Goal: Feedback & Contribution: Submit feedback/report problem

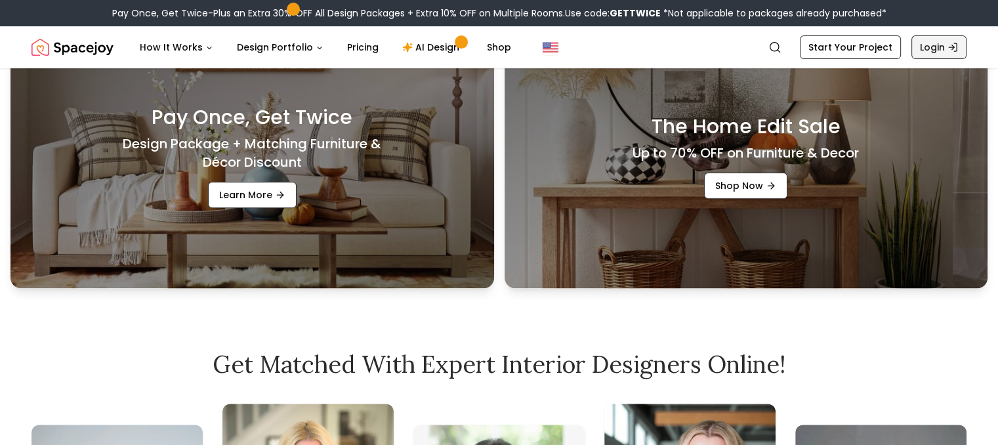
click at [947, 53] on link "Login" at bounding box center [938, 47] width 55 height 24
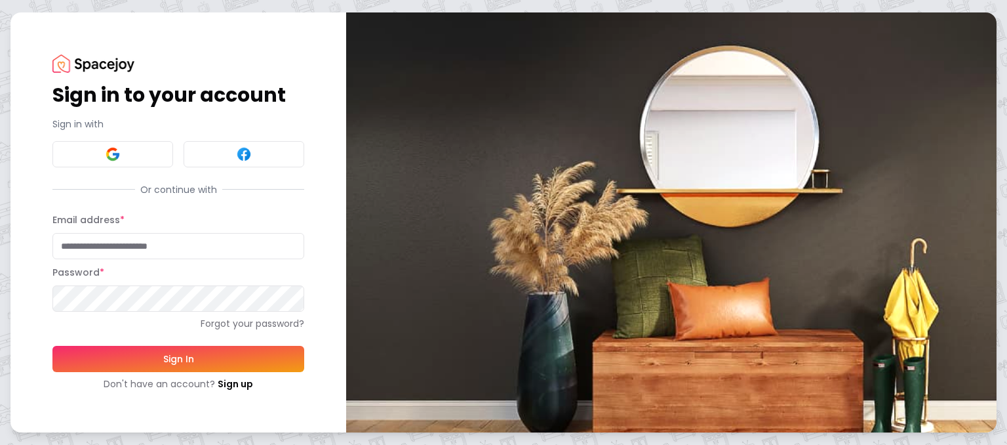
click at [146, 246] on input "Email address *" at bounding box center [178, 246] width 252 height 26
type input "**********"
click at [52, 346] on button "Sign In" at bounding box center [178, 359] width 252 height 26
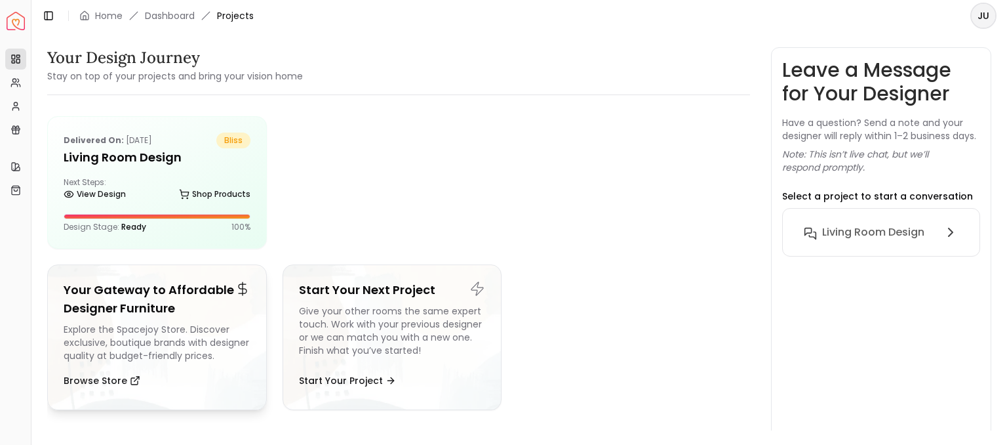
drag, startPoint x: 0, startPoint y: 0, endPoint x: 150, endPoint y: 293, distance: 328.5
click at [150, 293] on h5 "Your Gateway to Affordable Designer Furniture" at bounding box center [157, 299] width 187 height 37
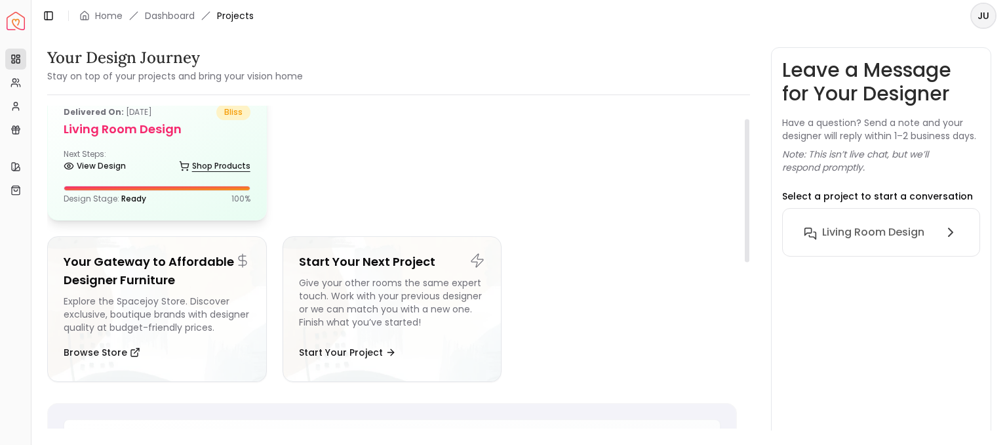
scroll to position [29, 0]
click at [102, 169] on link "View Design" at bounding box center [95, 165] width 62 height 18
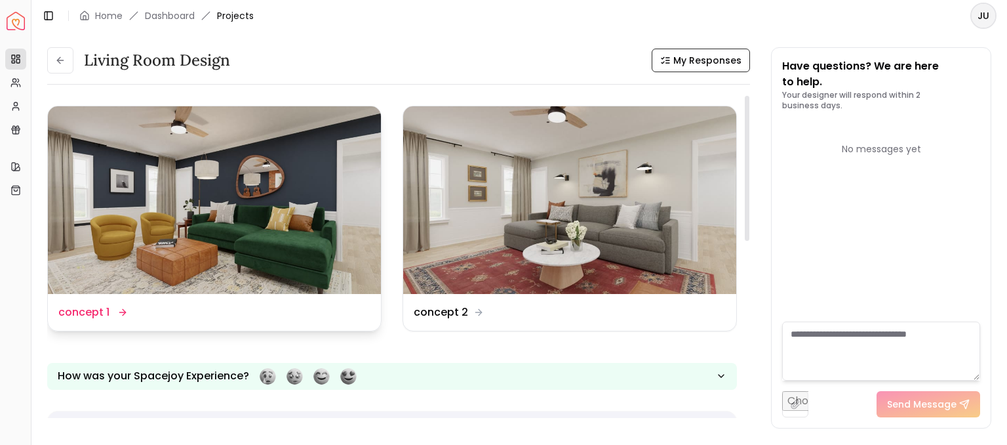
click at [225, 176] on img at bounding box center [214, 200] width 333 height 188
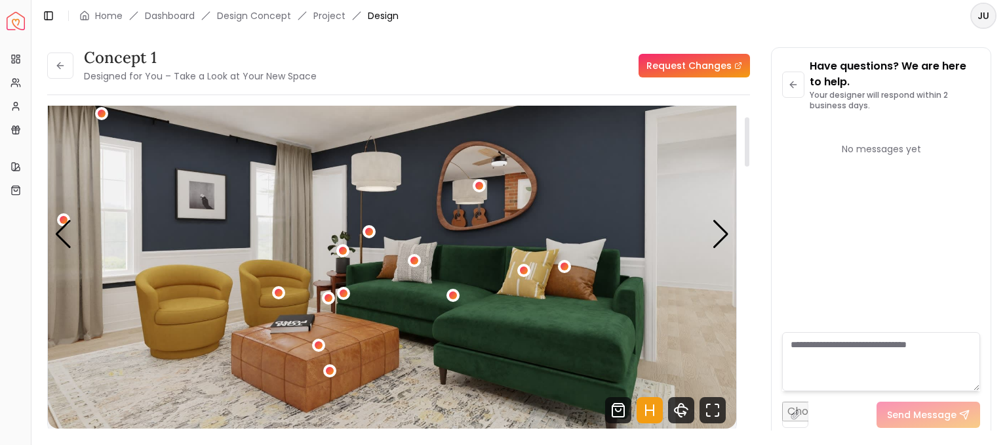
scroll to position [72, 0]
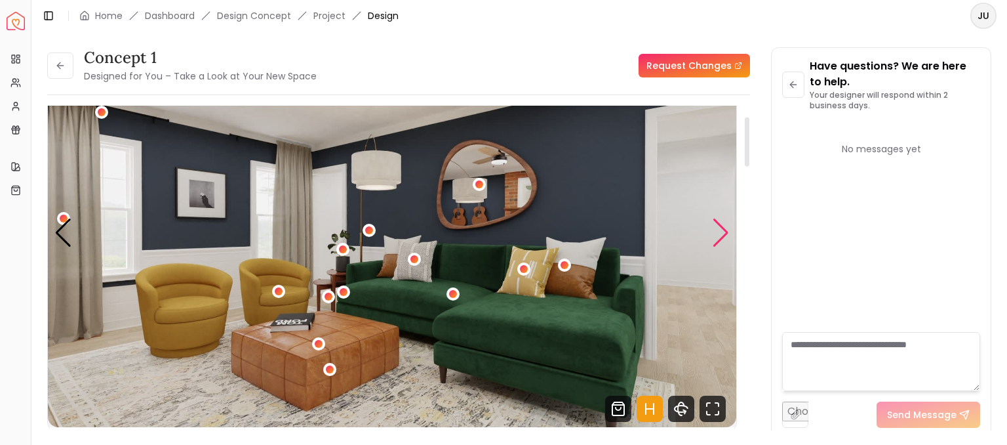
click at [716, 228] on div "Next slide" at bounding box center [721, 232] width 18 height 29
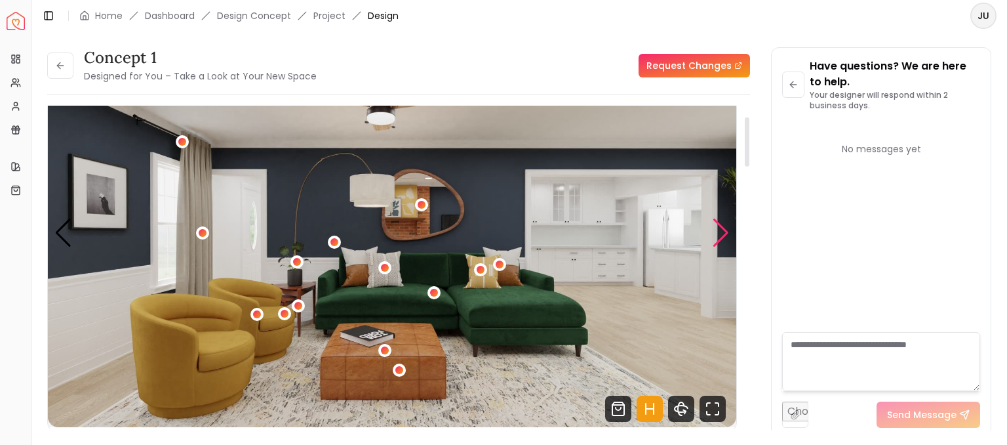
click at [716, 228] on div "Next slide" at bounding box center [721, 232] width 18 height 29
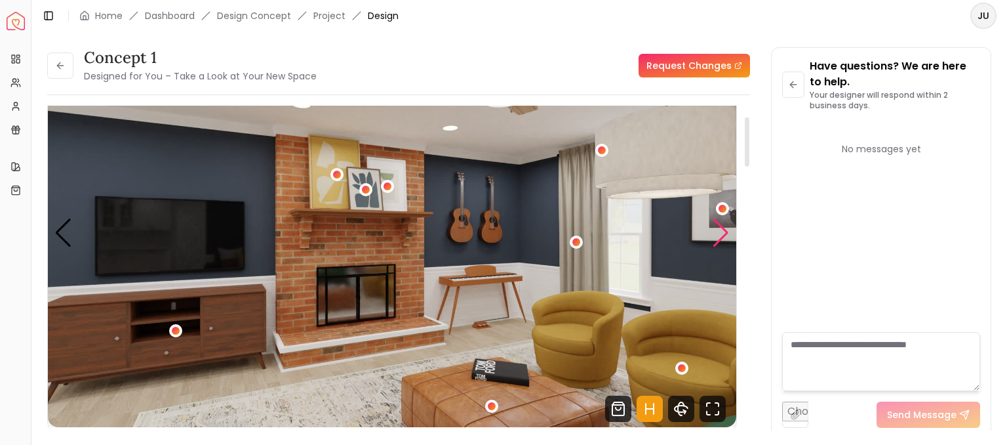
click at [721, 232] on div "Next slide" at bounding box center [721, 232] width 18 height 29
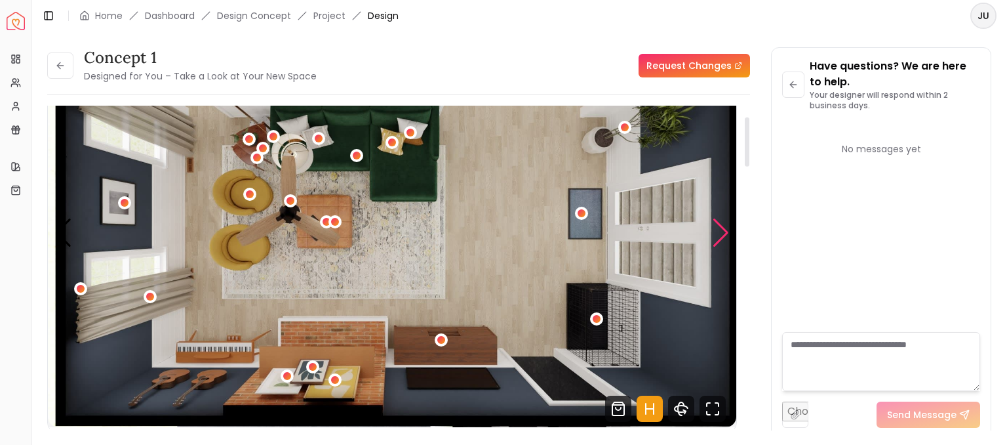
click at [725, 232] on div "Next slide" at bounding box center [721, 232] width 18 height 29
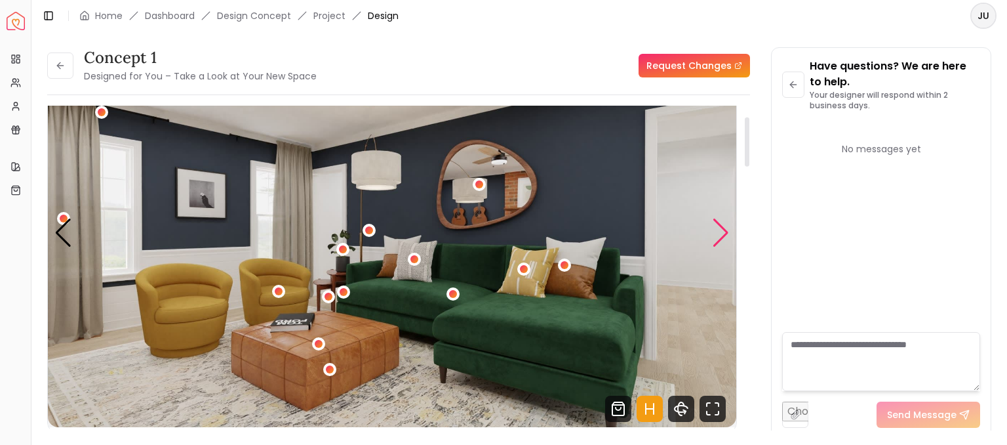
click at [725, 232] on div "Next slide" at bounding box center [721, 232] width 18 height 29
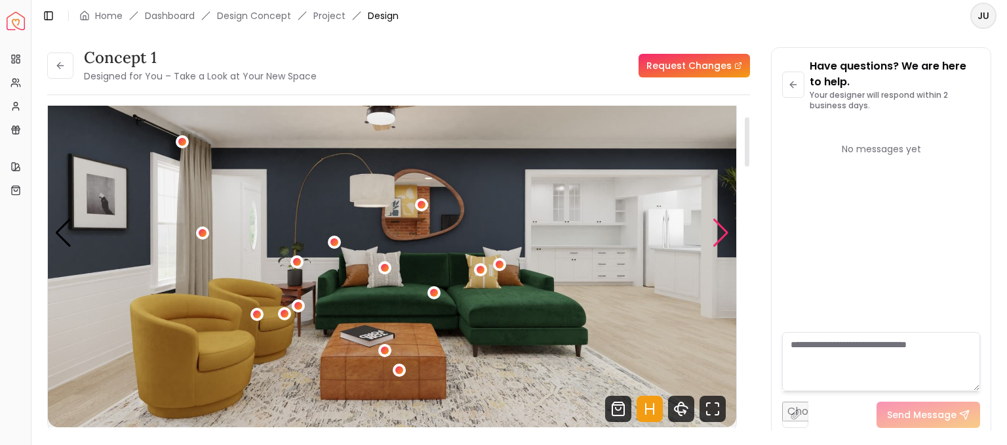
click at [725, 232] on div "Next slide" at bounding box center [721, 232] width 18 height 29
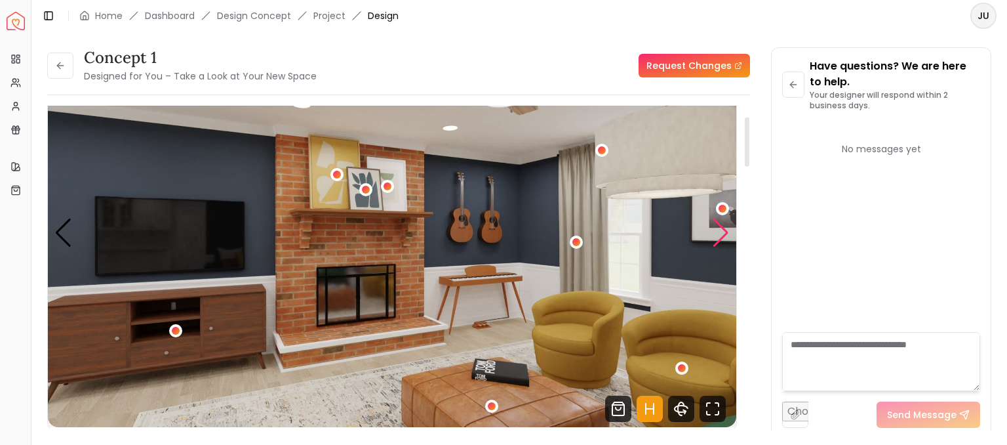
click at [725, 232] on div "Next slide" at bounding box center [721, 232] width 18 height 29
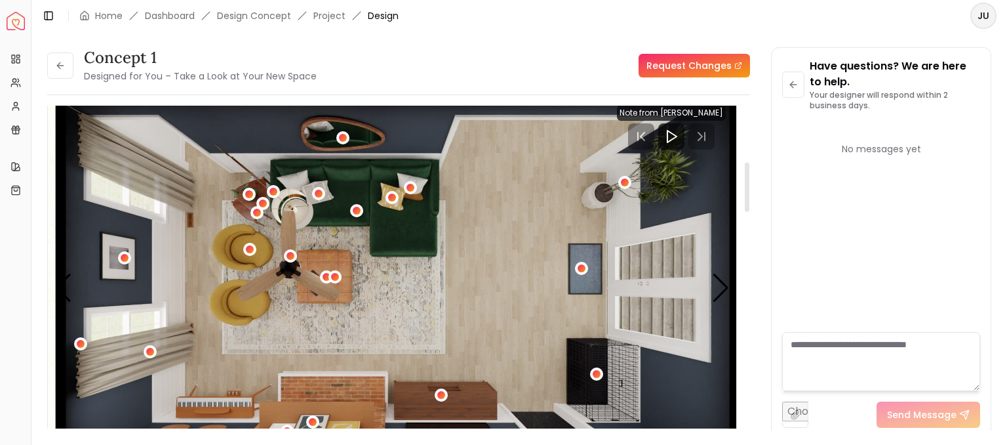
scroll to position [0, 0]
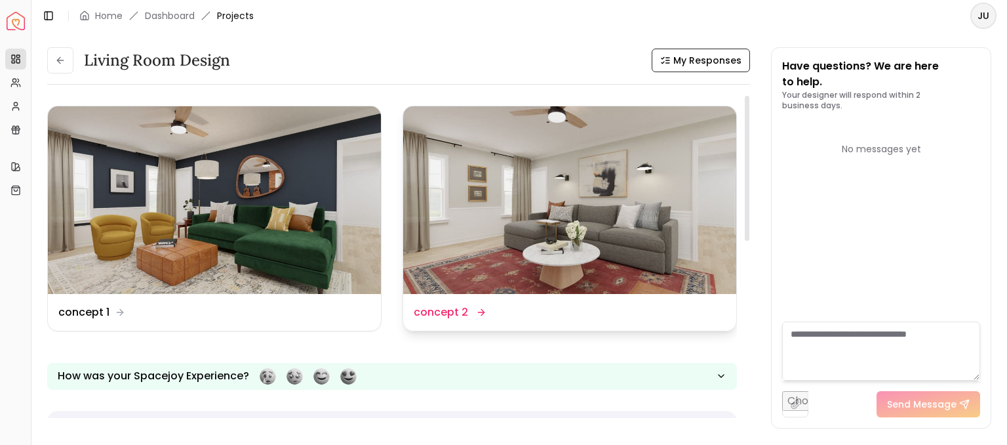
click at [512, 207] on img at bounding box center [569, 200] width 333 height 188
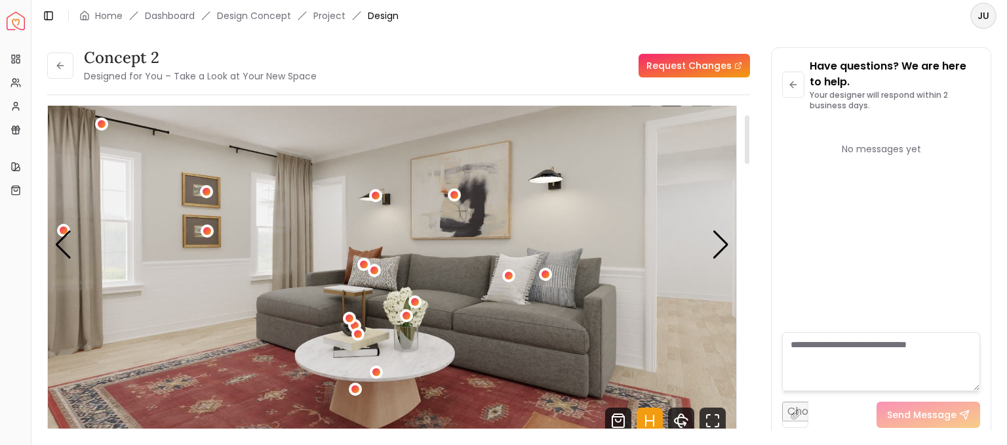
scroll to position [60, 0]
click at [716, 252] on div "Next slide" at bounding box center [721, 244] width 18 height 29
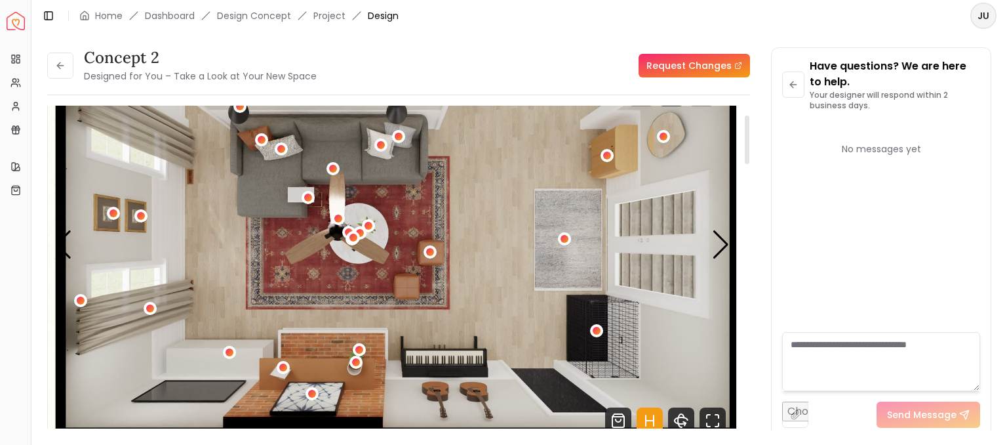
click at [692, 152] on img "2 / 4" at bounding box center [392, 245] width 689 height 388
click at [610, 157] on div "2 / 4" at bounding box center [607, 155] width 10 height 10
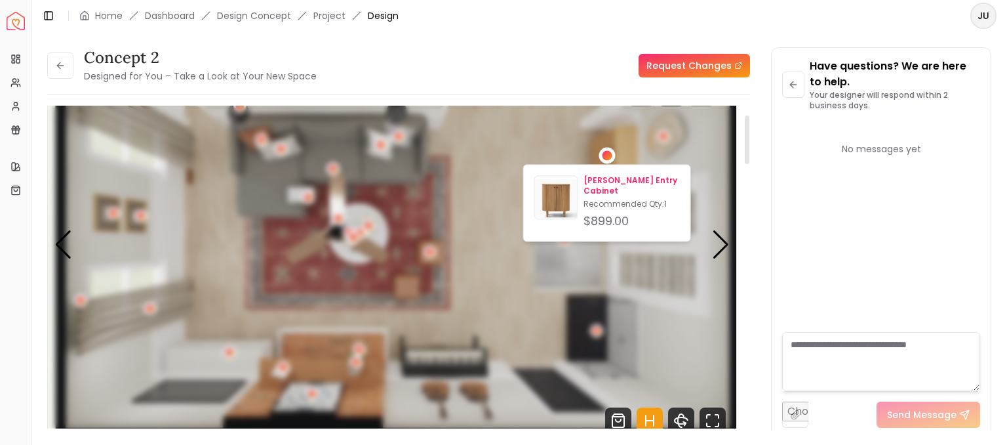
click at [573, 191] on img at bounding box center [556, 199] width 43 height 43
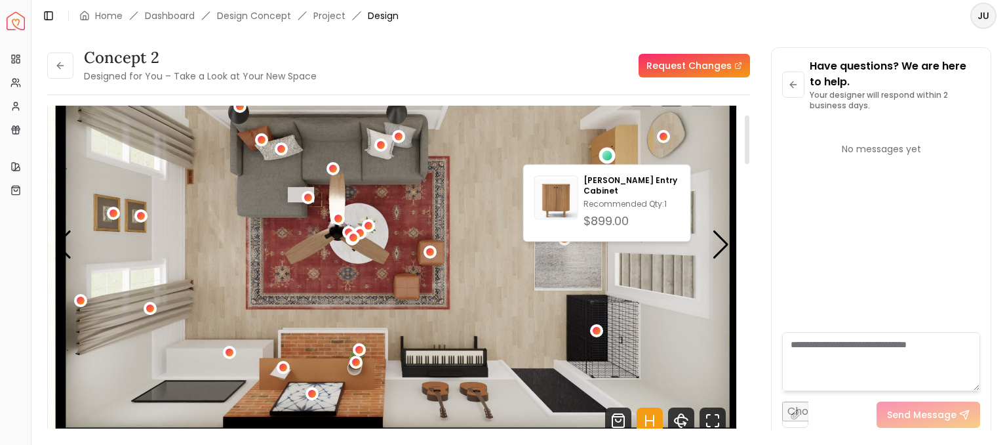
click at [708, 197] on img "2 / 4" at bounding box center [392, 245] width 689 height 388
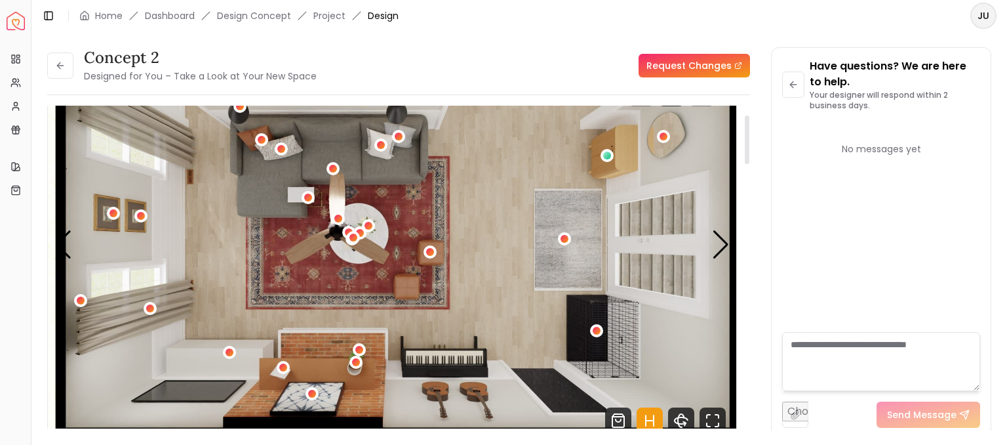
click at [588, 289] on img "2 / 4" at bounding box center [392, 245] width 689 height 388
click at [270, 277] on img "2 / 4" at bounding box center [392, 245] width 689 height 388
click at [71, 247] on div "Previous slide" at bounding box center [63, 244] width 18 height 29
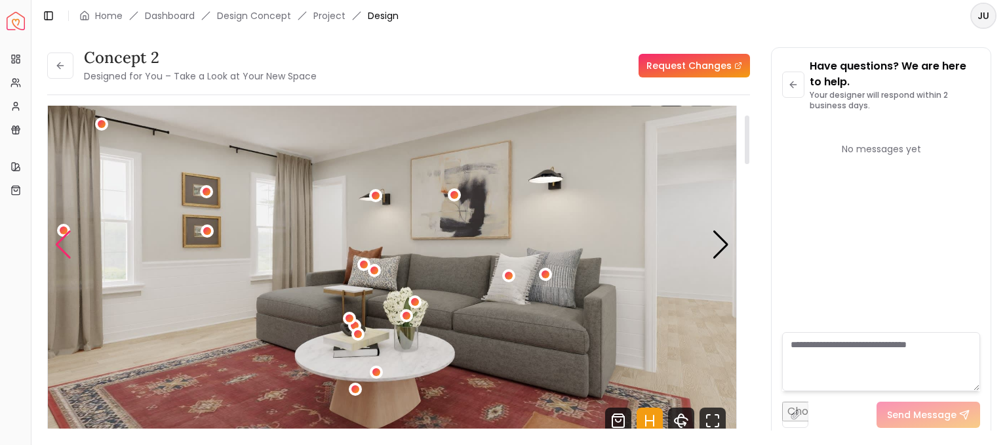
click at [71, 247] on div "Previous slide" at bounding box center [63, 244] width 18 height 29
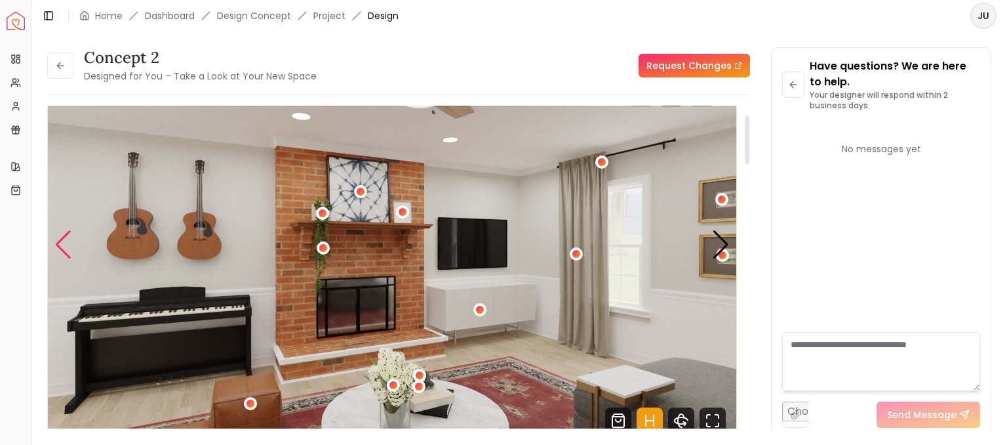
click at [71, 247] on div "Previous slide" at bounding box center [63, 244] width 18 height 29
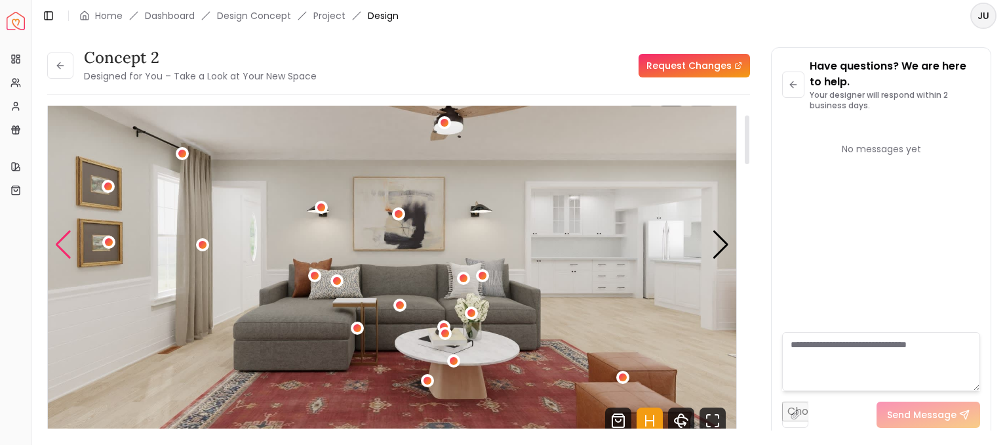
click at [71, 247] on div "Previous slide" at bounding box center [63, 244] width 18 height 29
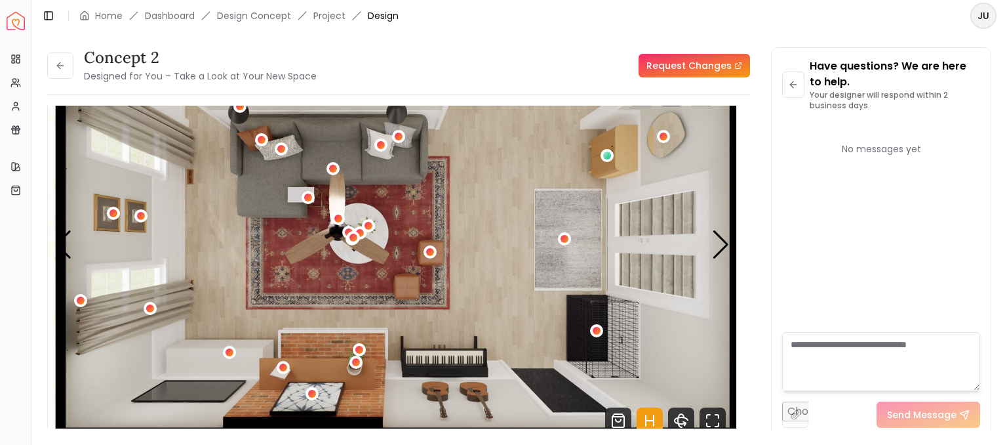
click at [60, 81] on div "concept 2 Designed for You – Take a Look at Your New Space" at bounding box center [182, 65] width 270 height 37
click at [60, 72] on button at bounding box center [60, 65] width 26 height 26
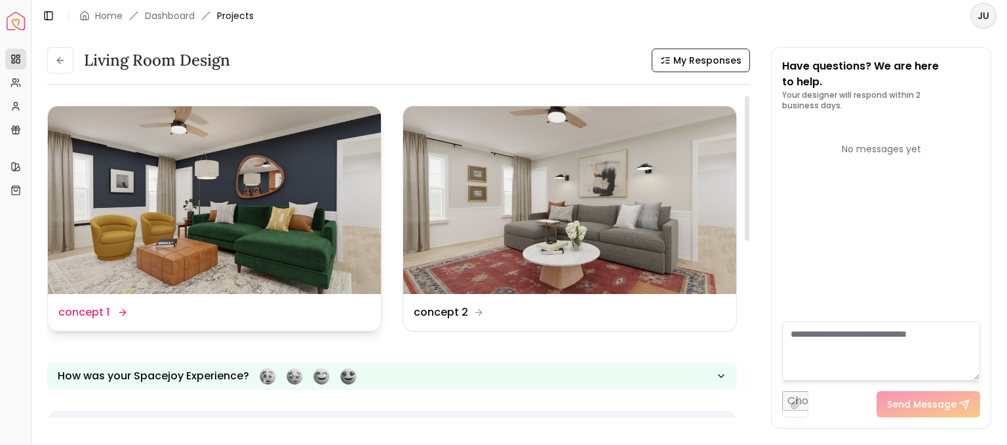
click at [175, 216] on img at bounding box center [214, 200] width 333 height 188
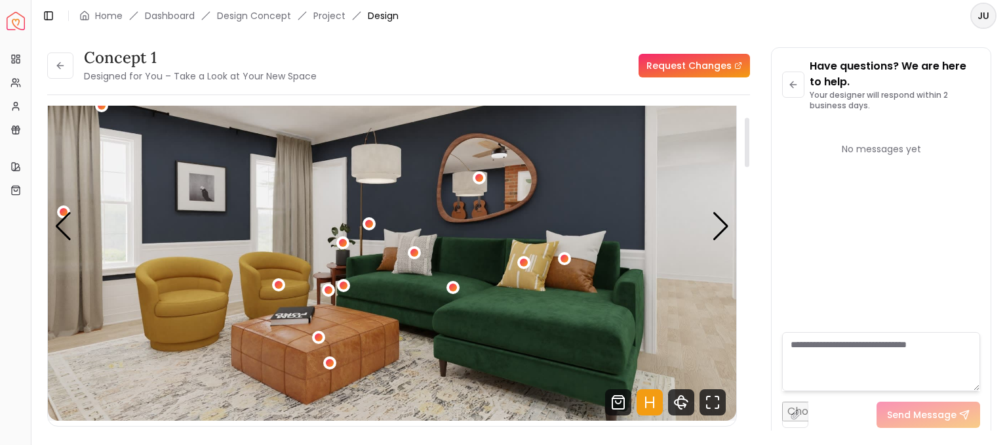
scroll to position [93, 0]
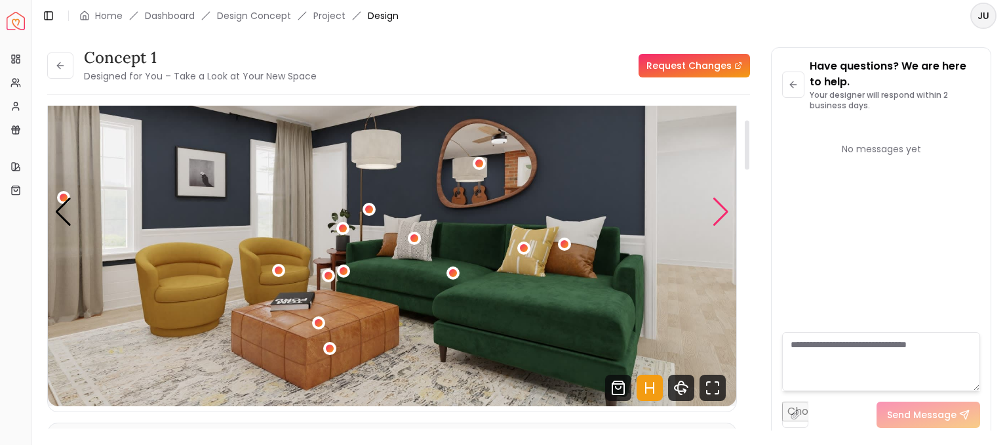
click at [716, 220] on div "Next slide" at bounding box center [721, 211] width 18 height 29
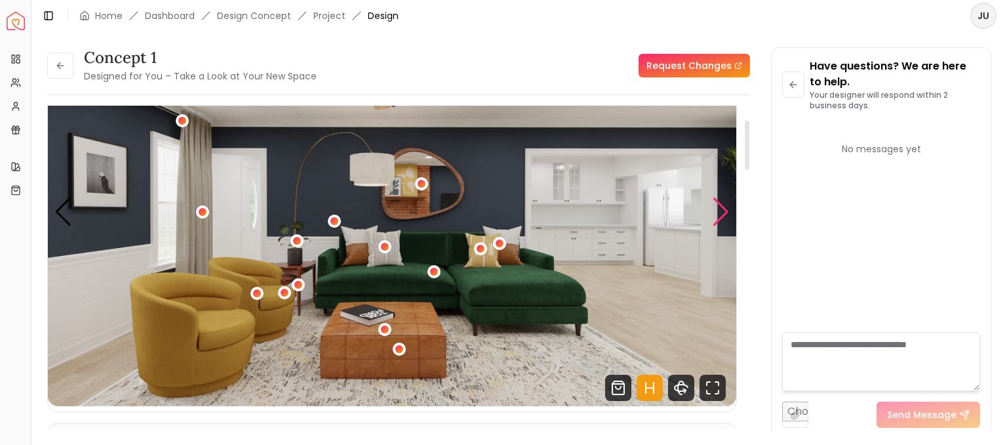
click at [716, 220] on div "Next slide" at bounding box center [721, 211] width 18 height 29
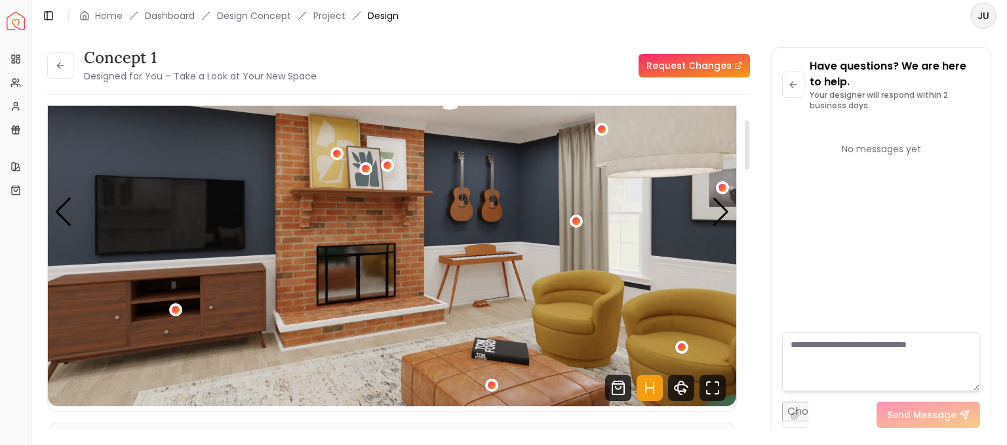
click at [420, 247] on img "3 / 4" at bounding box center [392, 212] width 689 height 388
click at [727, 211] on div "Next slide" at bounding box center [721, 211] width 18 height 29
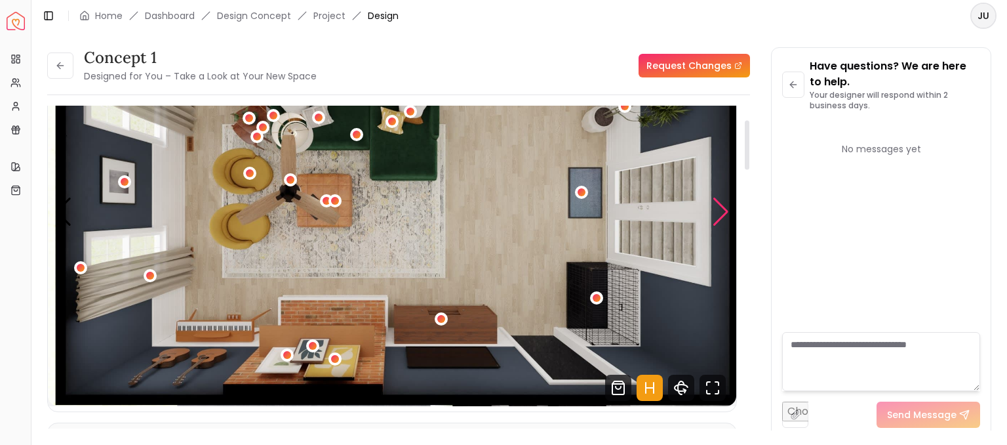
click at [727, 211] on div "Next slide" at bounding box center [721, 211] width 18 height 29
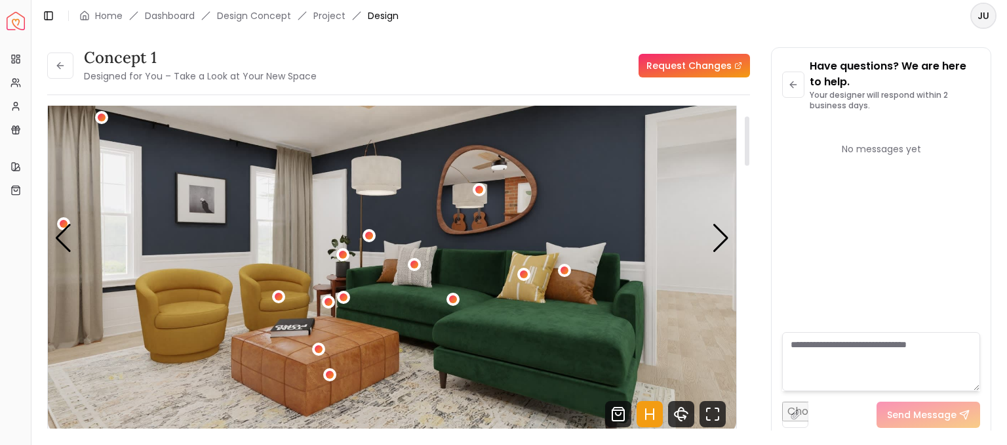
scroll to position [68, 0]
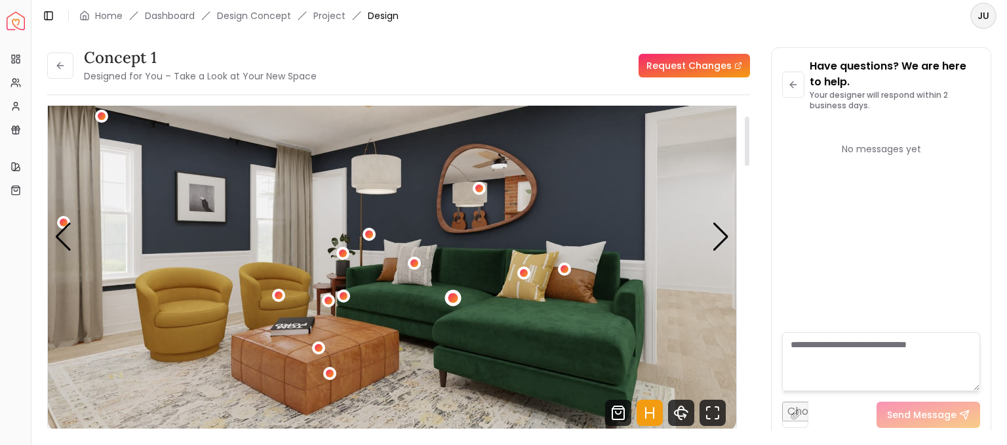
click at [454, 294] on div "1 / 4" at bounding box center [454, 298] width 10 height 10
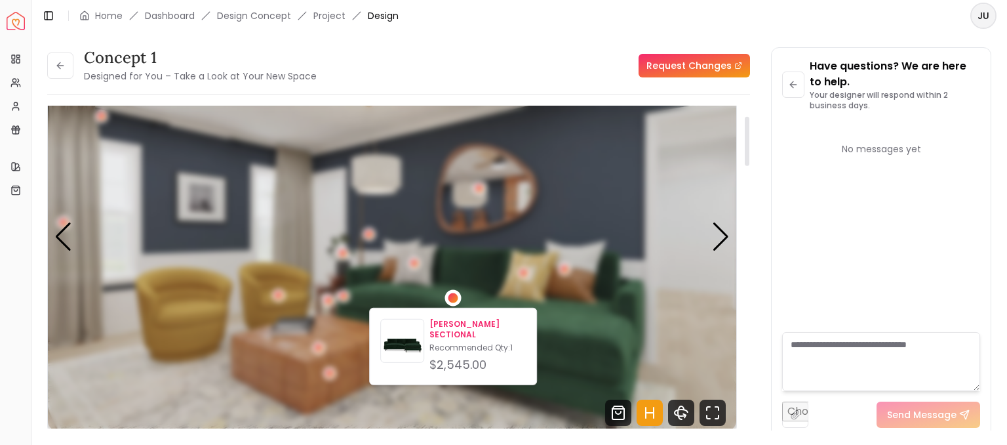
click at [436, 355] on div "$2,545.00" at bounding box center [478, 364] width 96 height 18
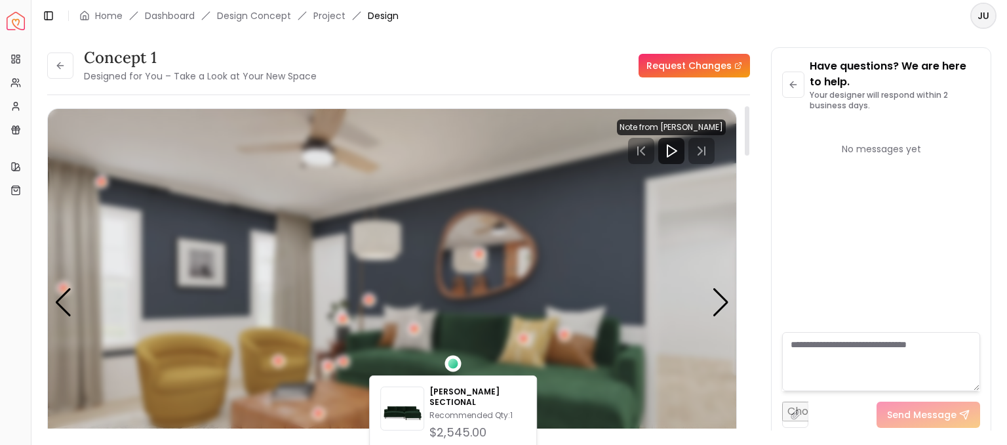
scroll to position [0, 0]
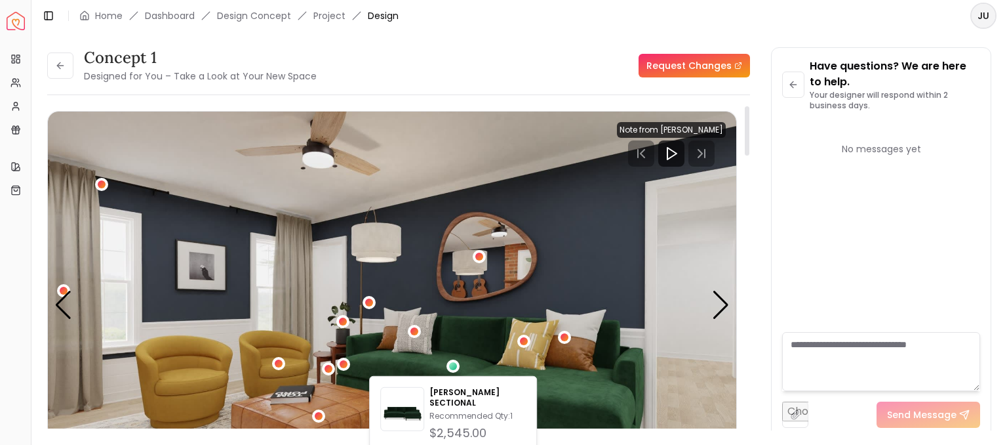
click at [457, 45] on div "concept 1 Designed for You – Take a Look at Your New Space Request Changes conc…" at bounding box center [519, 230] width 976 height 399
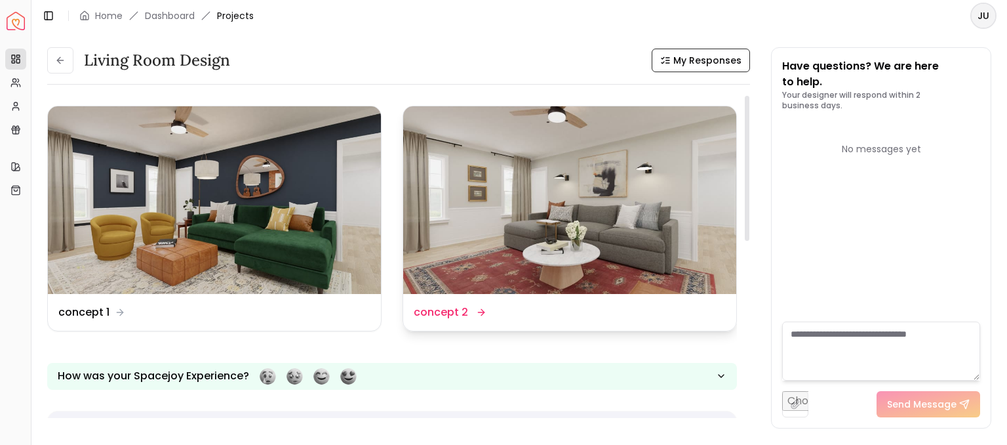
click at [498, 237] on img at bounding box center [569, 200] width 333 height 188
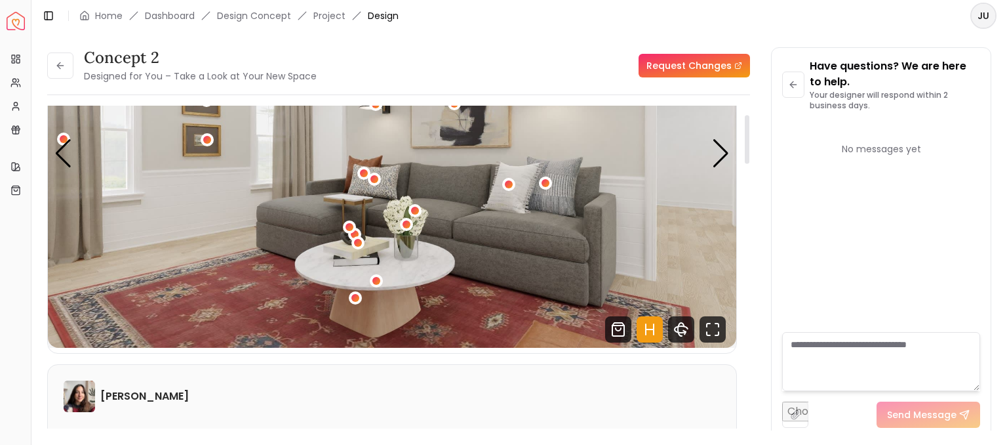
scroll to position [152, 0]
click at [717, 157] on div "Next slide" at bounding box center [721, 152] width 18 height 29
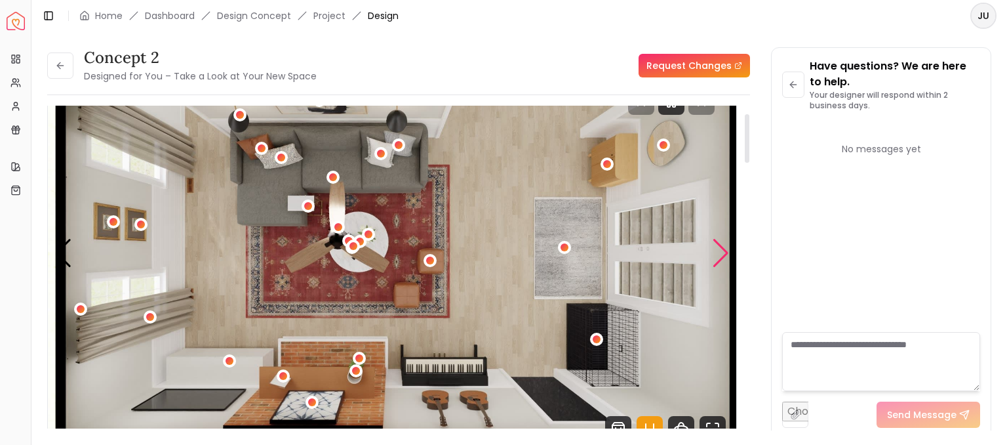
scroll to position [52, 0]
click at [433, 262] on div "2 / 4" at bounding box center [430, 259] width 10 height 10
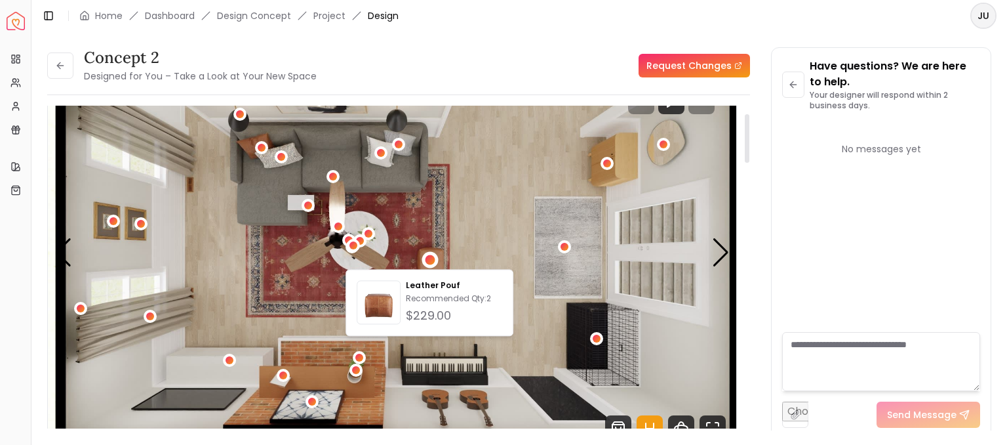
click at [483, 224] on img "2 / 4" at bounding box center [392, 253] width 689 height 388
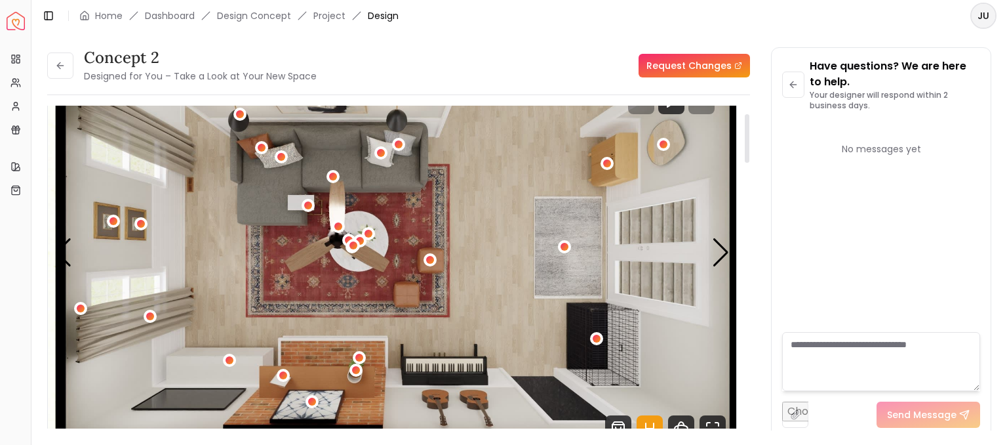
click at [407, 290] on img "2 / 4" at bounding box center [392, 253] width 689 height 388
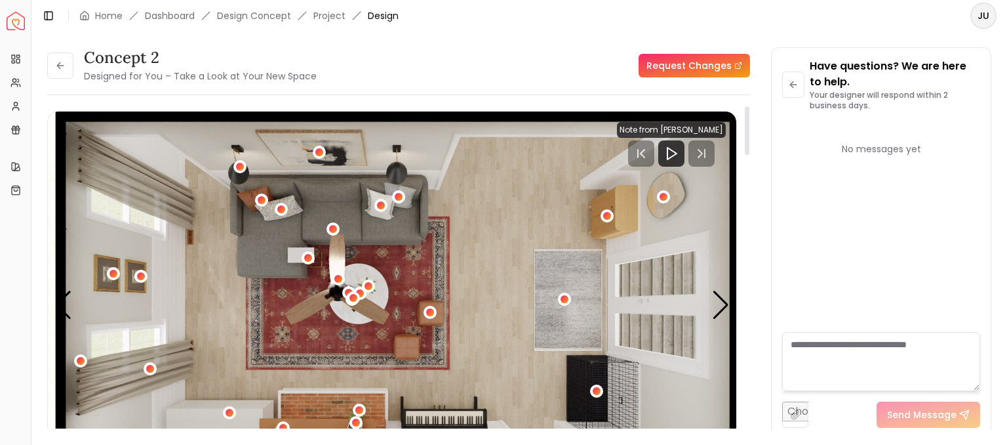
scroll to position [1, 0]
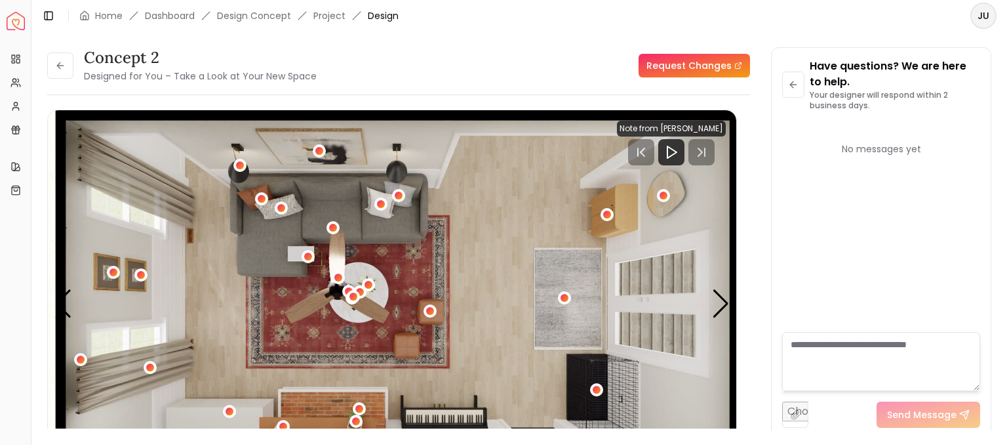
click at [394, 91] on div "concept 2 Designed for You – Take a Look at Your New Space Request Changes conc…" at bounding box center [398, 243] width 703 height 392
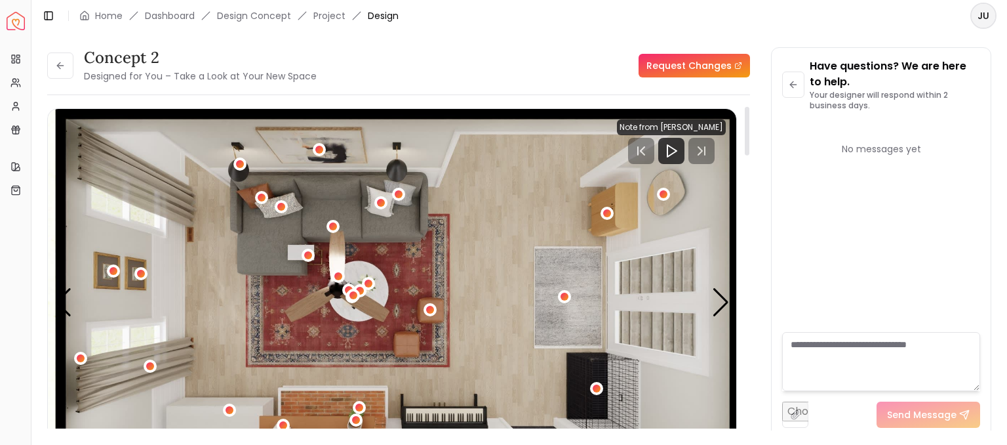
scroll to position [4, 0]
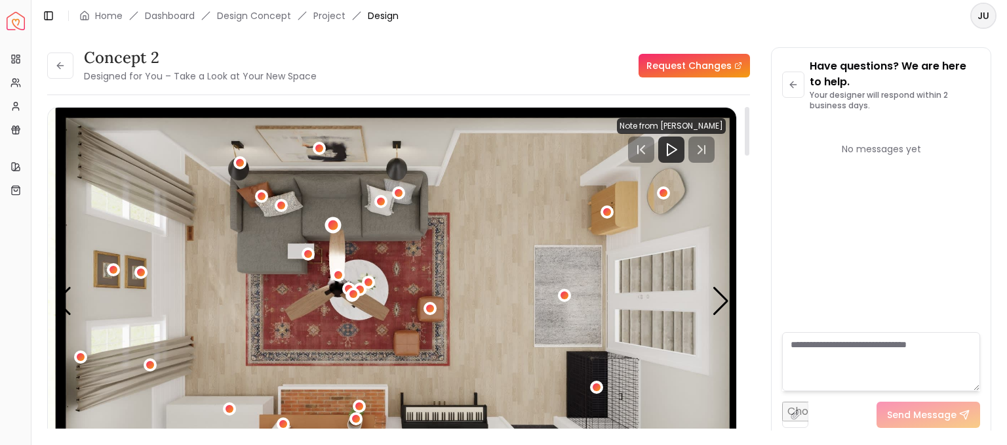
click at [333, 229] on div "2 / 4" at bounding box center [333, 225] width 10 height 10
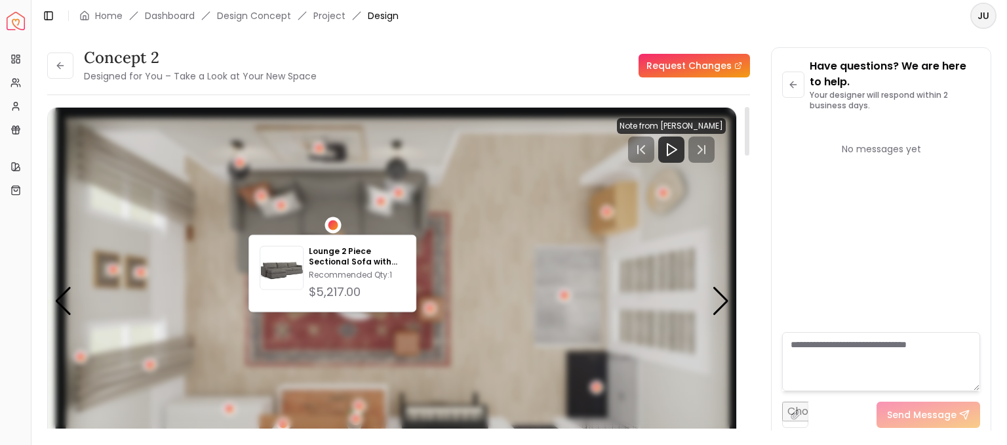
click at [333, 229] on div "2 / 4" at bounding box center [333, 225] width 10 height 10
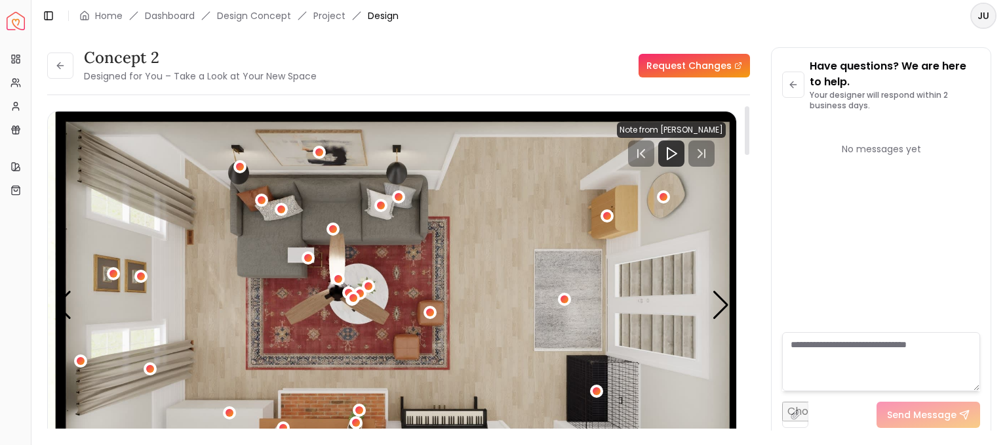
scroll to position [1, 0]
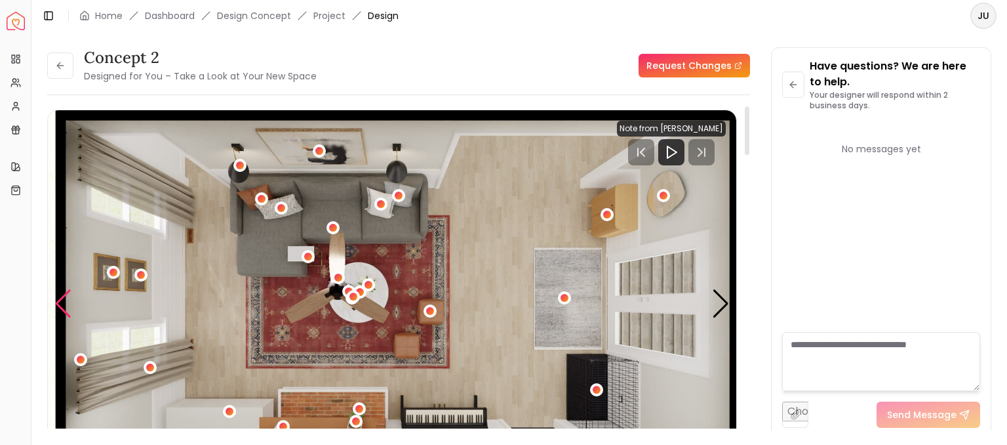
click at [61, 315] on div "Previous slide" at bounding box center [63, 303] width 18 height 29
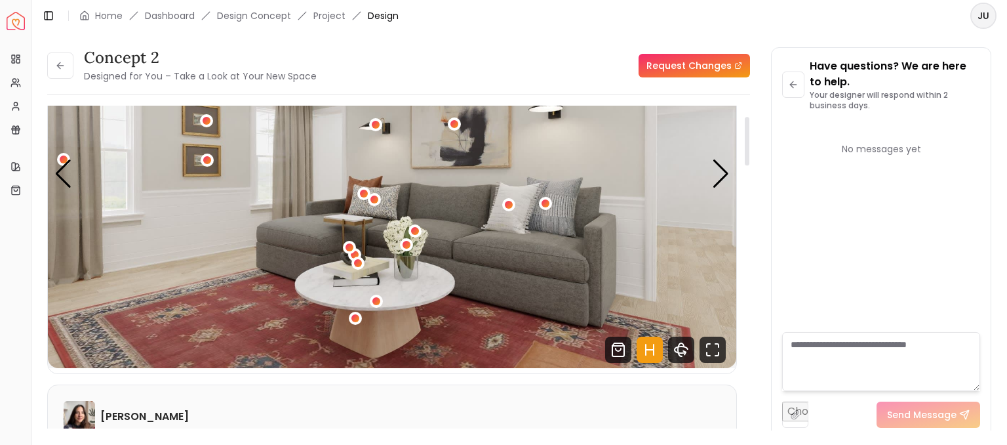
scroll to position [70, 0]
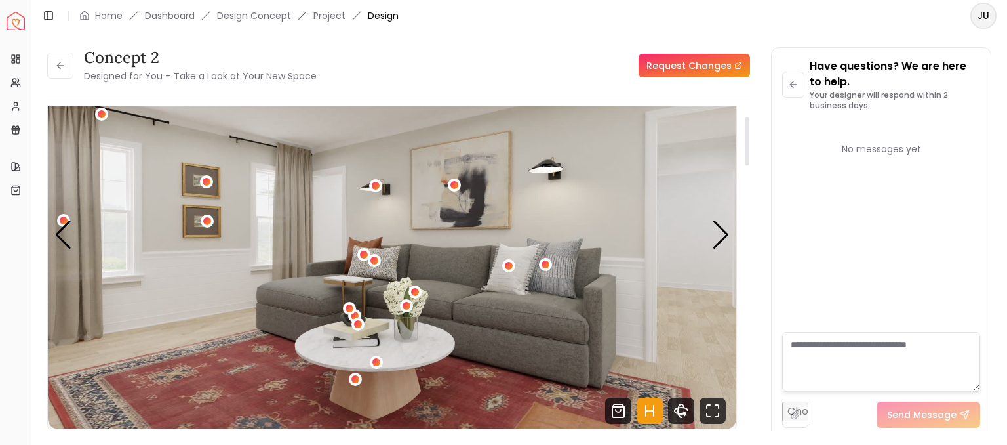
click at [713, 62] on link "Request Changes" at bounding box center [694, 66] width 111 height 24
click at [72, 72] on button at bounding box center [60, 65] width 26 height 26
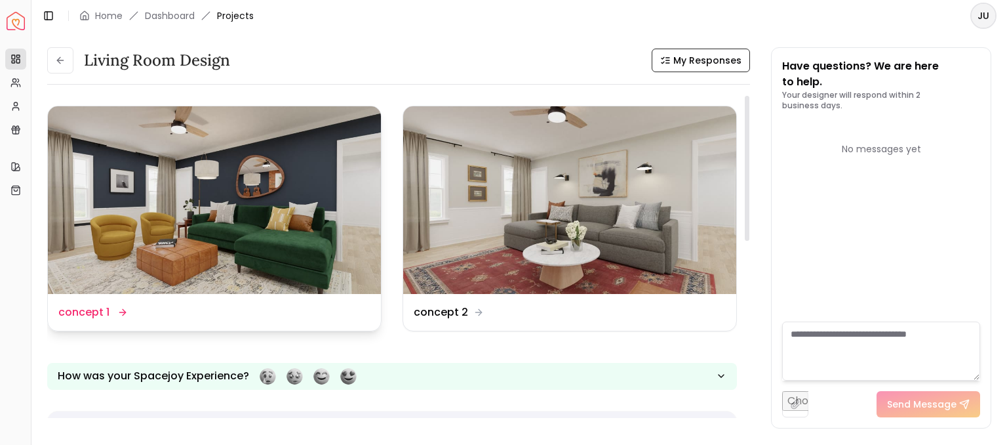
click at [275, 276] on img at bounding box center [214, 200] width 333 height 188
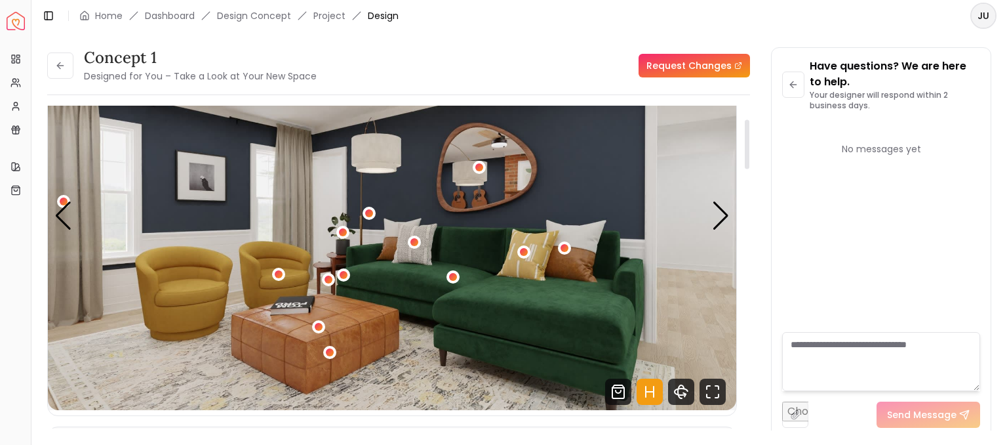
scroll to position [89, 0]
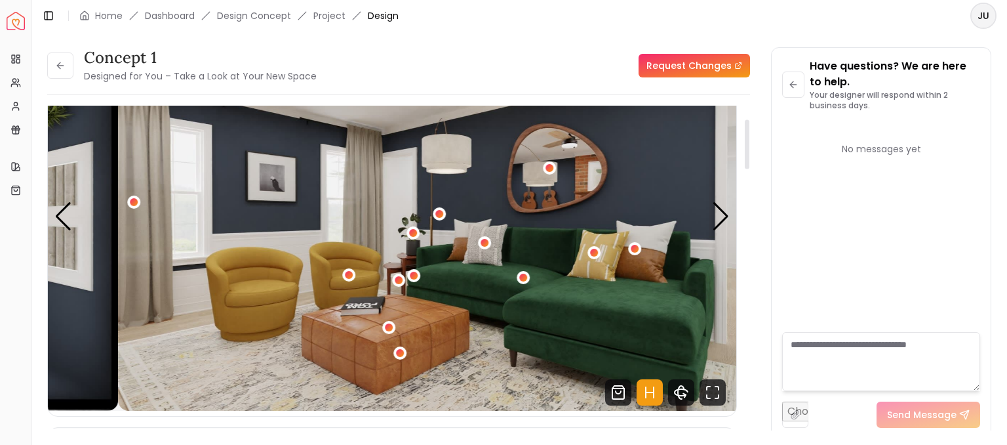
click at [526, 218] on img "1 / 4" at bounding box center [462, 217] width 689 height 388
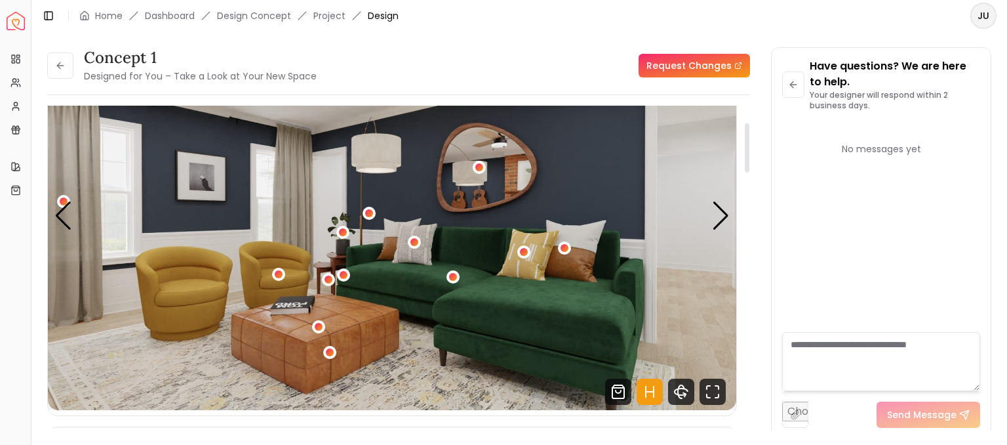
scroll to position [111, 0]
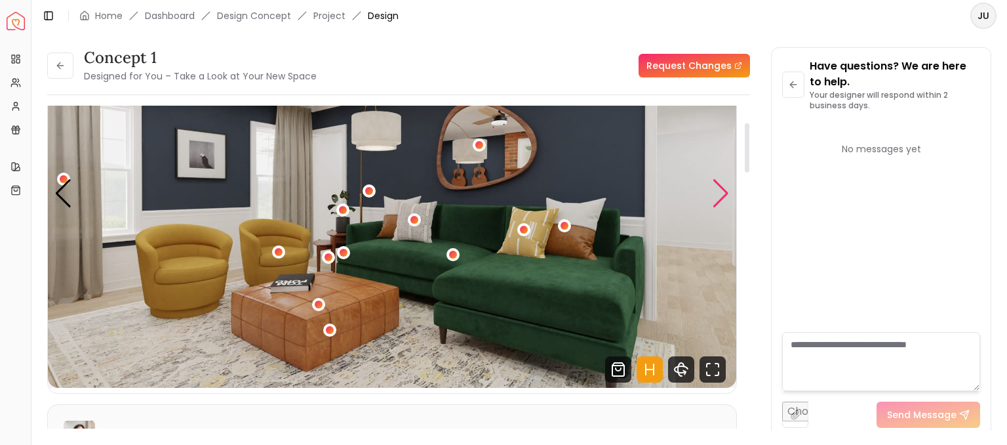
click at [715, 192] on div "Next slide" at bounding box center [721, 193] width 18 height 29
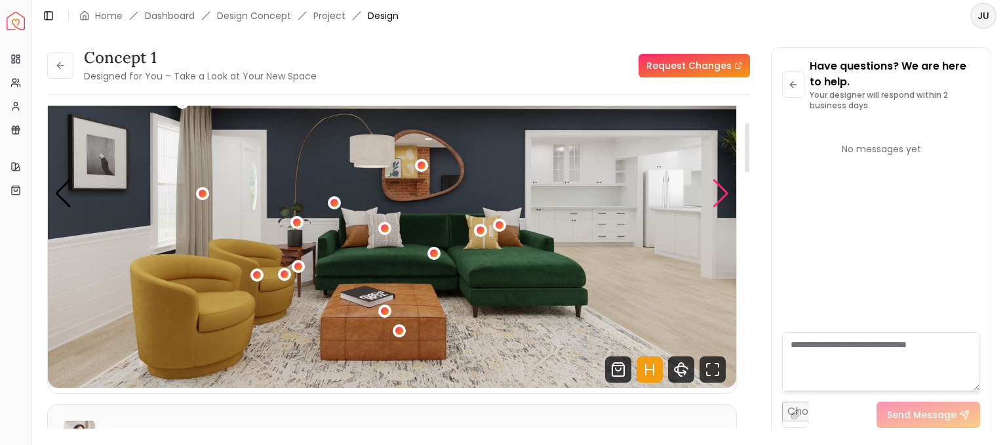
click at [715, 192] on div "Next slide" at bounding box center [721, 193] width 18 height 29
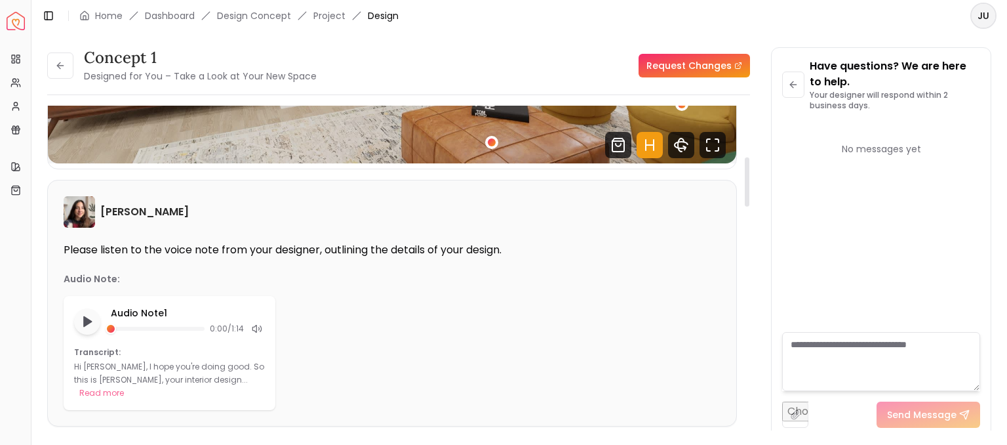
scroll to position [0, 0]
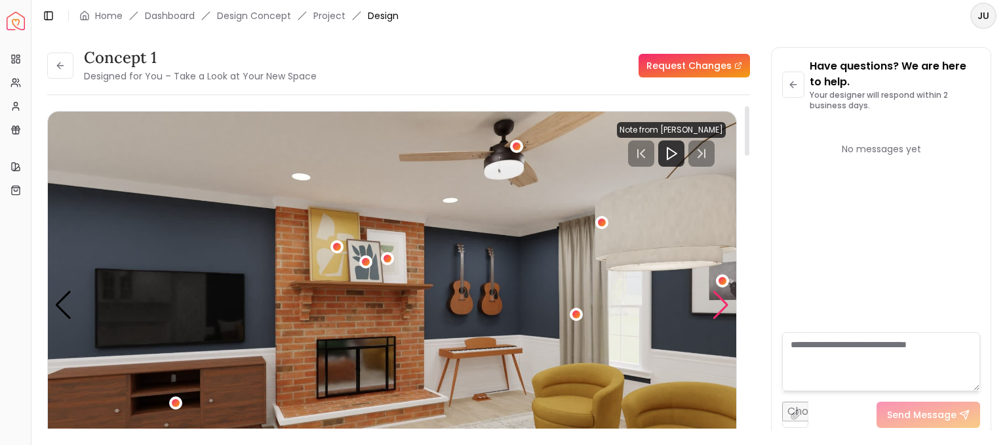
click at [720, 304] on div "Next slide" at bounding box center [721, 305] width 18 height 29
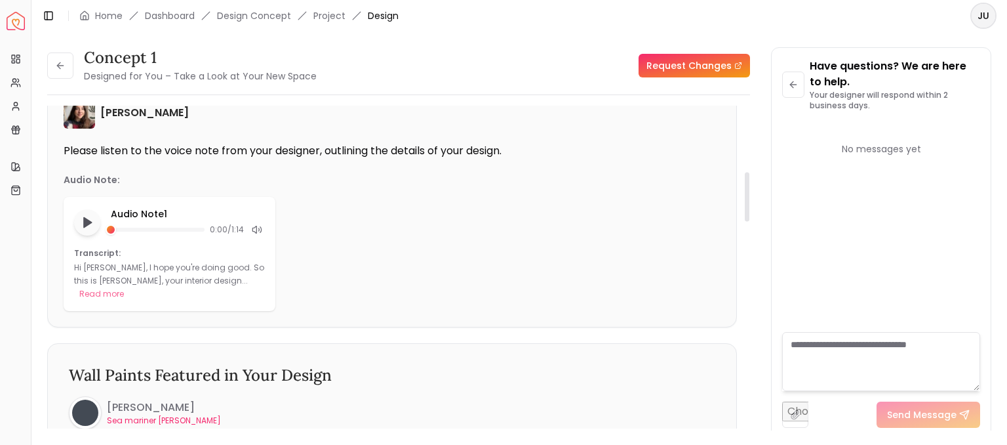
scroll to position [435, 0]
click at [676, 59] on link "Request Changes" at bounding box center [694, 66] width 111 height 24
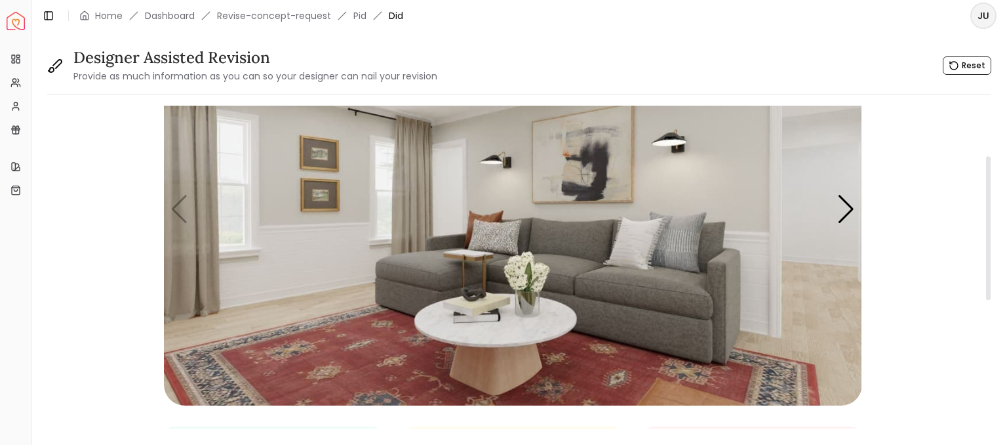
scroll to position [155, 0]
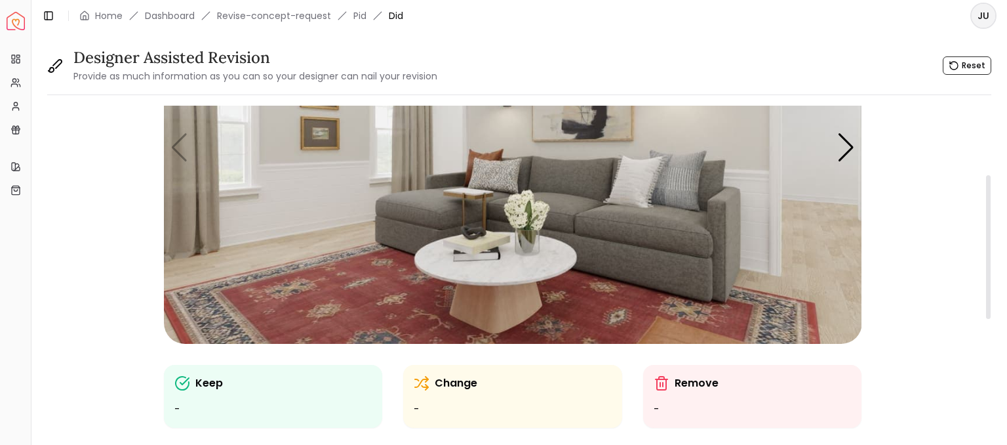
click at [420, 394] on div "Change -" at bounding box center [513, 396] width 198 height 42
click at [424, 384] on icon at bounding box center [422, 383] width 16 height 16
click at [459, 389] on p "Change" at bounding box center [456, 383] width 43 height 16
drag, startPoint x: 461, startPoint y: 386, endPoint x: 486, endPoint y: 297, distance: 92.6
click at [486, 297] on div "Keep - Change - Remove - Any Closing Comment (Optional)" at bounding box center [513, 240] width 699 height 578
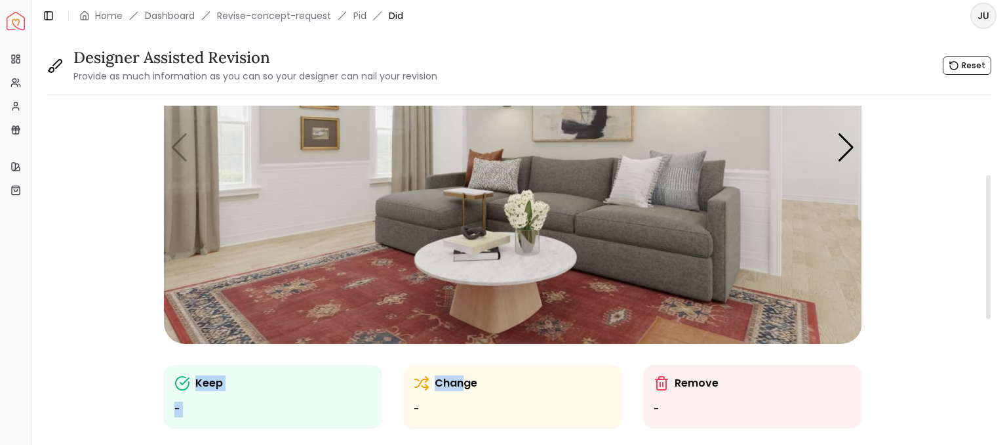
click at [486, 296] on img "1 / 4" at bounding box center [513, 147] width 699 height 393
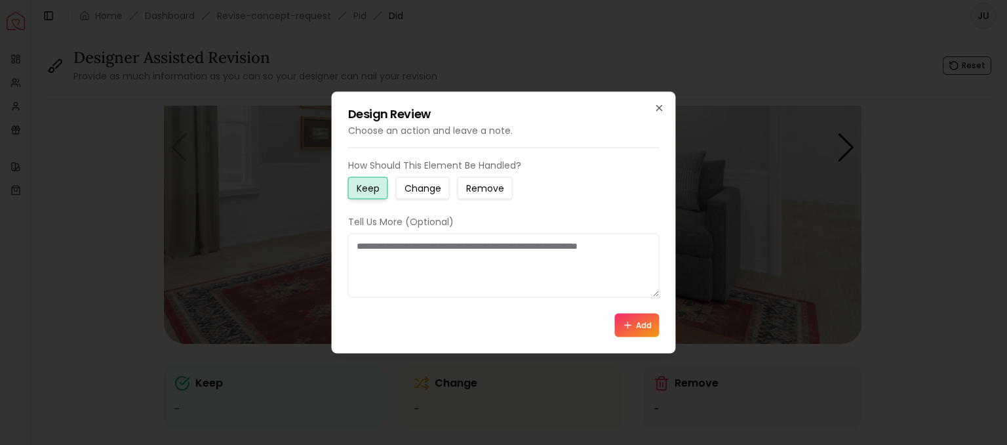
click at [666, 109] on div "Design Review Choose an action and leave a note. How Should This Element Be Han…" at bounding box center [504, 223] width 344 height 262
click at [661, 109] on icon "button" at bounding box center [659, 108] width 5 height 5
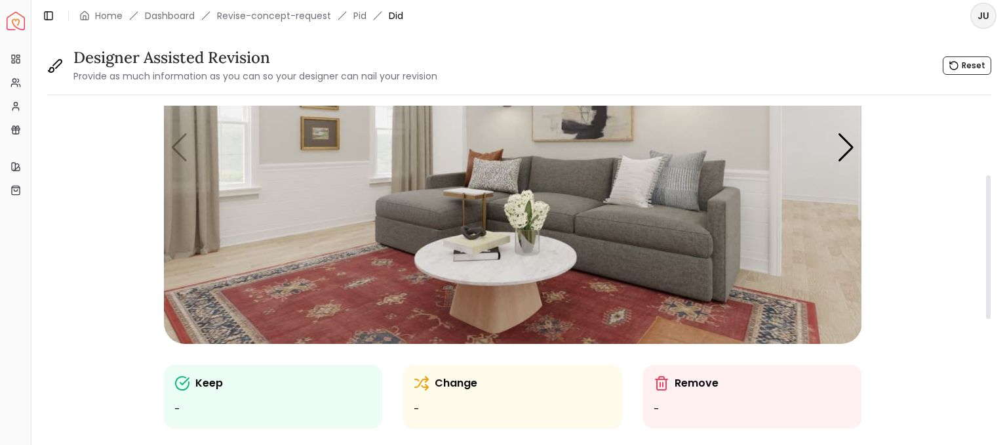
click at [561, 203] on img "1 / 4" at bounding box center [513, 147] width 699 height 393
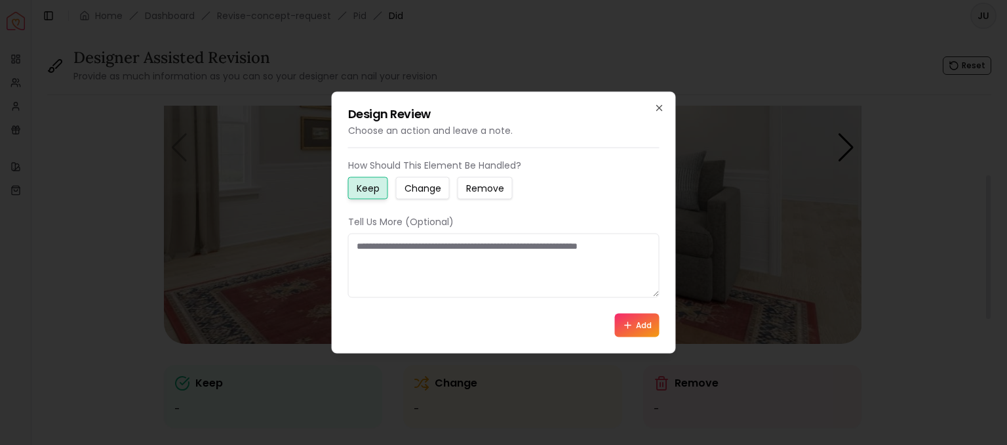
click at [561, 203] on div "How Should This Element Be Handled? Keep Change Remove Tell Us More (Optional) …" at bounding box center [504, 248] width 312 height 178
click at [426, 194] on small "Change" at bounding box center [423, 188] width 37 height 13
click at [418, 259] on textarea at bounding box center [504, 265] width 312 height 64
type textarea "*"
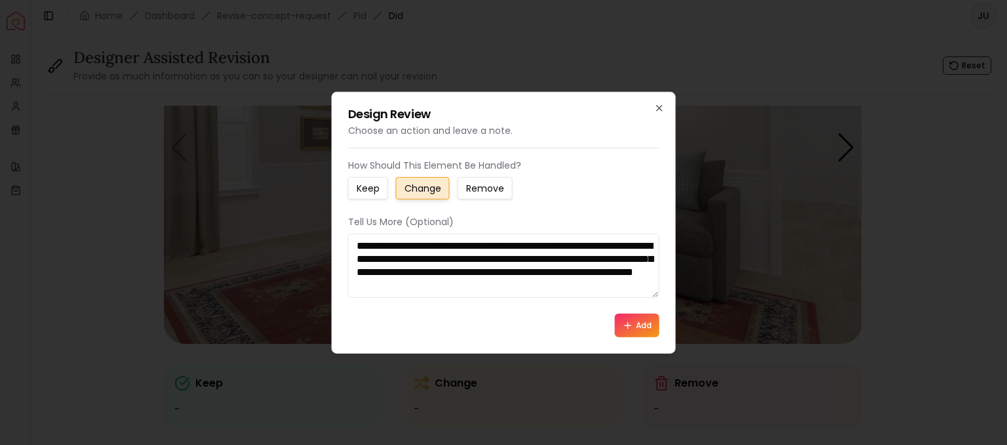
scroll to position [0, 0]
click at [556, 247] on textarea "**********" at bounding box center [504, 265] width 312 height 64
click at [441, 256] on textarea "**********" at bounding box center [504, 265] width 312 height 64
type textarea "**********"
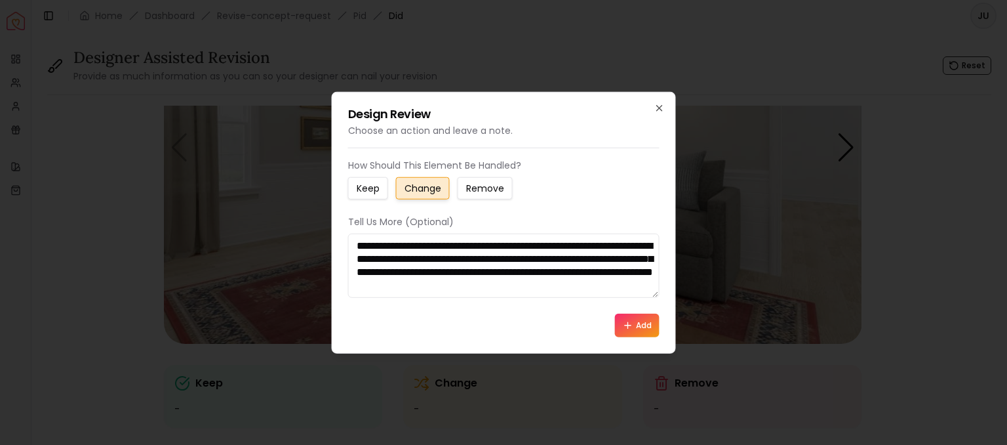
click at [630, 320] on icon at bounding box center [628, 324] width 10 height 10
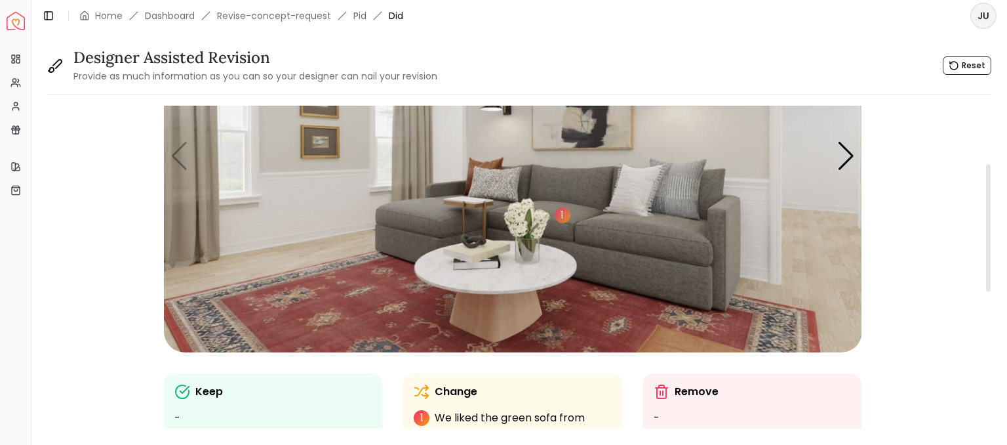
scroll to position [147, 0]
click at [185, 392] on icon at bounding box center [182, 391] width 16 height 16
click at [178, 418] on ul "-" at bounding box center [273, 417] width 198 height 16
click at [421, 147] on img "1 / 4" at bounding box center [513, 155] width 699 height 393
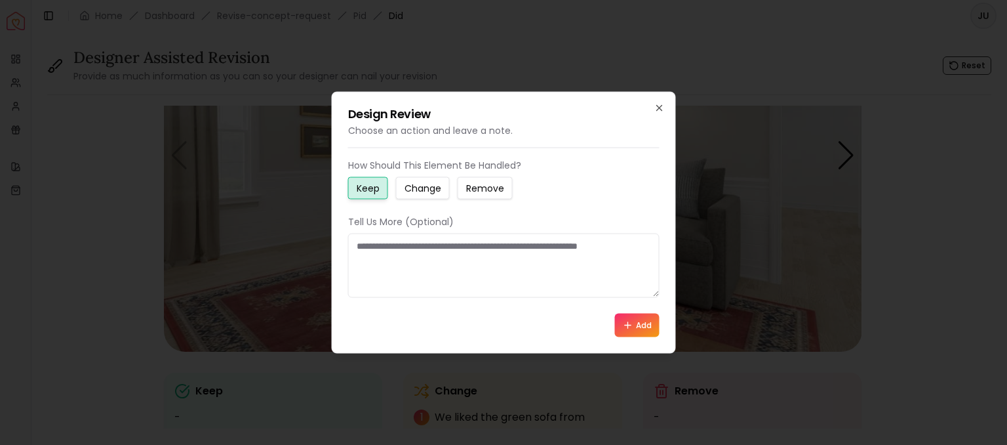
click at [527, 251] on textarea at bounding box center [504, 265] width 312 height 64
type textarea "**********"
click at [650, 323] on button "Add" at bounding box center [637, 325] width 45 height 24
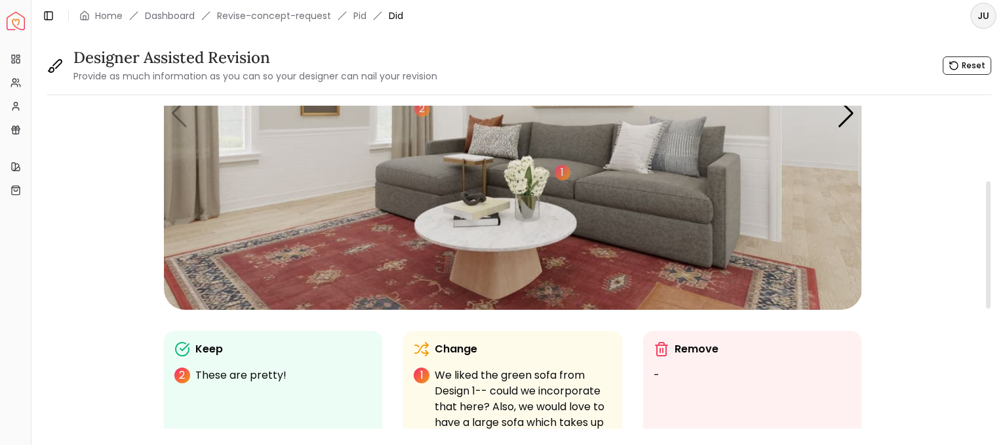
scroll to position [159, 0]
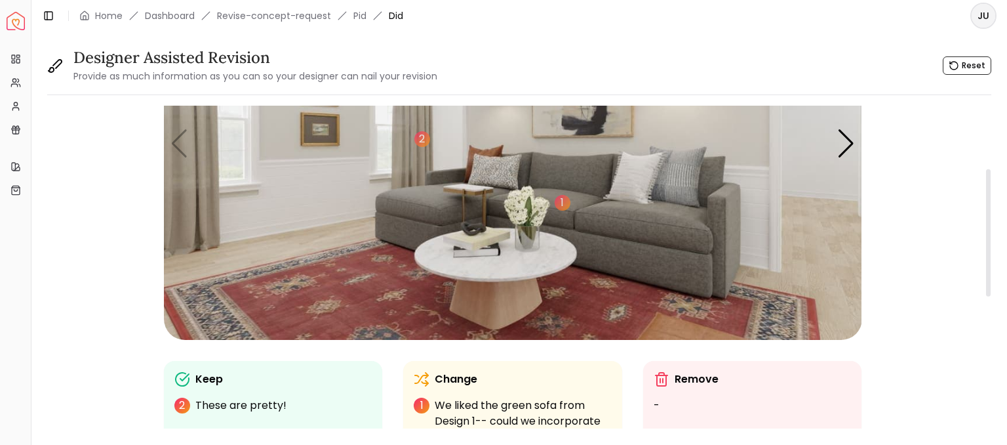
click at [491, 281] on img "1 / 4" at bounding box center [513, 143] width 699 height 393
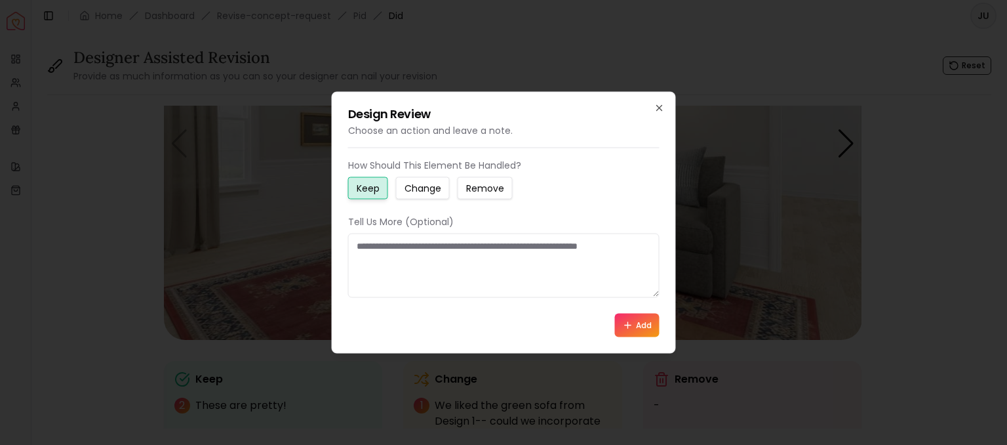
click at [491, 281] on textarea at bounding box center [504, 265] width 312 height 64
type textarea "*"
click at [659, 108] on icon "button" at bounding box center [659, 108] width 5 height 5
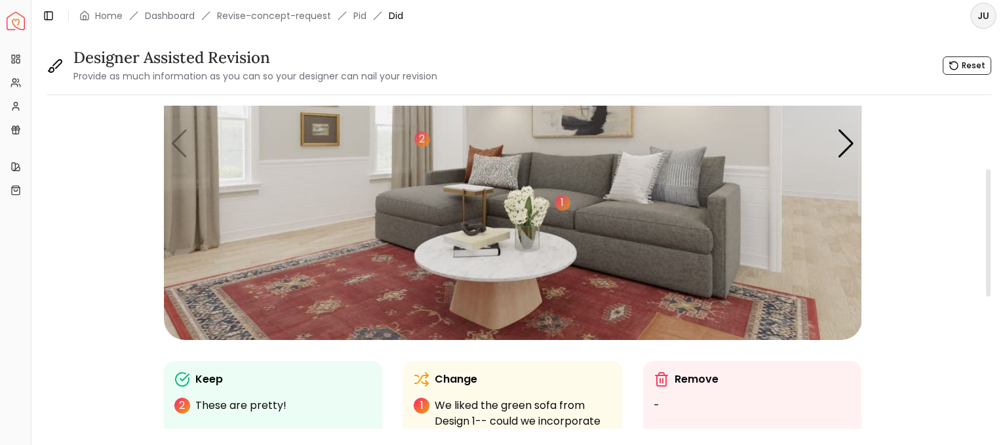
click at [659, 108] on img "1 / 4" at bounding box center [513, 143] width 699 height 393
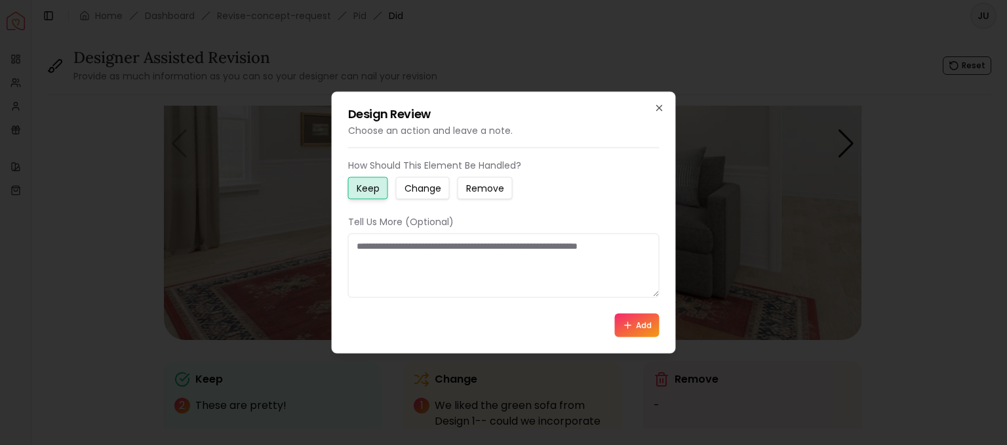
click at [647, 103] on div "Design Review Choose an action and leave a note. How Should This Element Be Han…" at bounding box center [504, 223] width 344 height 262
click at [659, 108] on icon "button" at bounding box center [659, 108] width 5 height 5
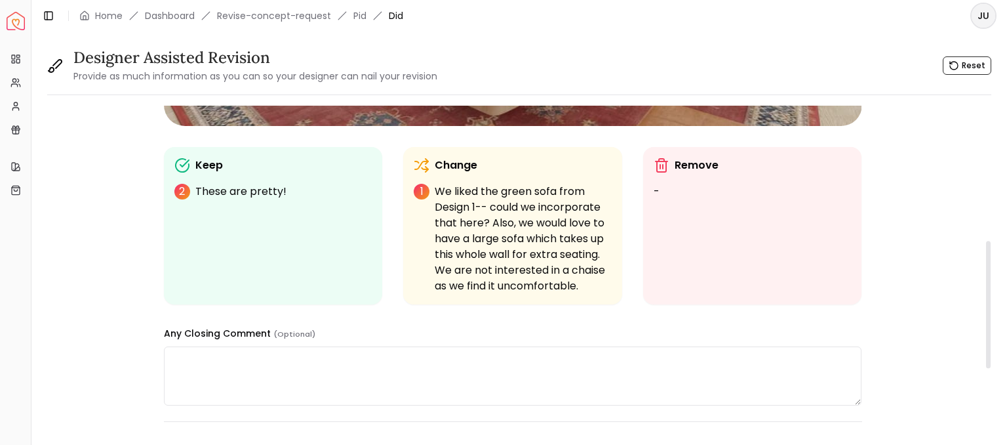
scroll to position [378, 0]
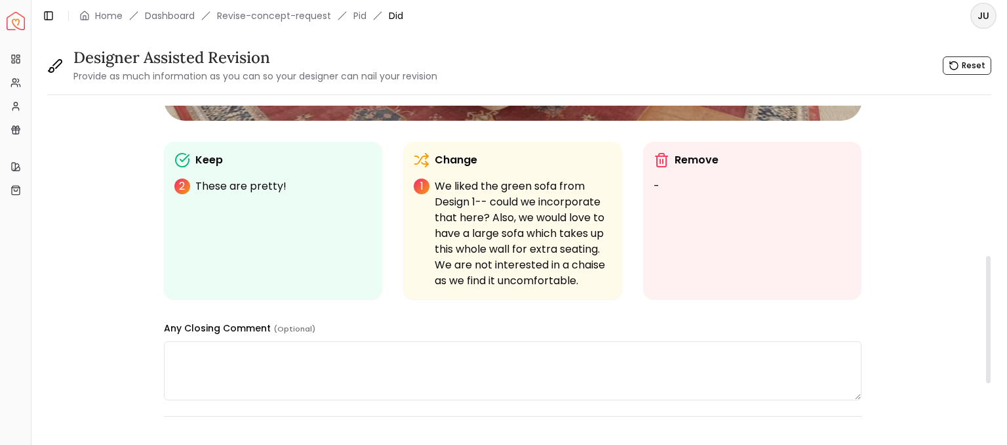
click at [424, 192] on p "1" at bounding box center [422, 186] width 16 height 16
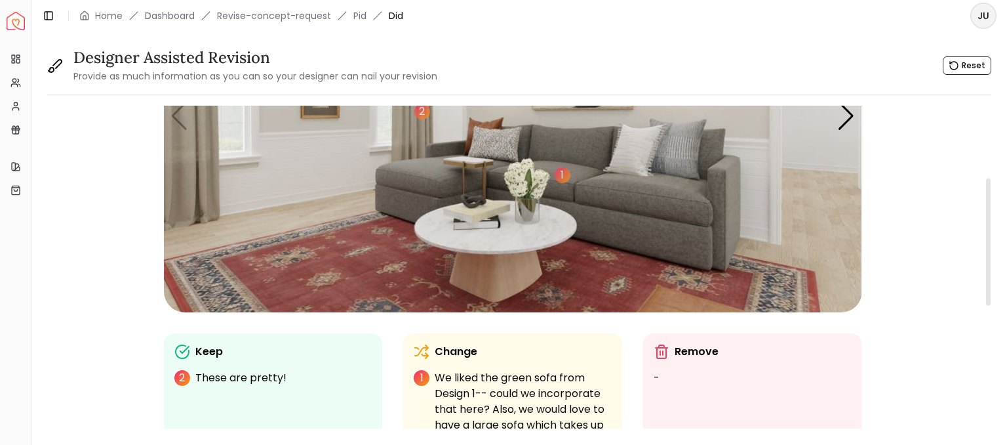
scroll to position [181, 0]
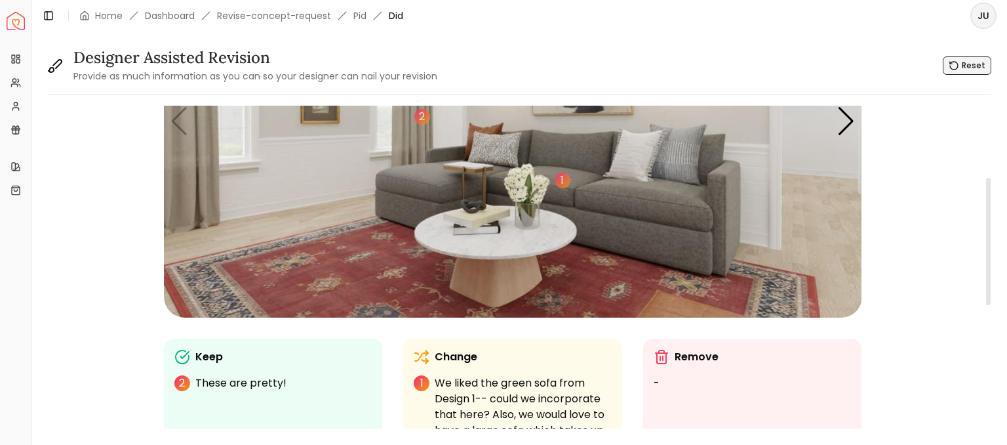
click at [956, 62] on icon "button" at bounding box center [954, 66] width 8 height 8
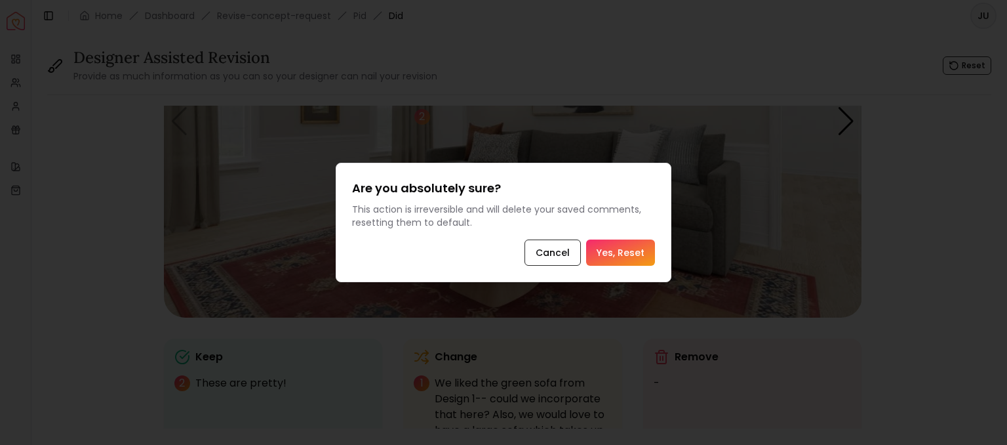
click at [628, 253] on button "Yes, Reset" at bounding box center [620, 252] width 69 height 26
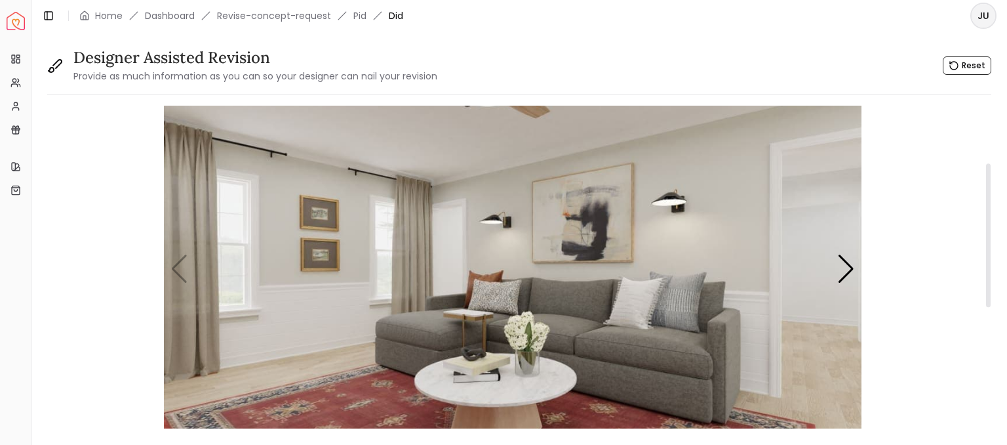
scroll to position [0, 0]
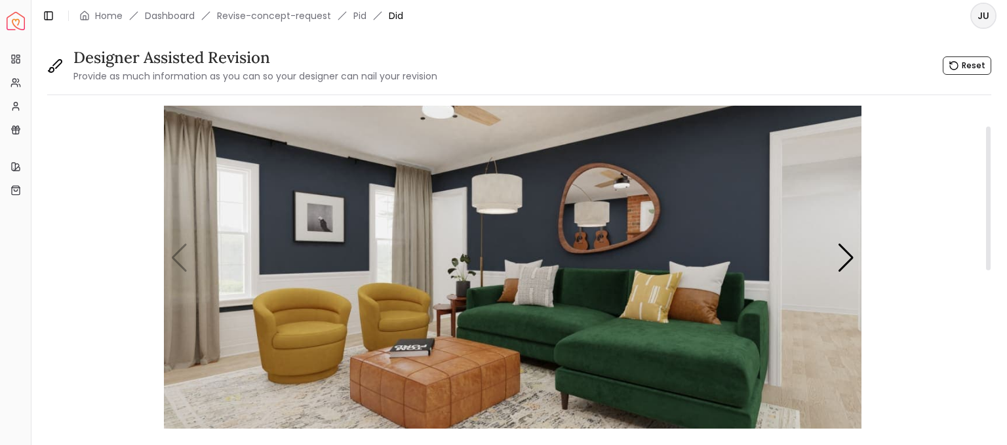
scroll to position [45, 0]
click at [552, 333] on img "1 / 4" at bounding box center [513, 257] width 699 height 393
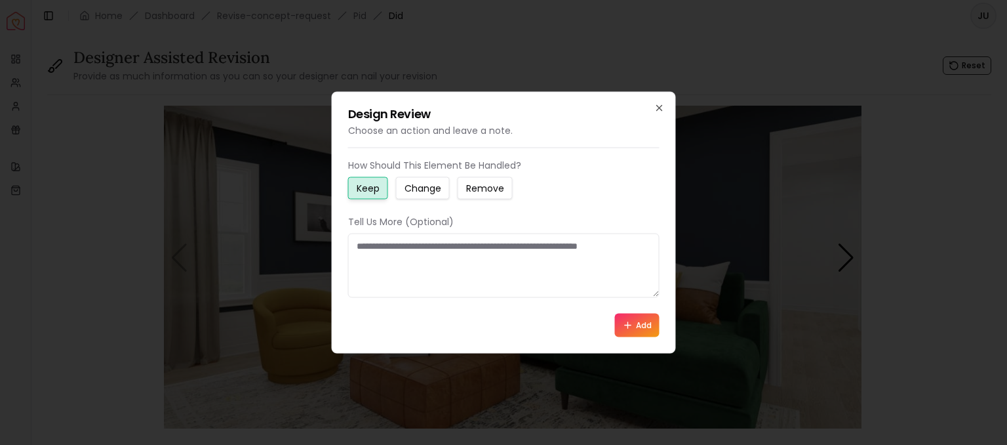
click at [422, 253] on textarea at bounding box center [504, 265] width 312 height 64
click at [411, 182] on small "Change" at bounding box center [423, 188] width 37 height 13
click at [413, 271] on textarea at bounding box center [504, 265] width 312 height 64
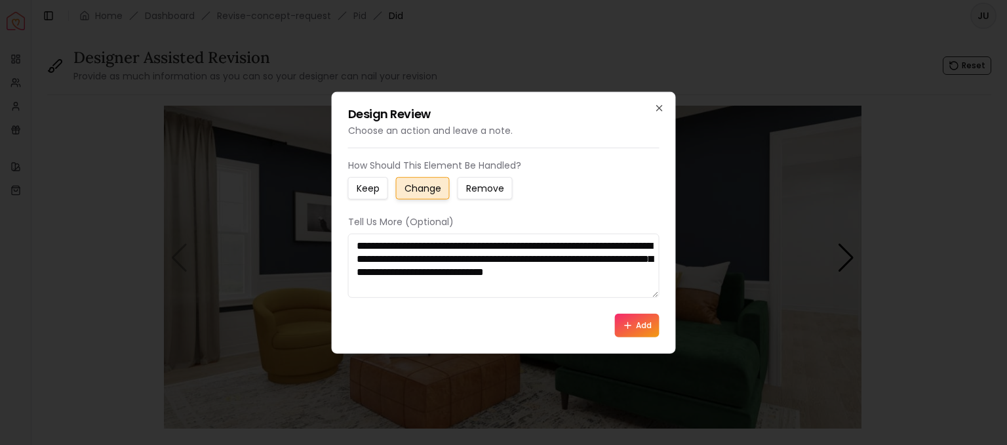
type textarea "**********"
click at [642, 322] on button "Add" at bounding box center [637, 325] width 45 height 24
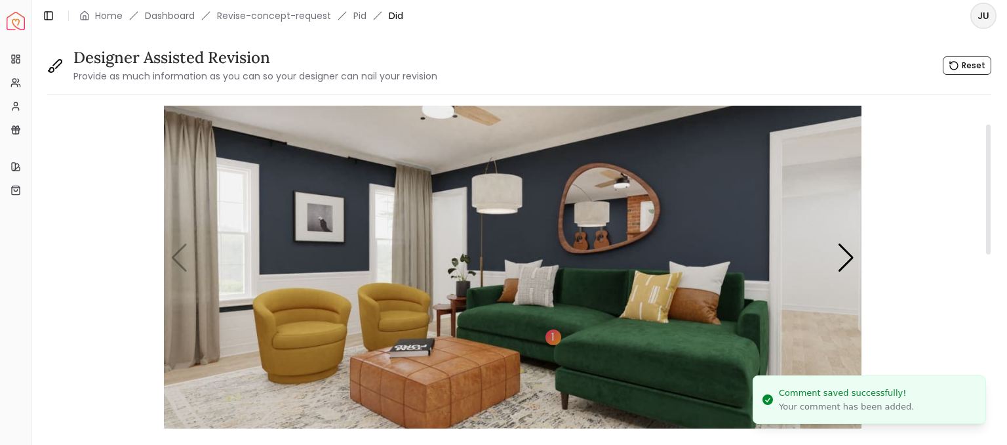
click at [698, 185] on img "1 / 4" at bounding box center [513, 257] width 699 height 393
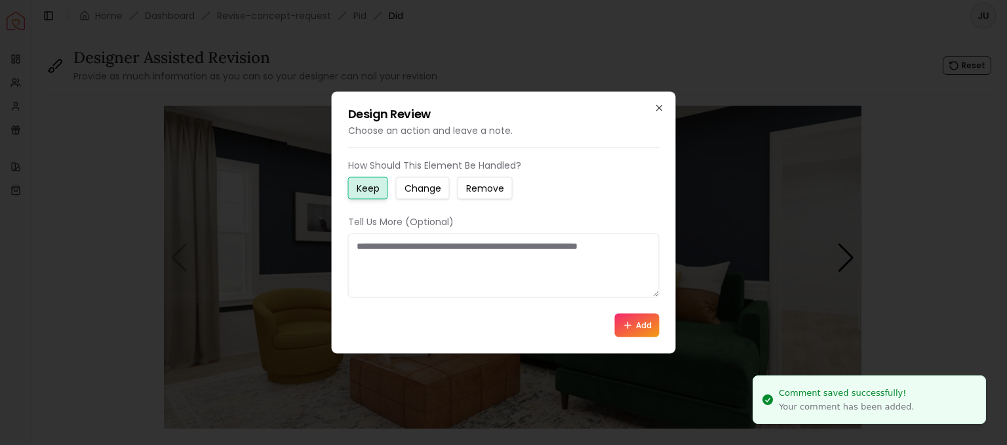
click at [420, 186] on small "Change" at bounding box center [423, 188] width 37 height 13
click at [395, 259] on textarea at bounding box center [504, 265] width 312 height 64
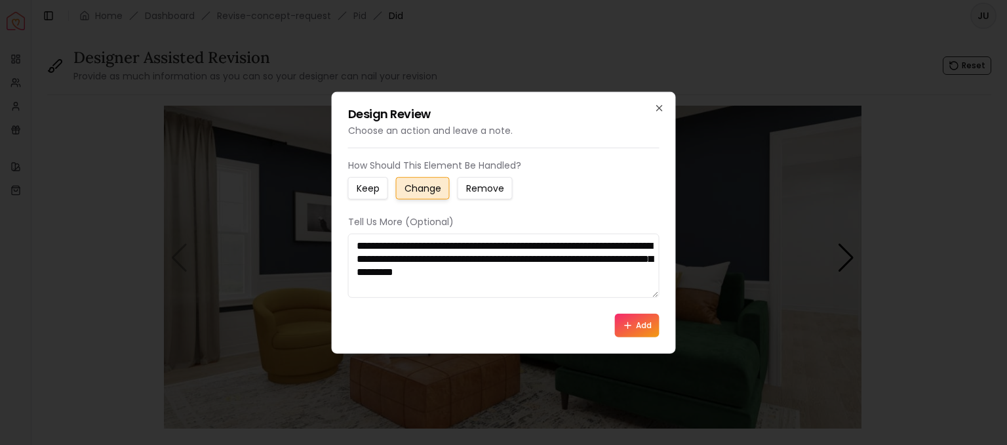
type textarea "**********"
click at [625, 329] on icon at bounding box center [628, 324] width 10 height 10
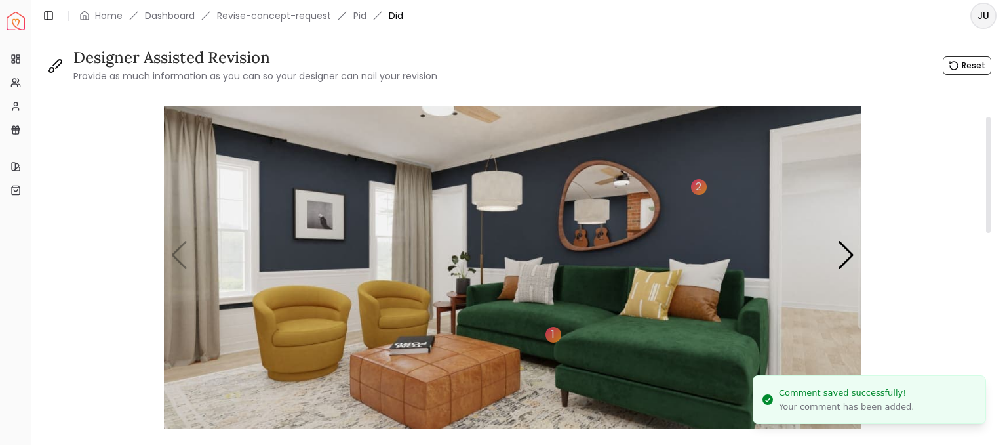
scroll to position [29, 0]
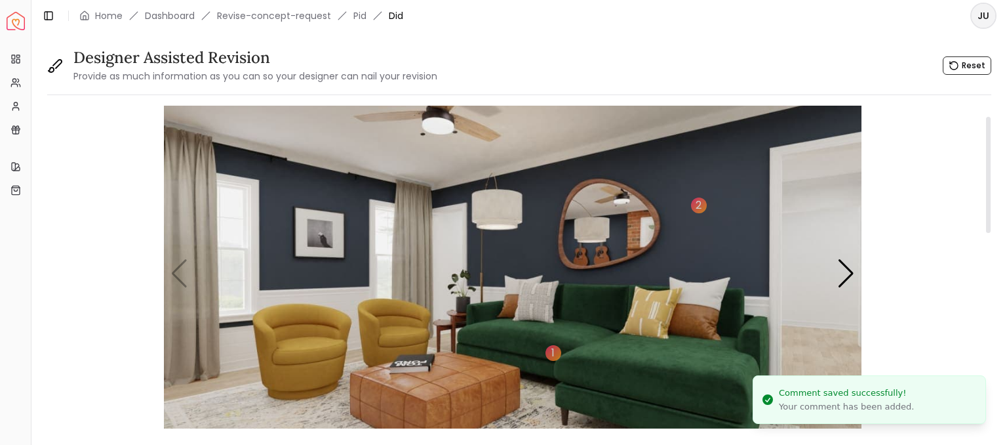
click at [615, 219] on img "1 / 4" at bounding box center [513, 273] width 699 height 393
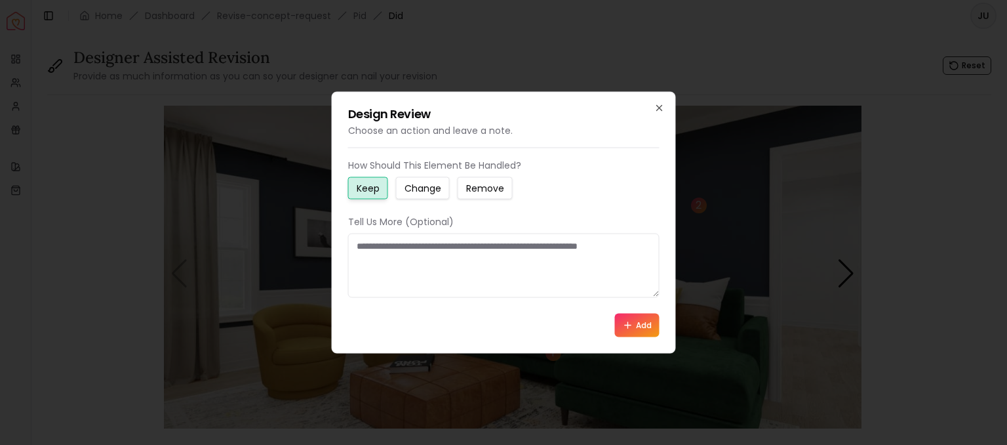
click at [430, 182] on small "Change" at bounding box center [423, 188] width 37 height 13
click at [423, 255] on textarea at bounding box center [504, 265] width 312 height 64
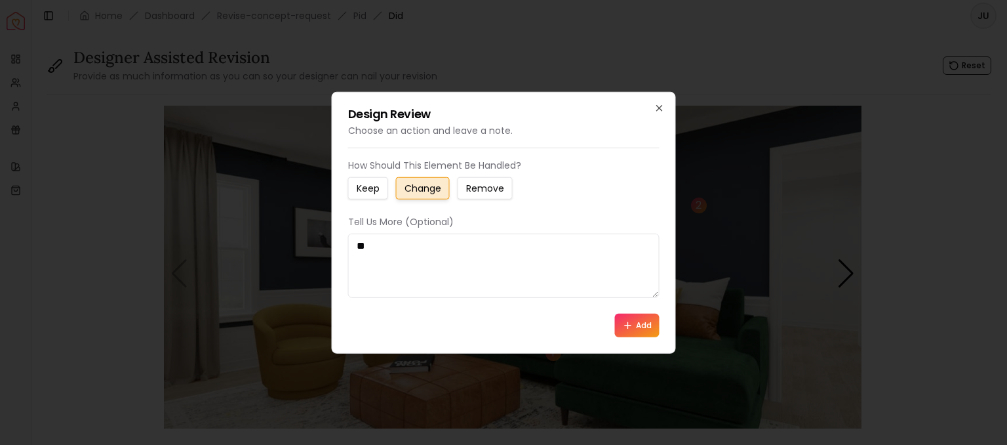
type textarea "*"
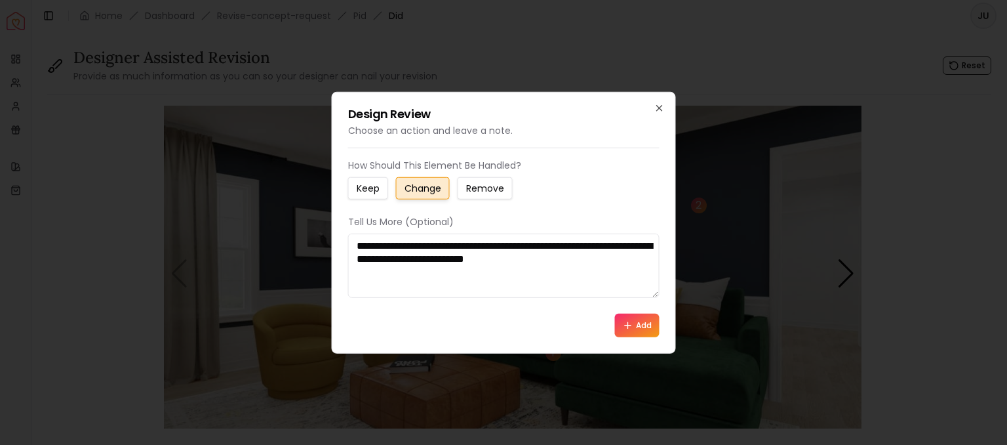
click at [376, 253] on textarea "**********" at bounding box center [504, 265] width 312 height 64
type textarea "**********"
click at [638, 336] on button "Add" at bounding box center [637, 325] width 45 height 24
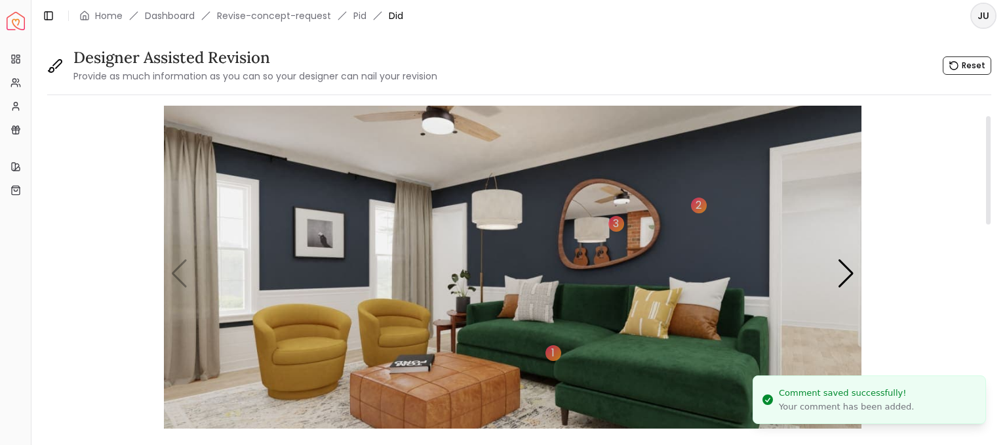
click at [443, 324] on img "1 / 4" at bounding box center [513, 273] width 699 height 393
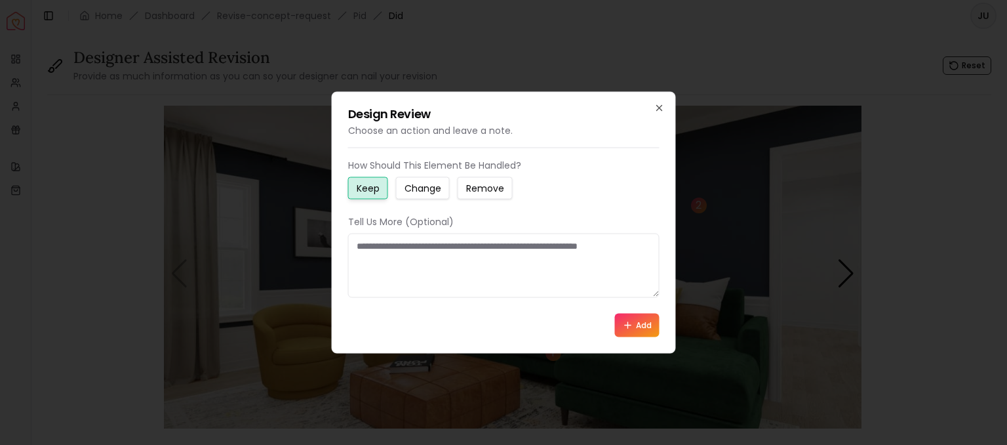
click at [451, 275] on textarea at bounding box center [504, 265] width 312 height 64
click at [429, 197] on button "Change" at bounding box center [423, 188] width 54 height 22
click at [429, 238] on textarea at bounding box center [504, 265] width 312 height 64
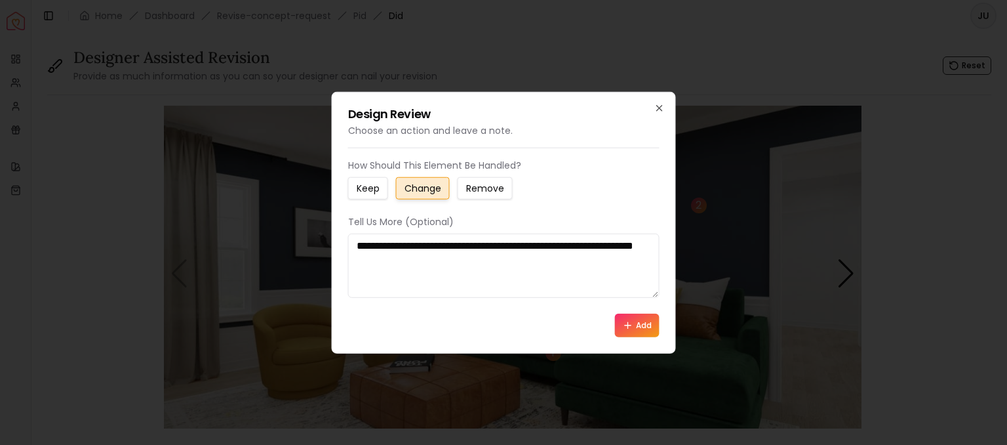
type textarea "**********"
click at [650, 334] on button "Add" at bounding box center [637, 325] width 45 height 24
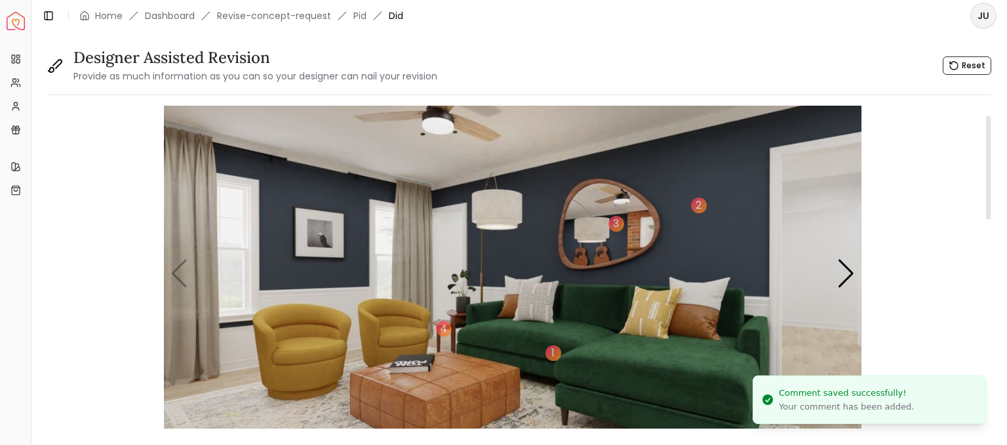
scroll to position [79, 0]
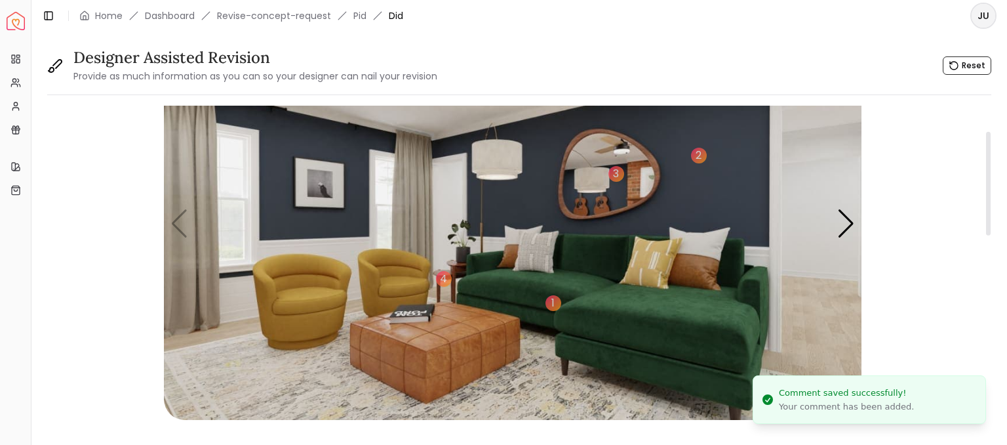
click at [301, 280] on img "1 / 4" at bounding box center [513, 223] width 699 height 393
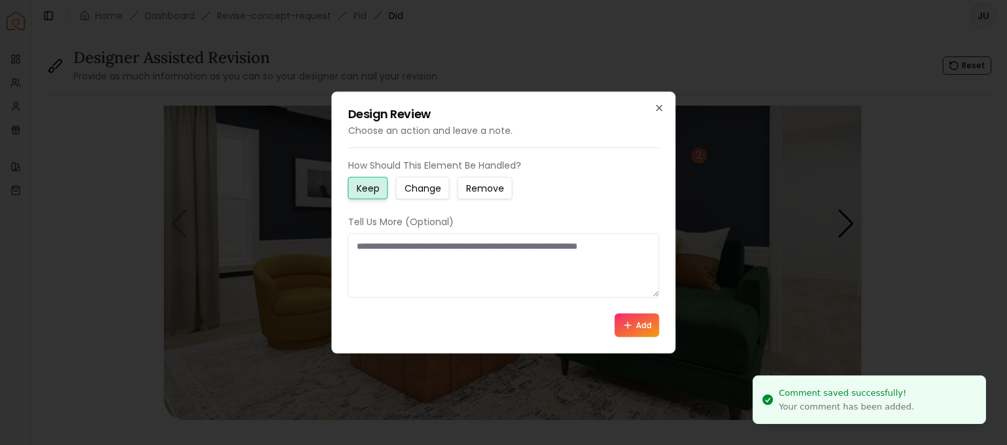
click at [380, 273] on textarea at bounding box center [504, 265] width 312 height 64
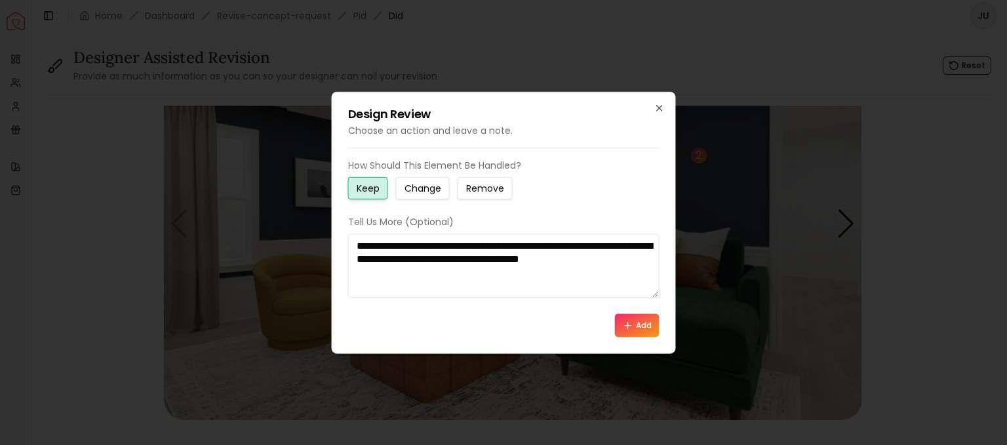
type textarea "**********"
click at [630, 318] on button "Add" at bounding box center [637, 325] width 45 height 24
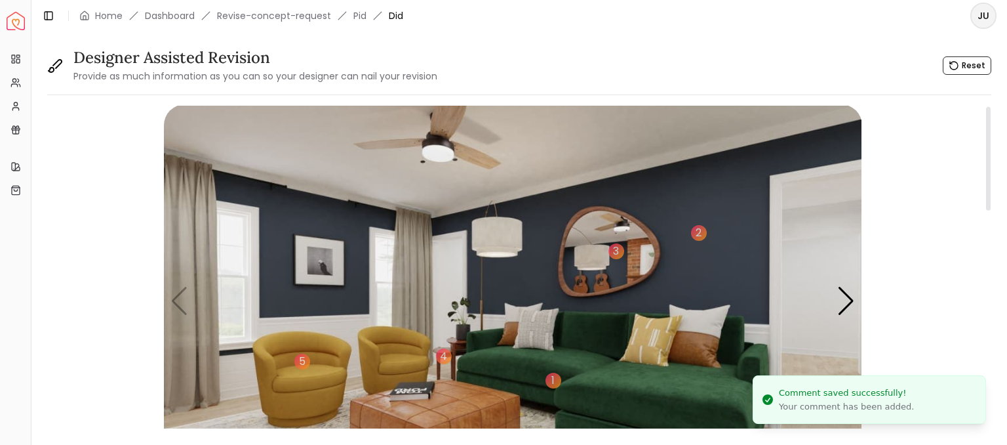
scroll to position [0, 0]
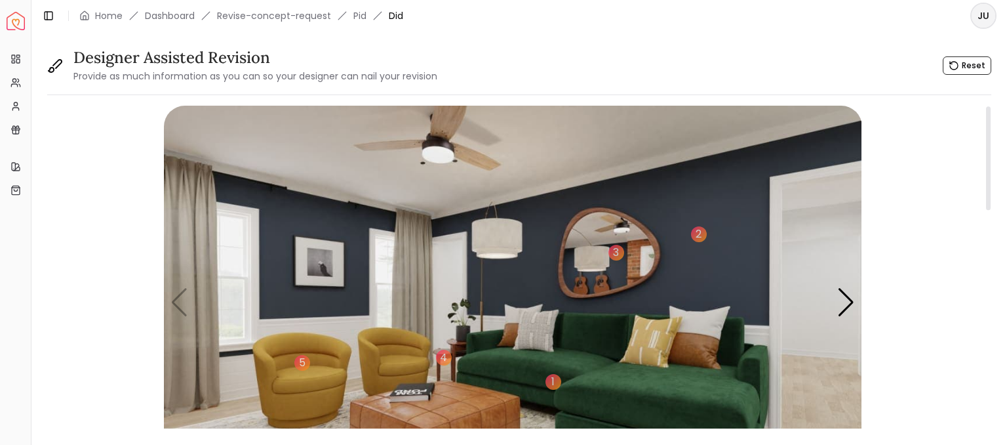
click at [205, 256] on img "1 / 4" at bounding box center [513, 302] width 699 height 393
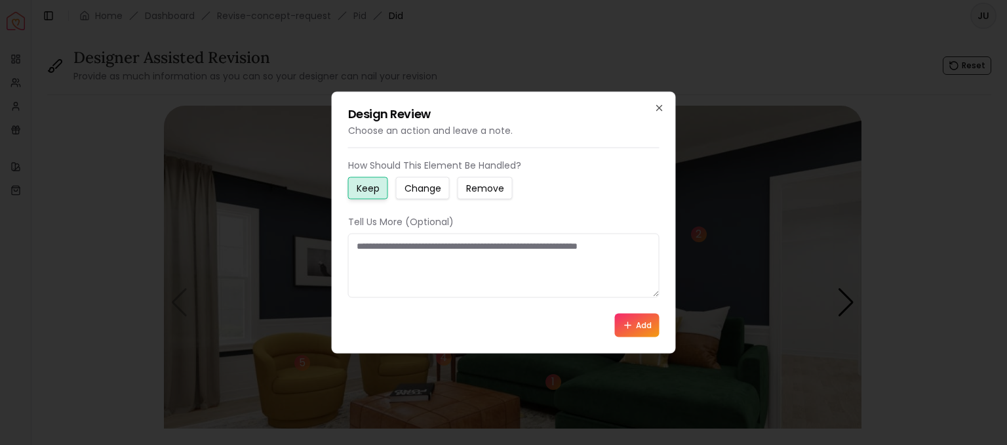
click at [394, 243] on textarea at bounding box center [504, 265] width 312 height 64
type textarea "**********"
click at [638, 335] on button "Add" at bounding box center [637, 325] width 45 height 24
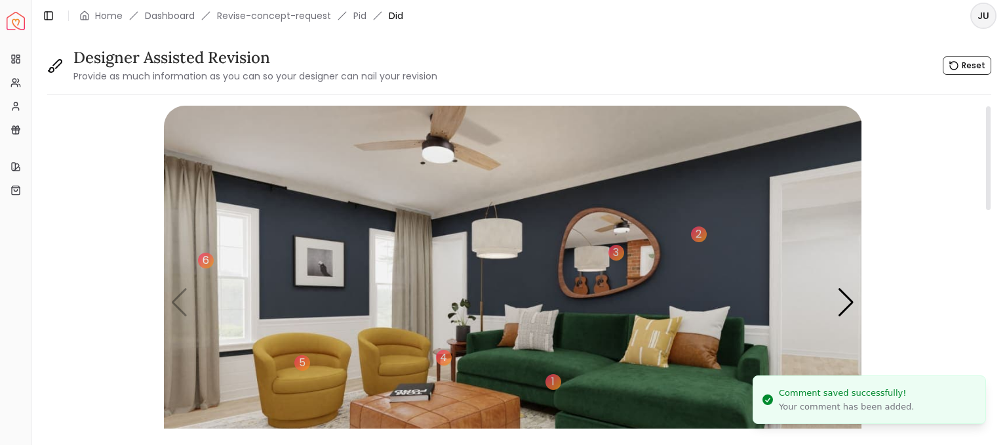
click at [444, 128] on img "1 / 4" at bounding box center [513, 302] width 699 height 393
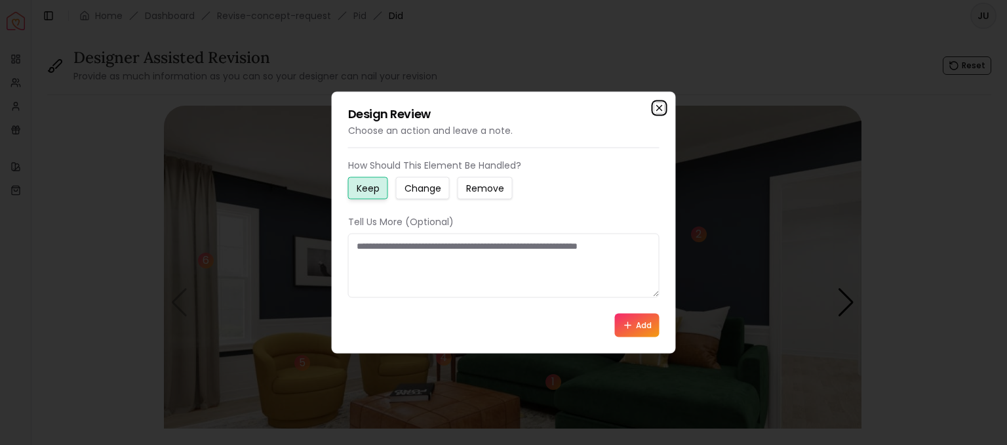
click at [656, 104] on icon "button" at bounding box center [660, 108] width 10 height 10
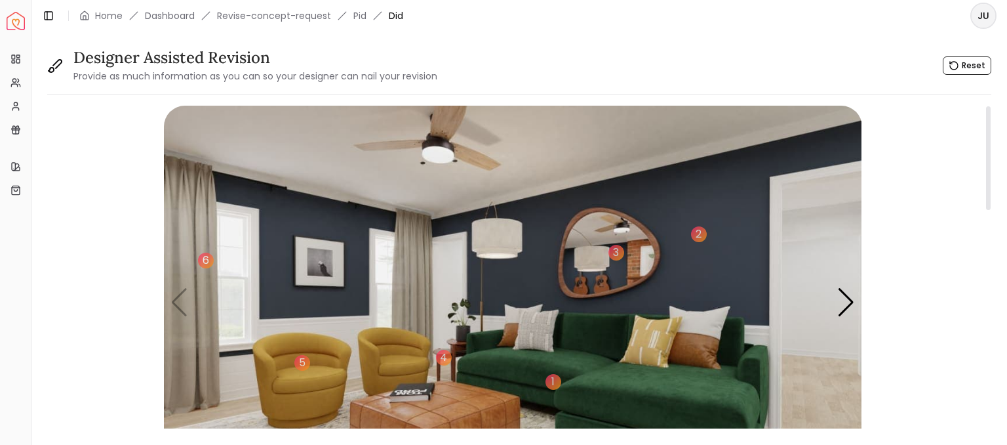
click at [440, 132] on img "1 / 4" at bounding box center [513, 302] width 699 height 393
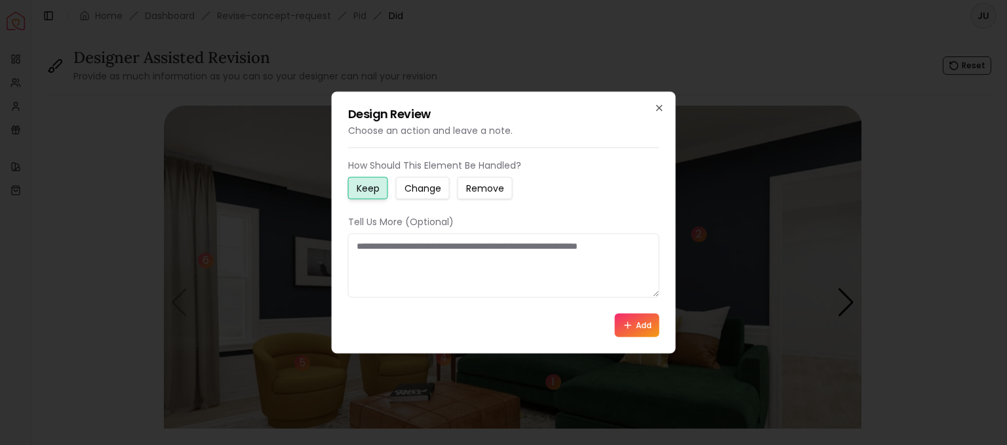
click at [384, 277] on textarea at bounding box center [504, 265] width 312 height 64
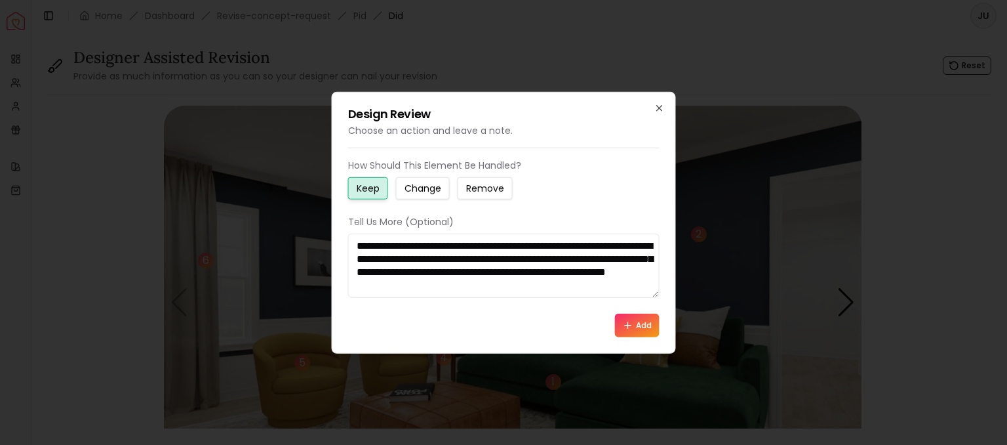
type textarea "**********"
click at [643, 323] on button "Add" at bounding box center [637, 325] width 45 height 24
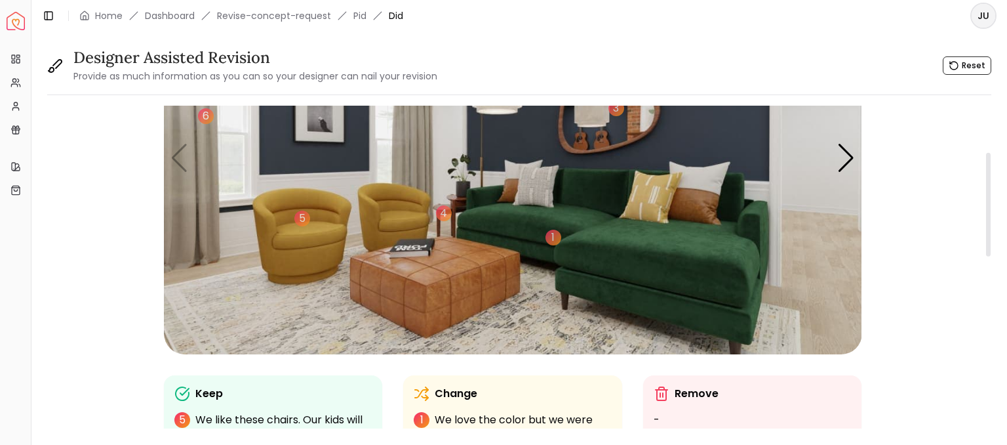
scroll to position [76, 0]
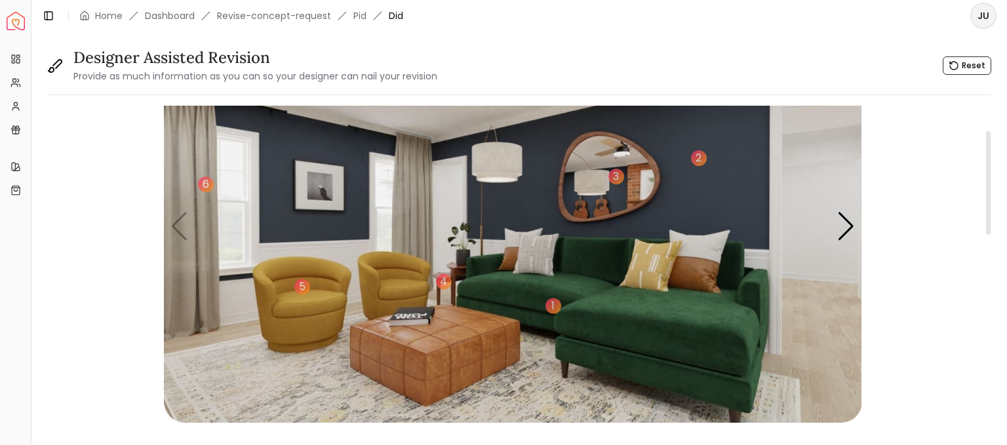
click at [554, 256] on img "1 / 4" at bounding box center [513, 226] width 699 height 393
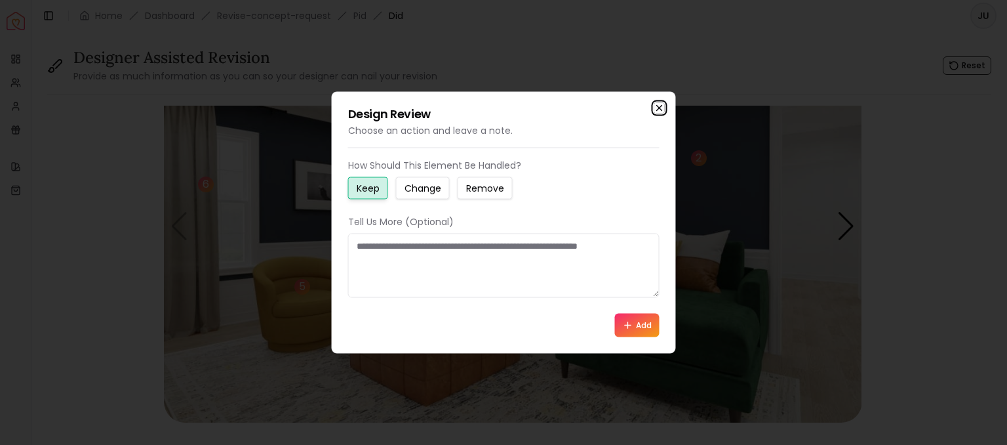
click at [659, 109] on icon "button" at bounding box center [660, 108] width 10 height 10
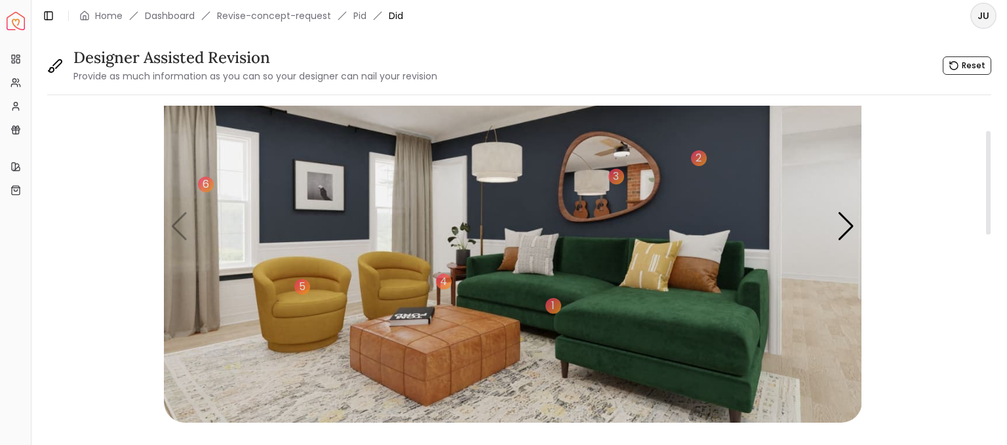
scroll to position [117, 0]
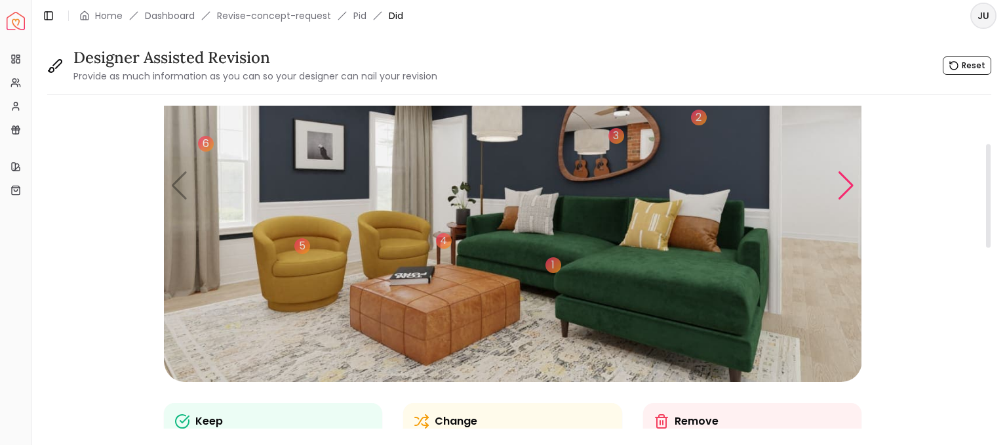
click at [847, 177] on div "Next slide" at bounding box center [847, 185] width 18 height 29
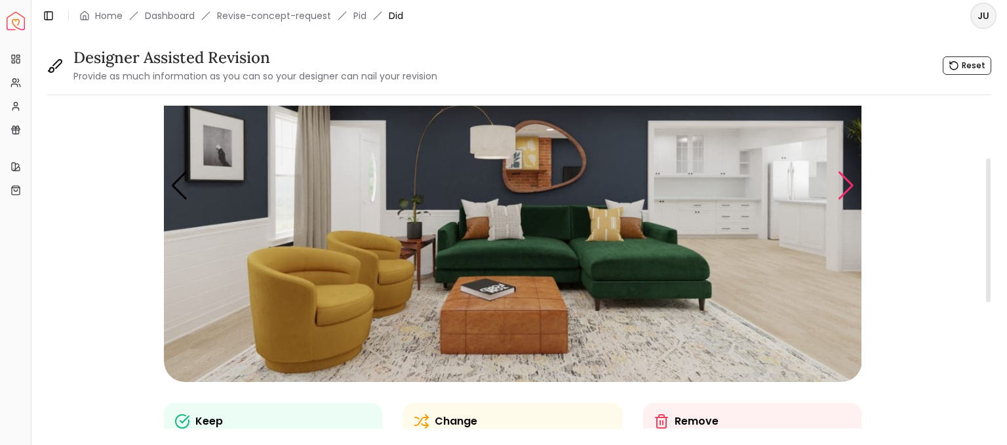
click at [847, 177] on div "Next slide" at bounding box center [847, 185] width 18 height 29
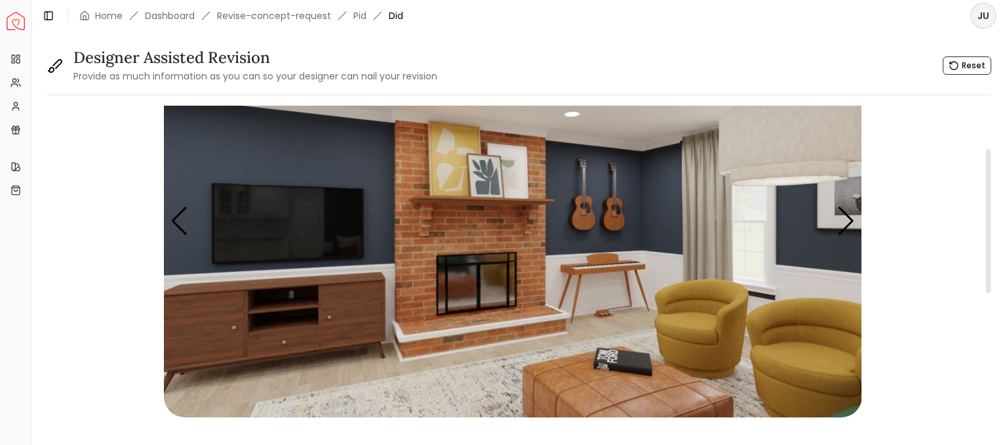
scroll to position [97, 0]
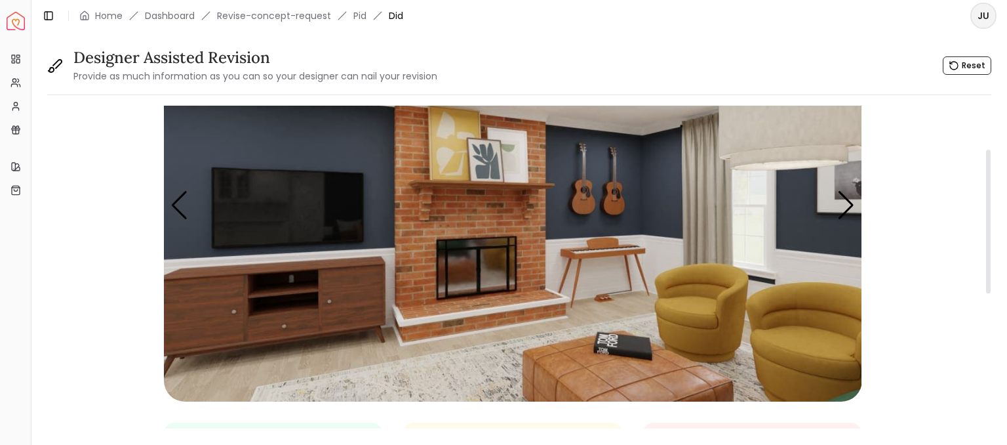
click at [590, 192] on img "3 / 4" at bounding box center [513, 205] width 699 height 393
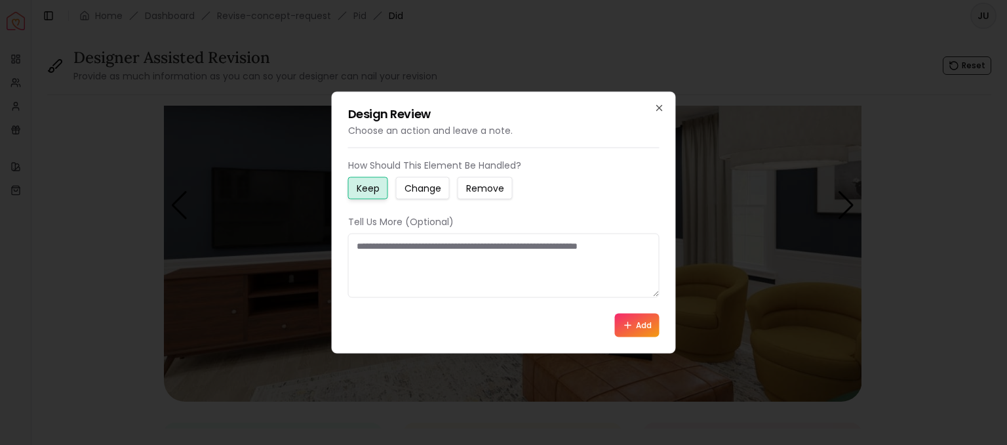
click at [466, 256] on textarea at bounding box center [504, 265] width 312 height 64
type textarea "*"
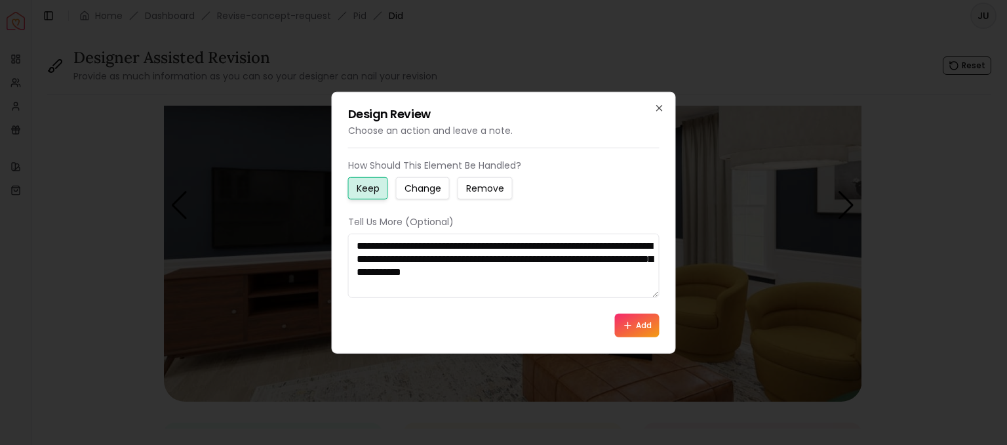
click at [521, 275] on textarea "**********" at bounding box center [504, 265] width 312 height 64
type textarea "**********"
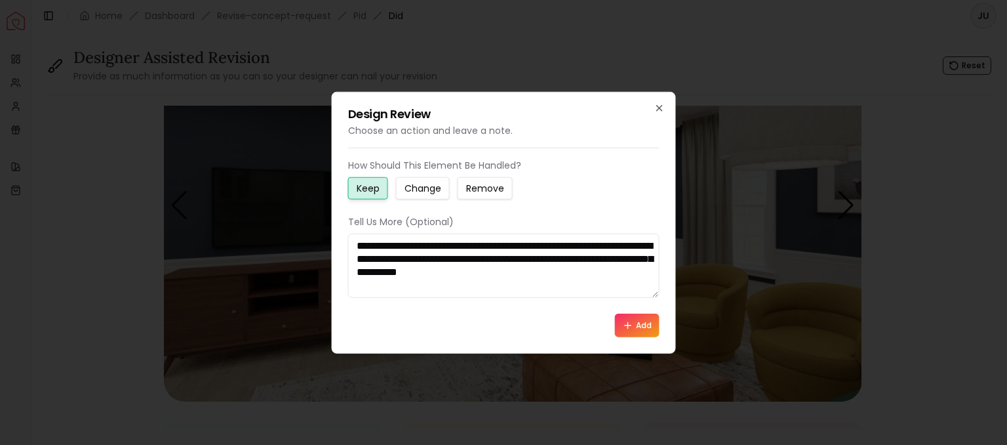
click at [636, 324] on button "Add" at bounding box center [637, 325] width 45 height 24
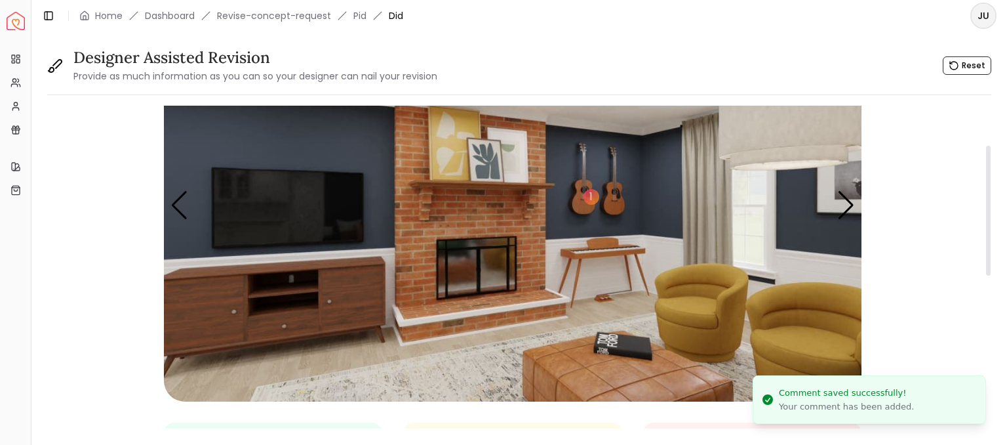
click at [610, 241] on img "3 / 4" at bounding box center [513, 205] width 699 height 393
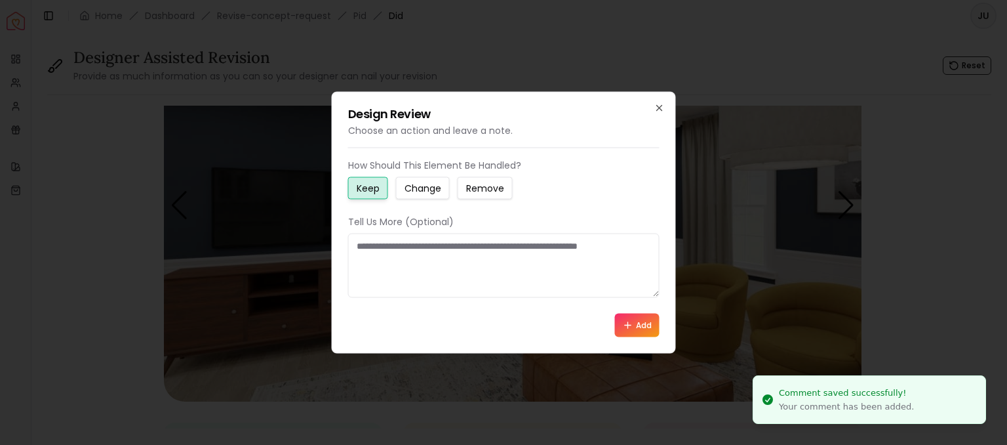
click at [415, 196] on button "Change" at bounding box center [423, 188] width 54 height 22
click at [411, 254] on textarea at bounding box center [504, 265] width 312 height 64
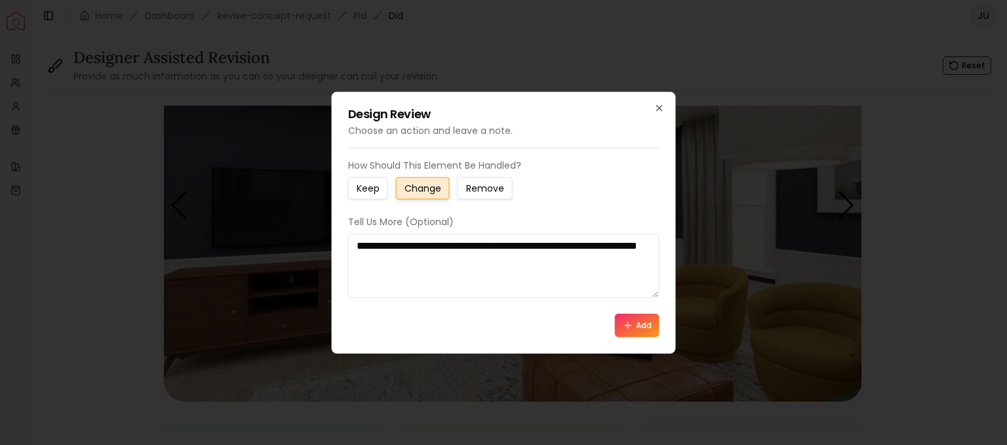
type textarea "**********"
drag, startPoint x: 639, startPoint y: 319, endPoint x: 645, endPoint y: 318, distance: 6.7
click at [645, 318] on button "Add" at bounding box center [637, 325] width 45 height 24
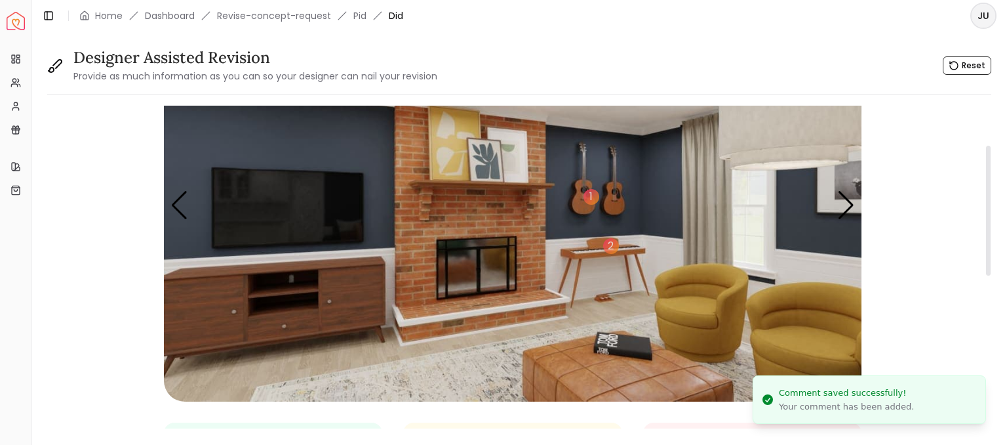
click at [467, 152] on img "3 / 4" at bounding box center [513, 205] width 699 height 393
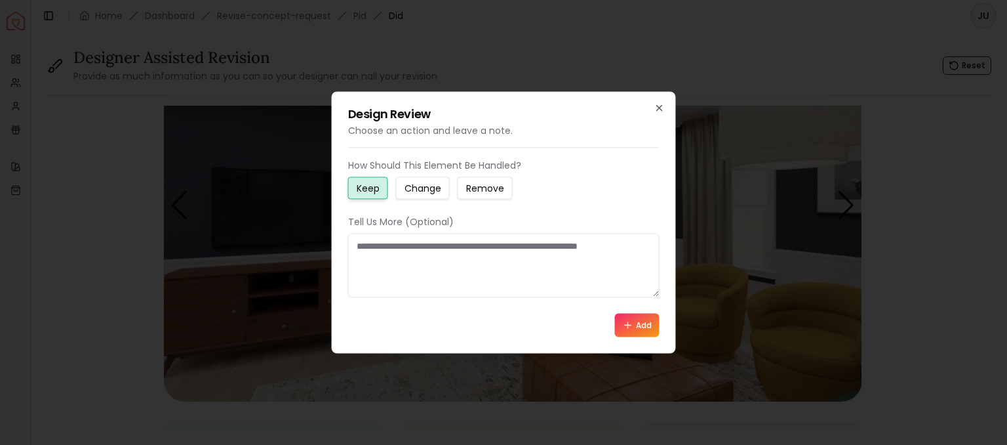
click at [438, 180] on button "Change" at bounding box center [423, 188] width 54 height 22
click at [408, 255] on textarea at bounding box center [504, 265] width 312 height 64
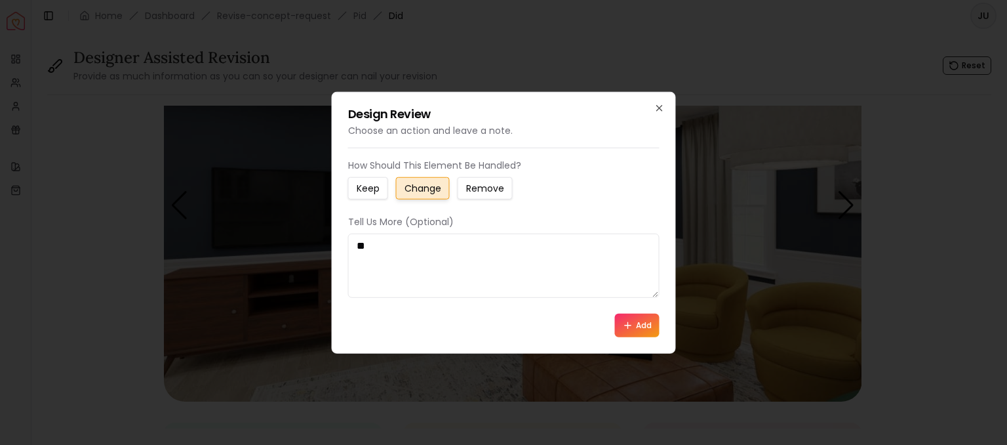
type textarea "*"
click at [658, 107] on icon "button" at bounding box center [659, 108] width 5 height 5
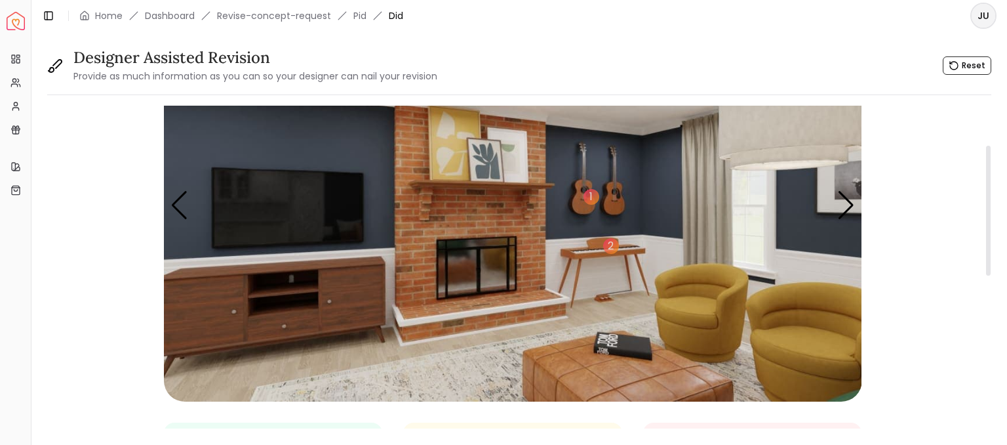
click at [484, 161] on img "3 / 4" at bounding box center [513, 205] width 699 height 393
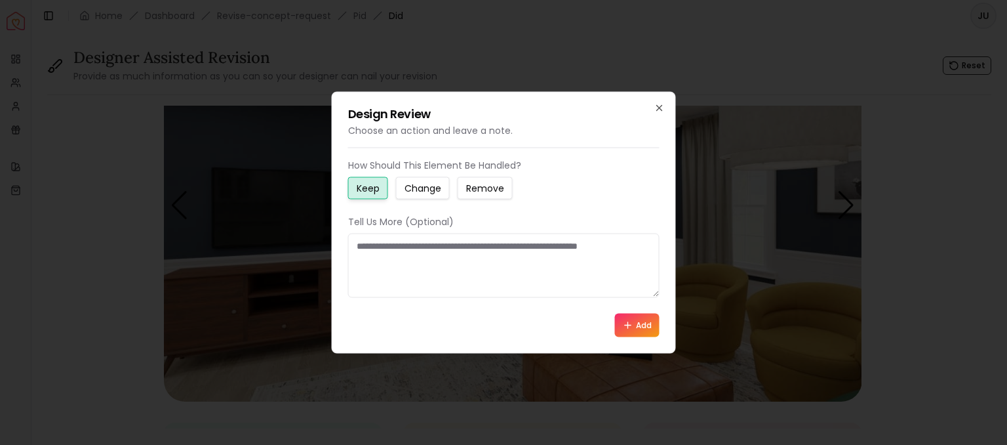
drag, startPoint x: 438, startPoint y: 187, endPoint x: 442, endPoint y: 234, distance: 47.4
click at [442, 234] on div "How Should This Element Be Handled? Keep Change Remove Tell Us More (Optional) …" at bounding box center [504, 248] width 312 height 178
click at [439, 177] on button "Change" at bounding box center [423, 188] width 54 height 22
click at [429, 234] on textarea at bounding box center [504, 265] width 312 height 64
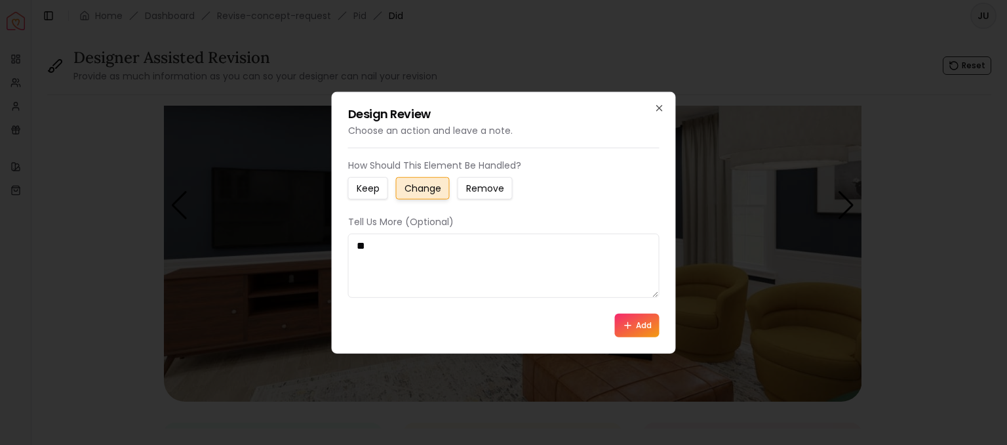
type textarea "*"
click at [499, 250] on textarea "**********" at bounding box center [504, 265] width 312 height 64
click at [503, 254] on textarea "**********" at bounding box center [504, 265] width 312 height 64
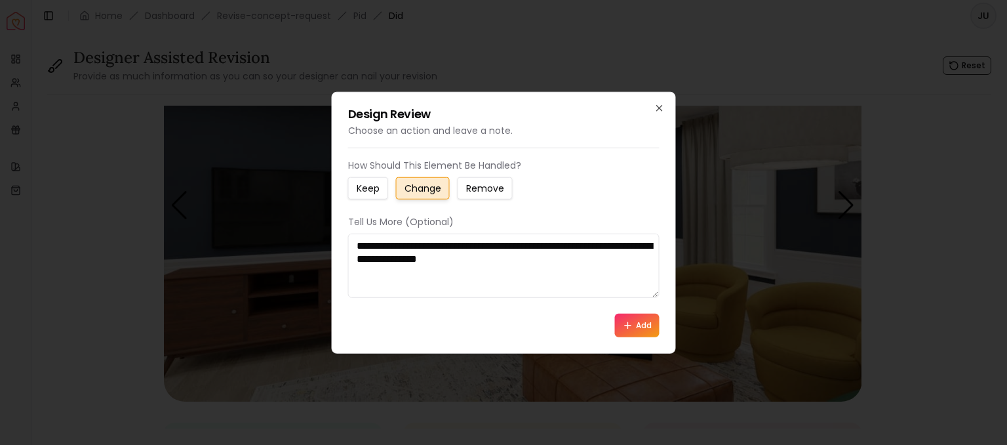
click at [506, 245] on textarea "**********" at bounding box center [504, 265] width 312 height 64
drag, startPoint x: 638, startPoint y: 315, endPoint x: 500, endPoint y: 260, distance: 149.2
click at [500, 260] on div "**********" at bounding box center [504, 248] width 312 height 178
click at [500, 260] on textarea "**********" at bounding box center [504, 265] width 312 height 64
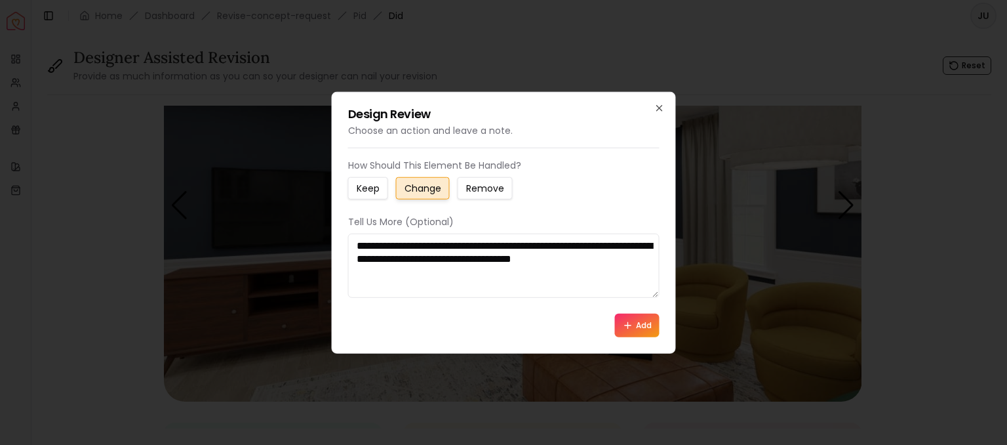
click at [500, 260] on textarea "**********" at bounding box center [504, 265] width 312 height 64
click at [464, 271] on textarea "**********" at bounding box center [504, 265] width 312 height 64
type textarea "**********"
click at [656, 323] on button "Add" at bounding box center [637, 325] width 45 height 24
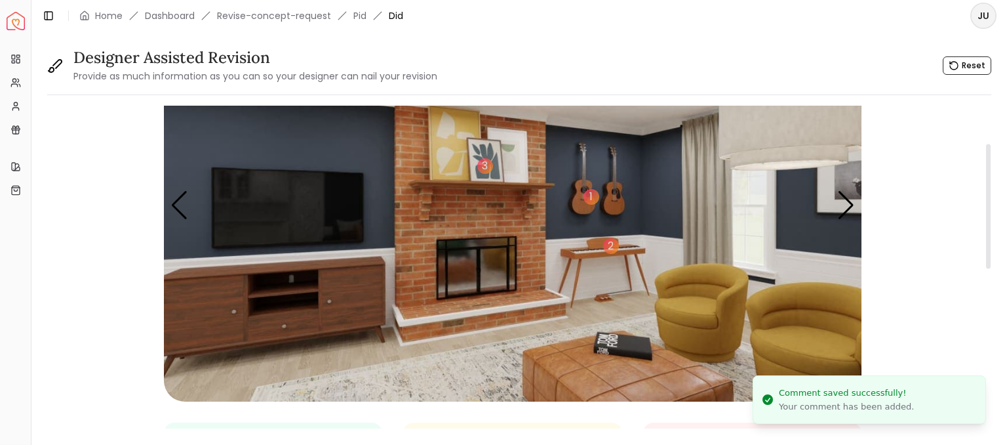
drag, startPoint x: 656, startPoint y: 323, endPoint x: 376, endPoint y: 216, distance: 300.0
click at [327, 287] on img "3 / 4" at bounding box center [513, 205] width 699 height 393
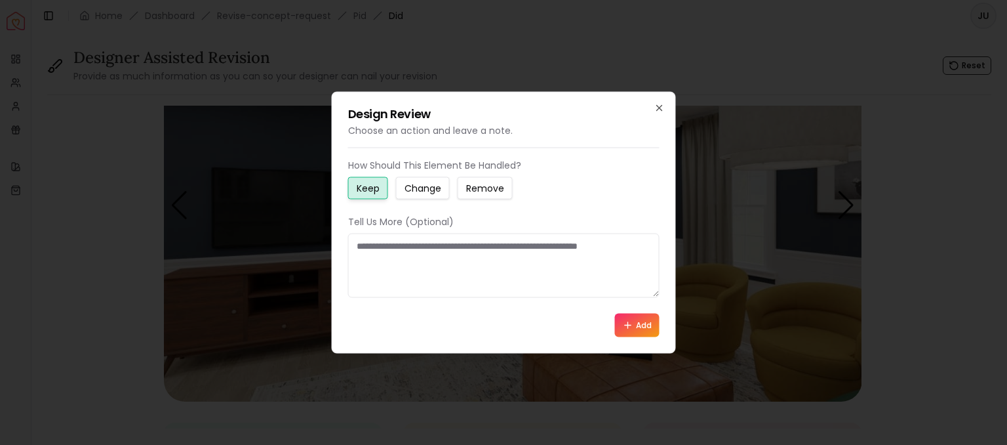
click at [552, 248] on textarea at bounding box center [504, 265] width 312 height 64
type textarea "*"
type textarea "**********"
click at [648, 318] on button "Add" at bounding box center [637, 325] width 45 height 24
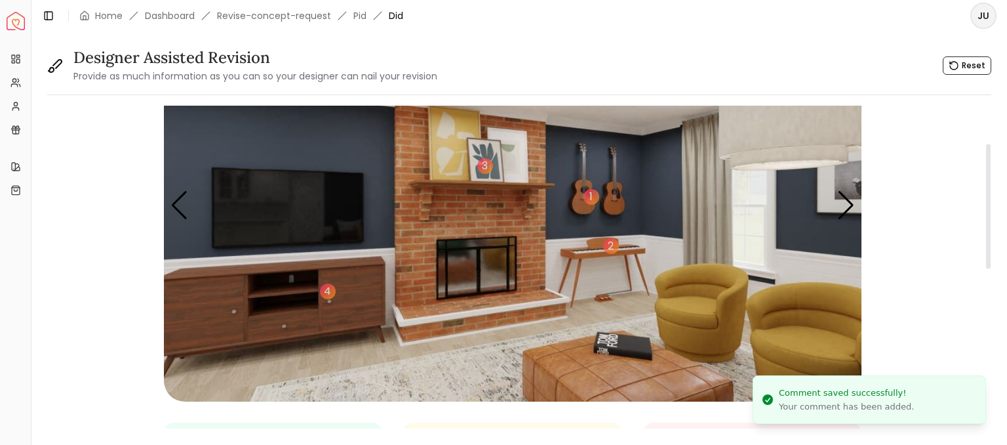
click at [284, 206] on img "3 / 4" at bounding box center [513, 205] width 699 height 393
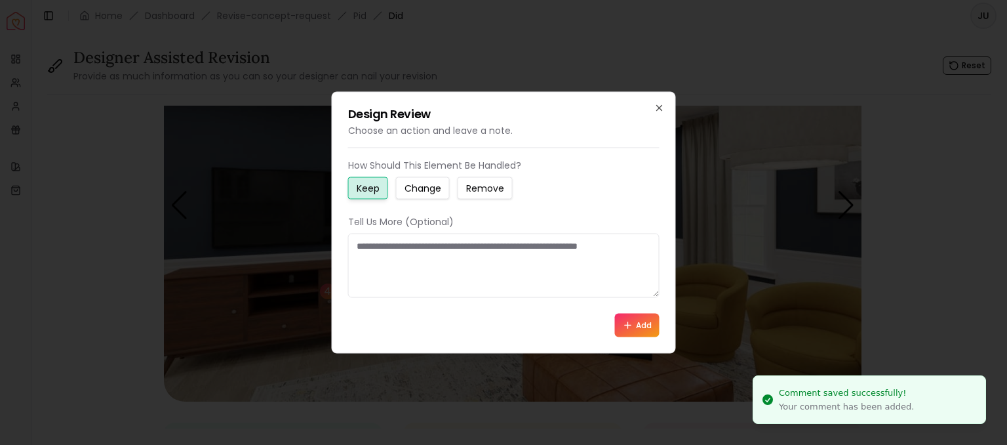
click at [590, 247] on textarea at bounding box center [504, 265] width 312 height 64
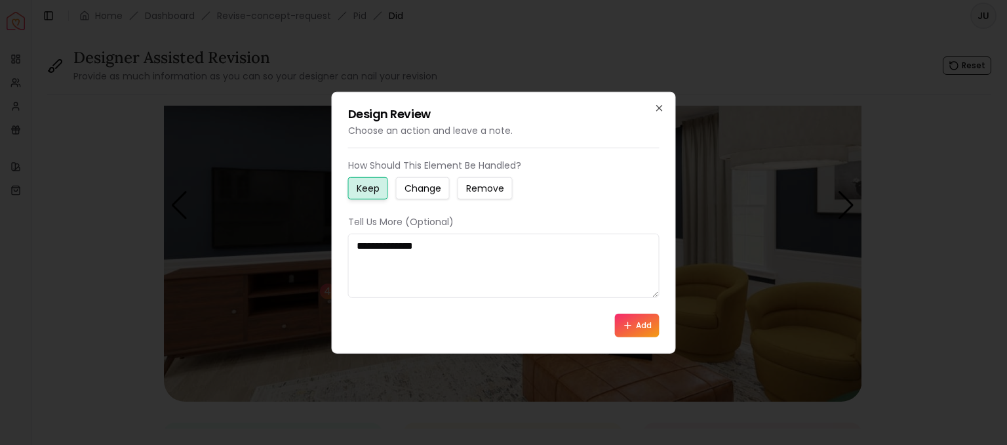
type textarea "**********"
click at [634, 326] on button "Add" at bounding box center [637, 325] width 45 height 24
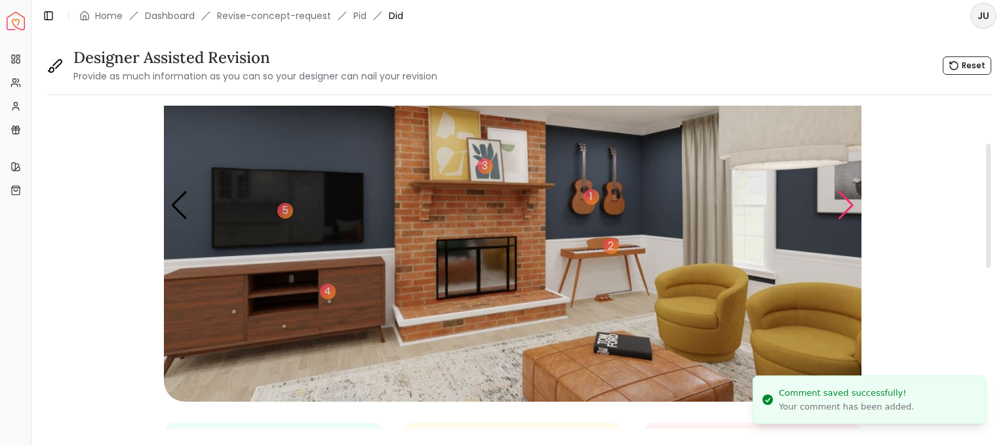
click at [849, 195] on div "Next slide" at bounding box center [847, 205] width 18 height 29
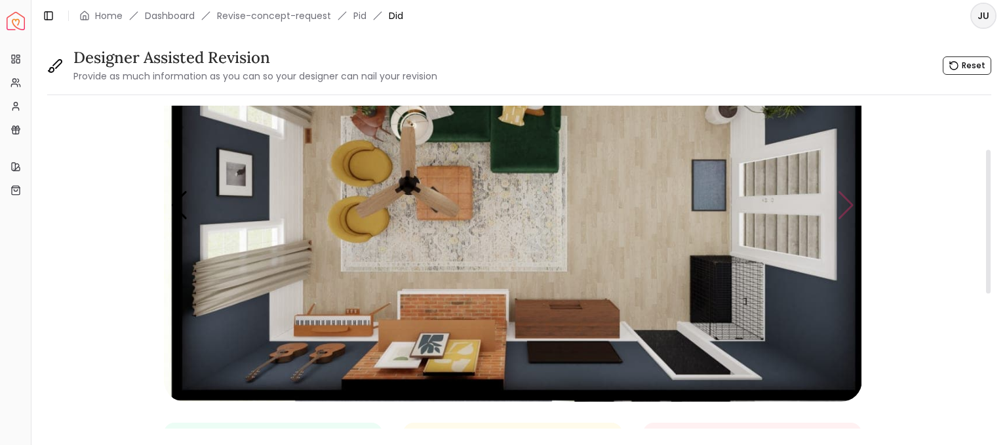
click at [849, 195] on img "4 / 4" at bounding box center [513, 205] width 699 height 393
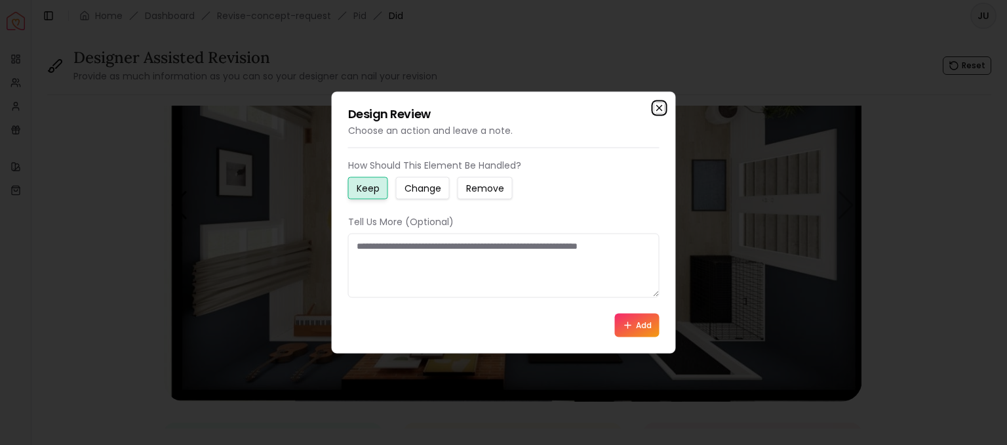
click at [664, 106] on icon "button" at bounding box center [660, 108] width 10 height 10
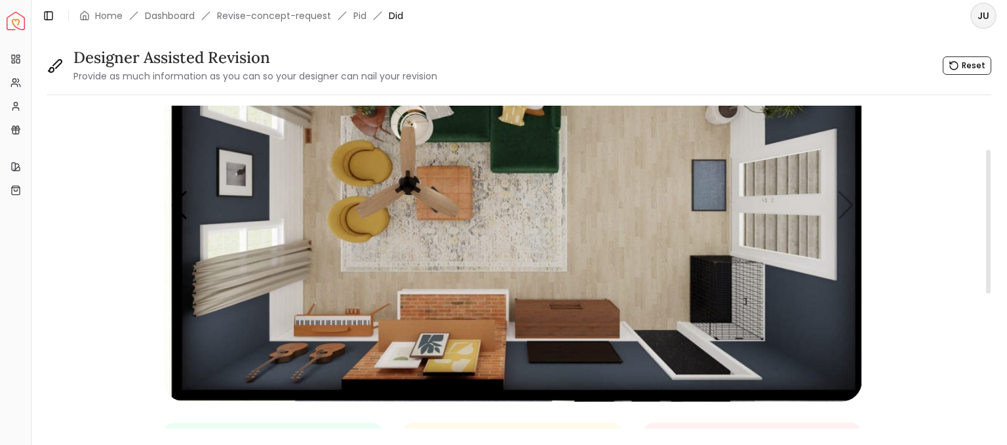
click at [761, 172] on img "4 / 4" at bounding box center [513, 205] width 699 height 393
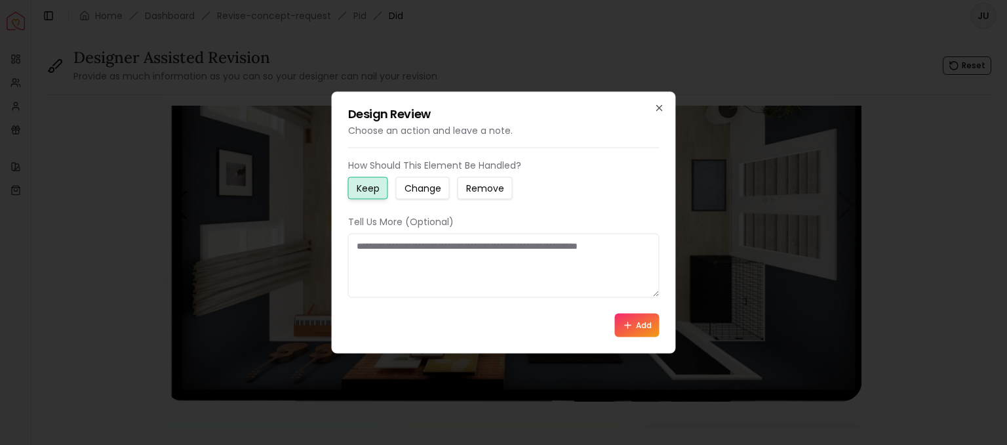
click at [481, 178] on button "Remove" at bounding box center [485, 188] width 55 height 22
click at [451, 270] on textarea at bounding box center [504, 265] width 312 height 64
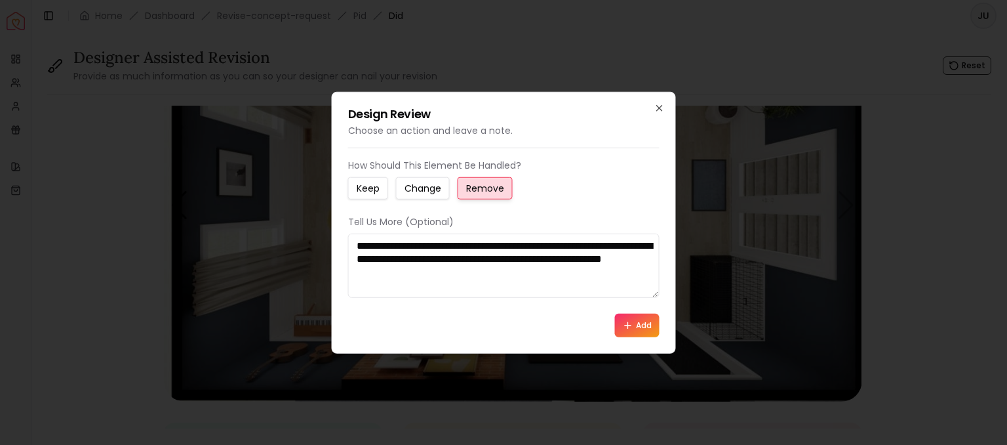
drag, startPoint x: 610, startPoint y: 276, endPoint x: 630, endPoint y: 253, distance: 30.7
click at [630, 253] on textarea "**********" at bounding box center [504, 265] width 312 height 64
type textarea "**********"
click at [642, 320] on button "Add" at bounding box center [637, 325] width 45 height 24
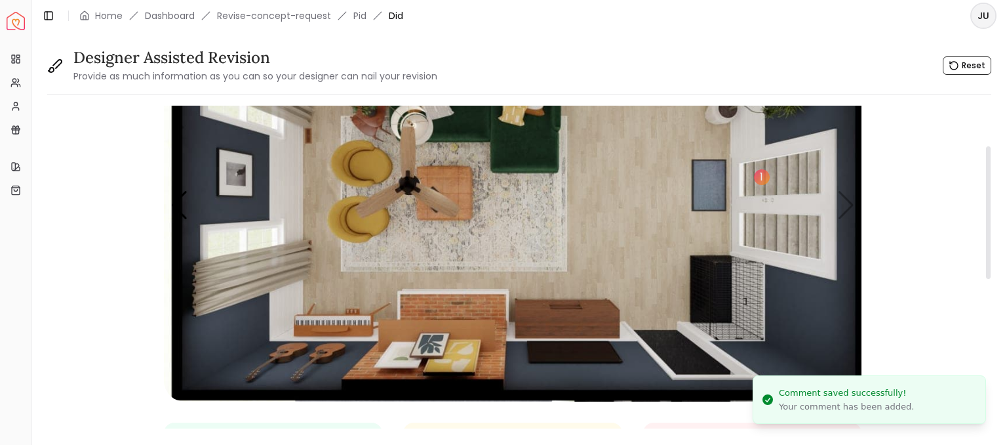
click at [740, 121] on img "4 / 4" at bounding box center [513, 205] width 699 height 393
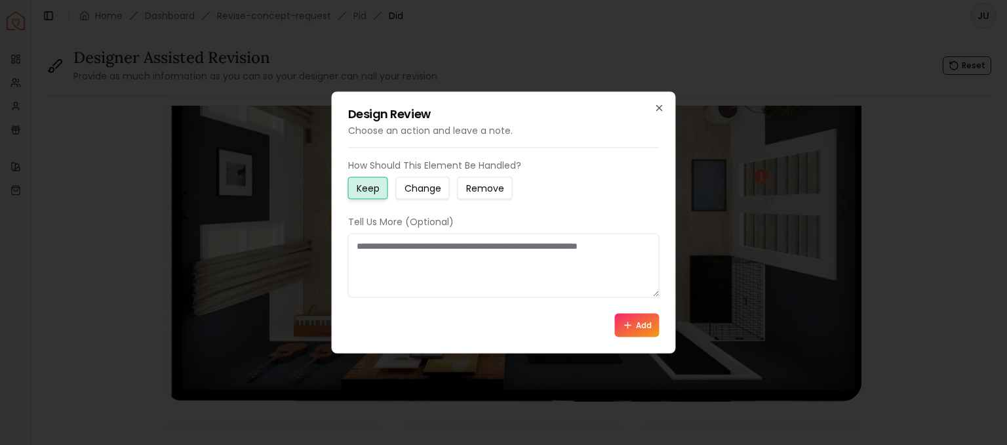
click at [420, 188] on small "Change" at bounding box center [423, 188] width 37 height 13
click at [412, 250] on textarea at bounding box center [504, 265] width 312 height 64
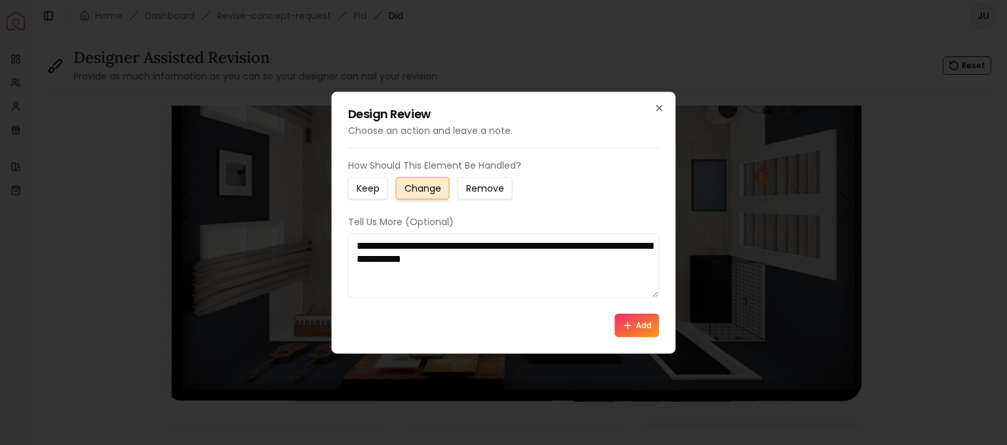
type textarea "**********"
click at [636, 323] on button "Add" at bounding box center [637, 325] width 45 height 24
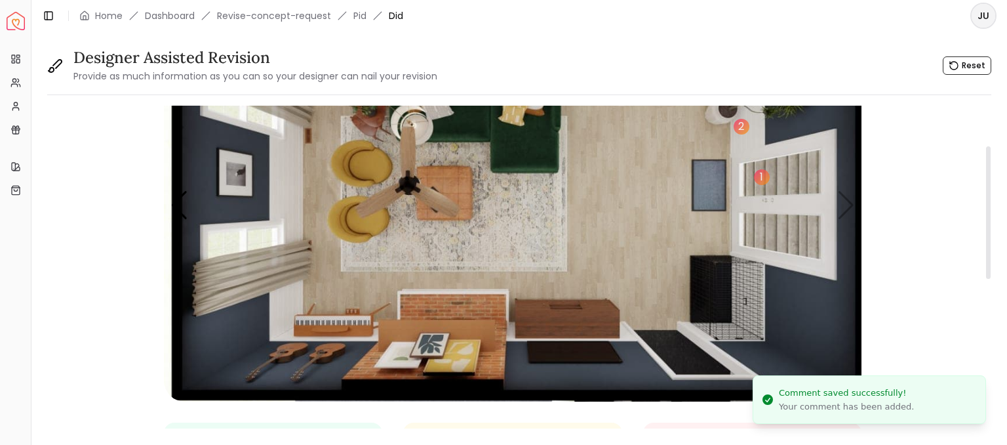
click at [716, 310] on img "4 / 4" at bounding box center [513, 205] width 699 height 393
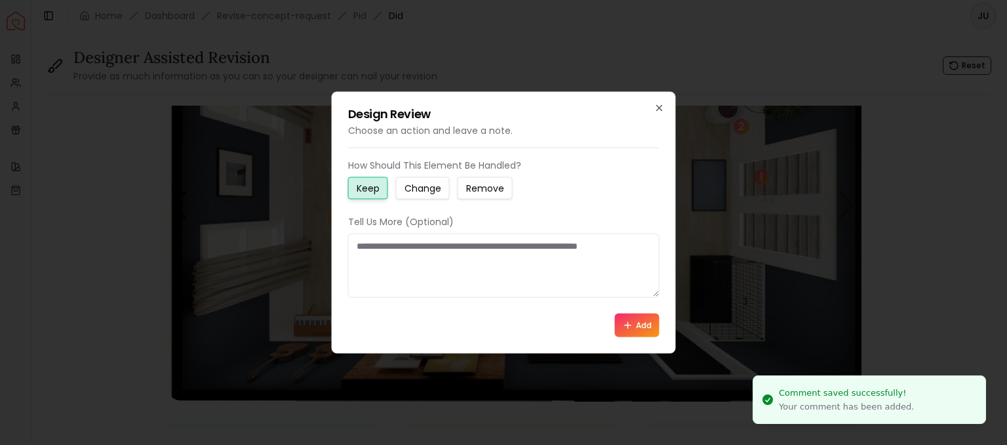
click at [517, 249] on textarea at bounding box center [504, 265] width 312 height 64
click at [427, 183] on small "Change" at bounding box center [423, 188] width 37 height 13
click at [422, 250] on textarea at bounding box center [504, 265] width 312 height 64
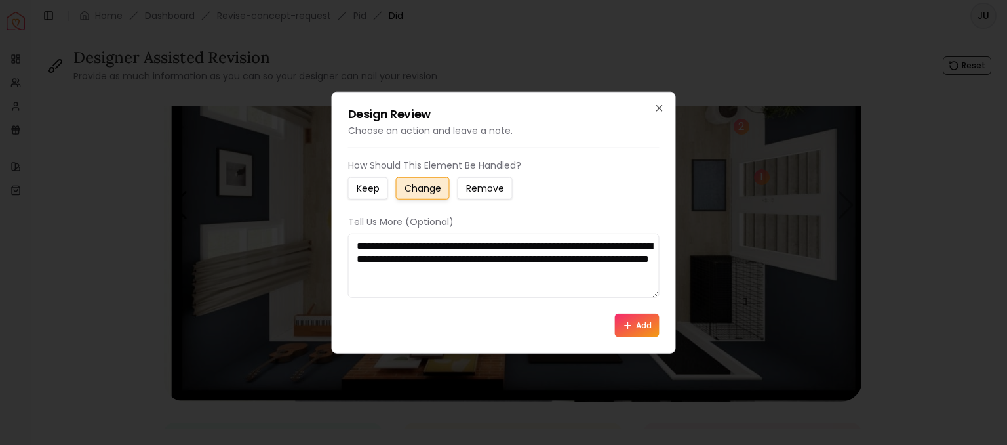
type textarea "**********"
click at [639, 319] on button "Add" at bounding box center [637, 325] width 45 height 24
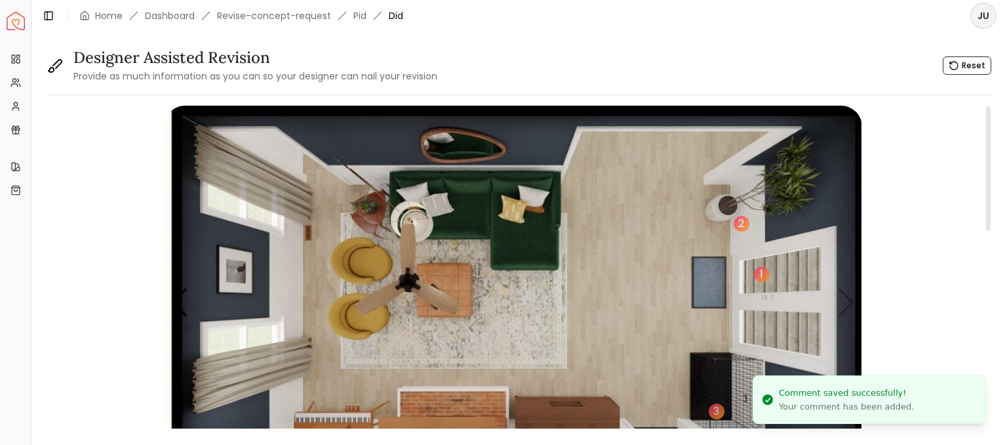
scroll to position [0, 0]
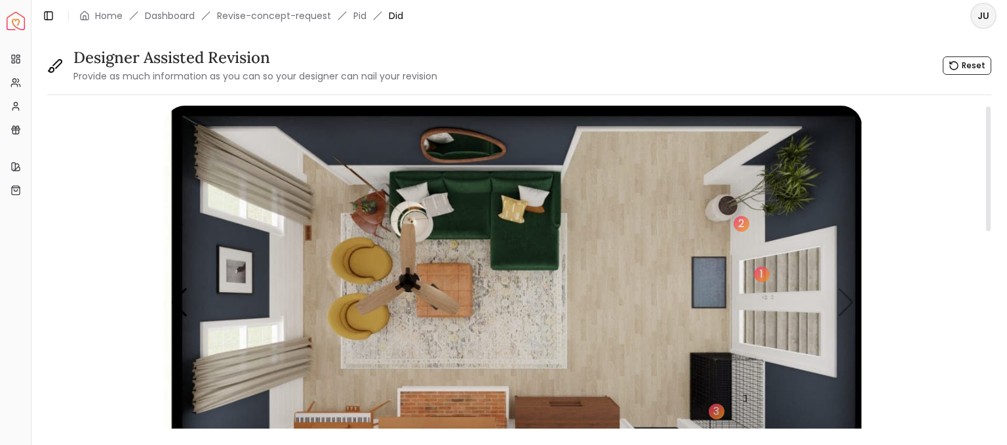
click at [629, 260] on img "4 / 4" at bounding box center [513, 302] width 699 height 393
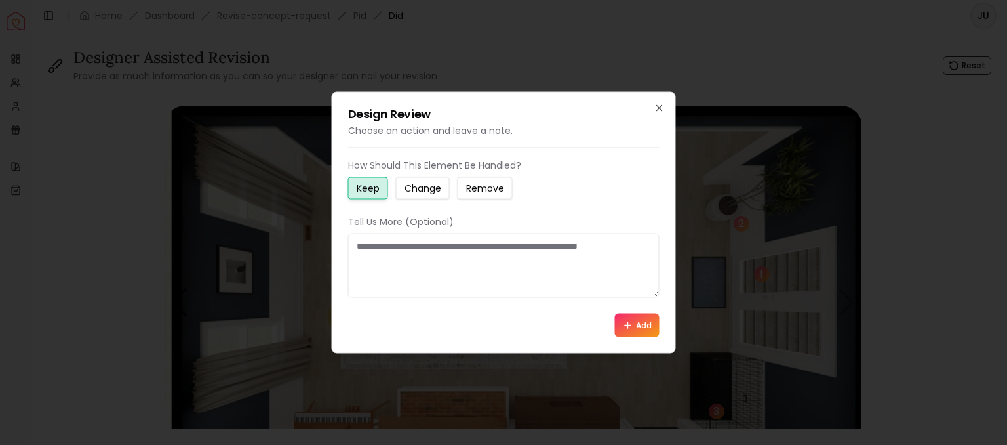
click at [423, 197] on button "Change" at bounding box center [423, 188] width 54 height 22
click at [414, 254] on textarea at bounding box center [504, 265] width 312 height 64
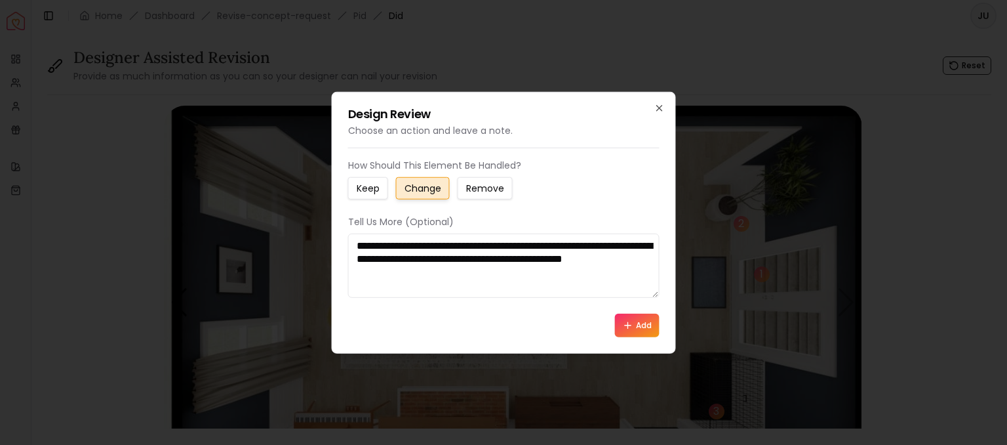
type textarea "**********"
click at [641, 321] on button "Add" at bounding box center [637, 325] width 45 height 24
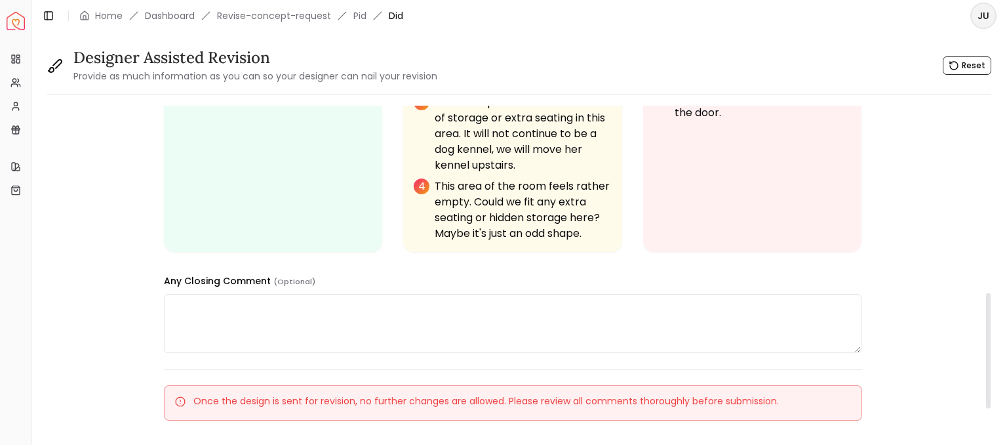
scroll to position [522, 0]
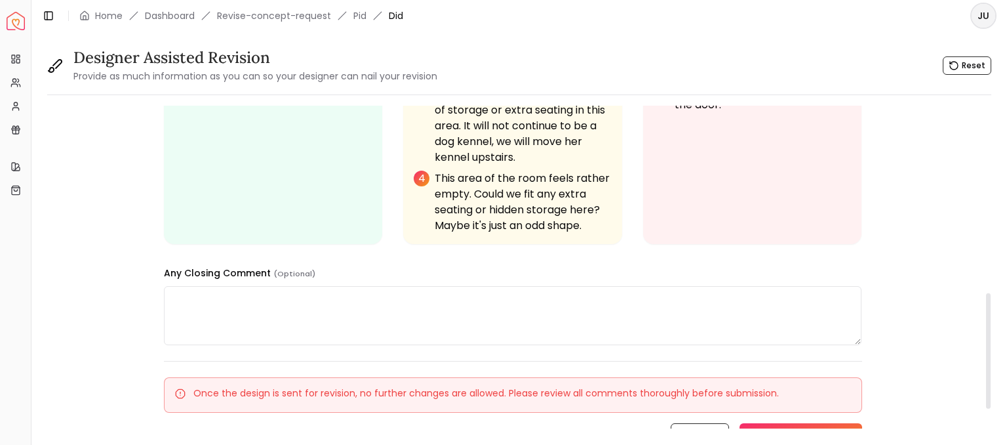
click at [199, 315] on textarea at bounding box center [513, 315] width 699 height 59
type textarea "*"
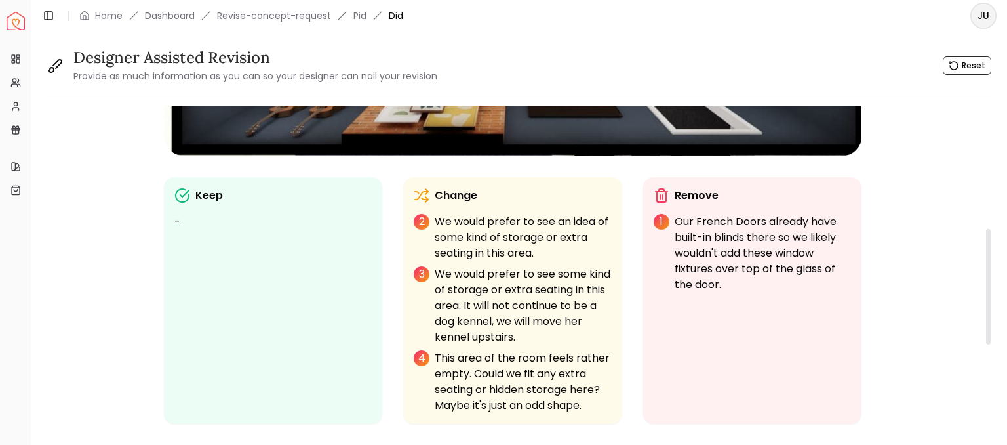
scroll to position [343, 0]
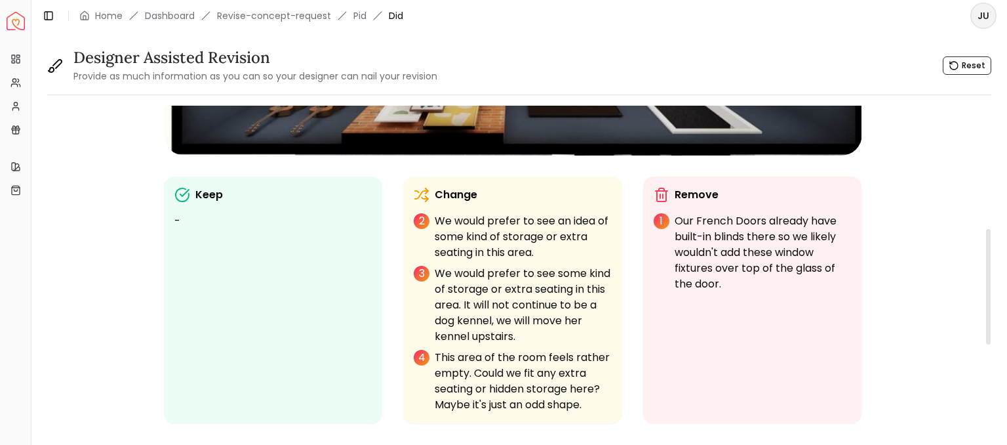
click at [438, 228] on p "We would prefer to see an idea of some kind of storage or extra seating in this…" at bounding box center [523, 236] width 177 height 47
click at [417, 210] on div "Change 2 We would prefer to see an idea of some kind of storage or extra seatin…" at bounding box center [513, 300] width 198 height 226
click at [421, 214] on p "2" at bounding box center [422, 221] width 16 height 16
click at [464, 222] on p "We would prefer to see an idea of some kind of storage or extra seating in this…" at bounding box center [523, 236] width 177 height 47
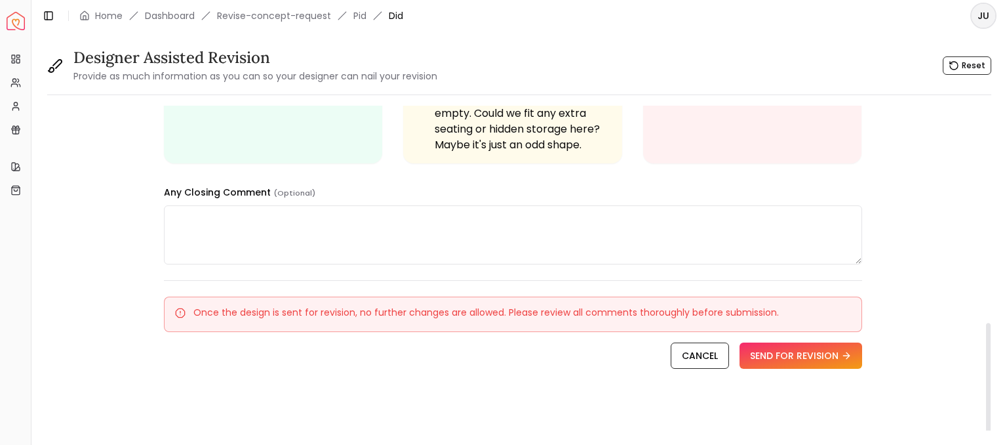
scroll to position [606, 0]
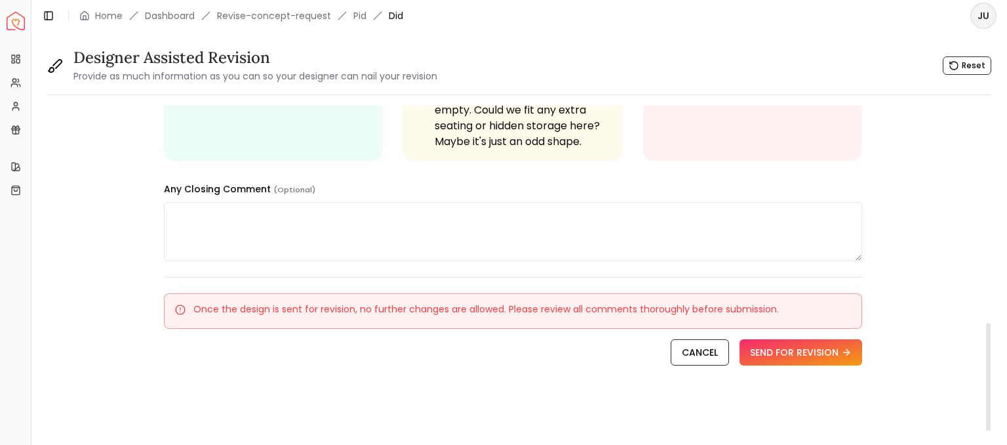
click at [427, 227] on textarea at bounding box center [513, 231] width 699 height 59
type textarea "*"
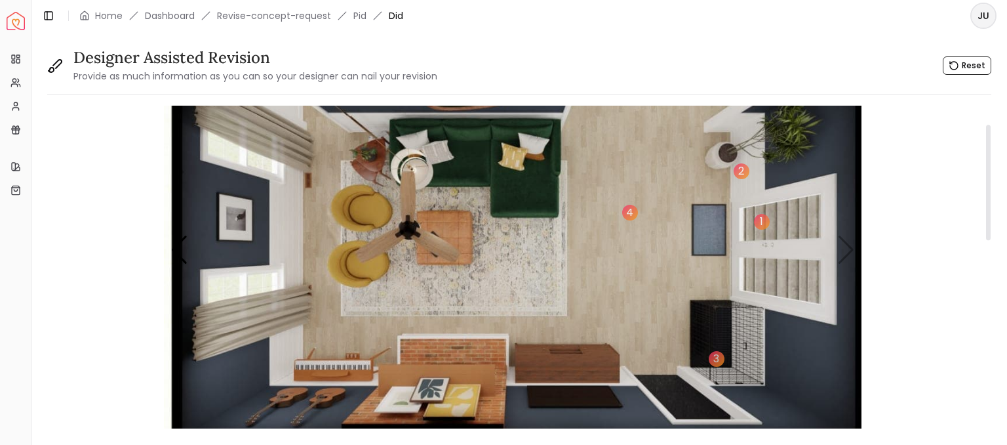
scroll to position [0, 0]
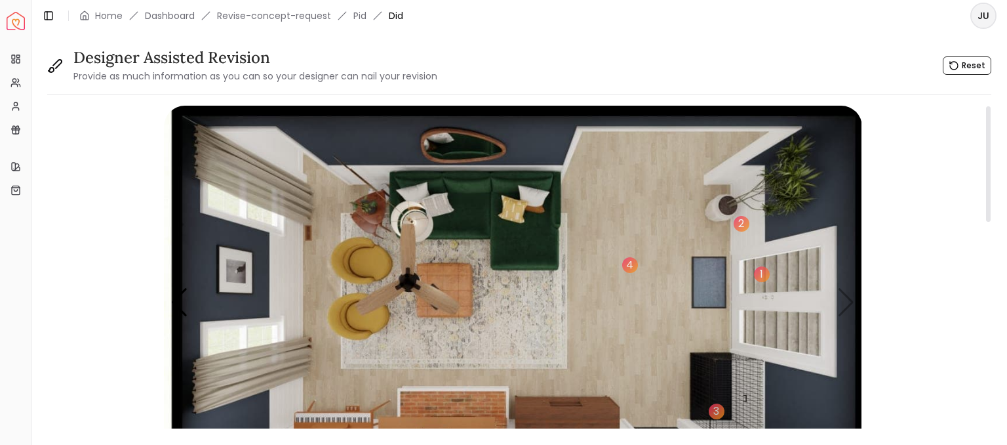
type textarea "**********"
click at [364, 205] on img "4 / 4" at bounding box center [513, 302] width 699 height 393
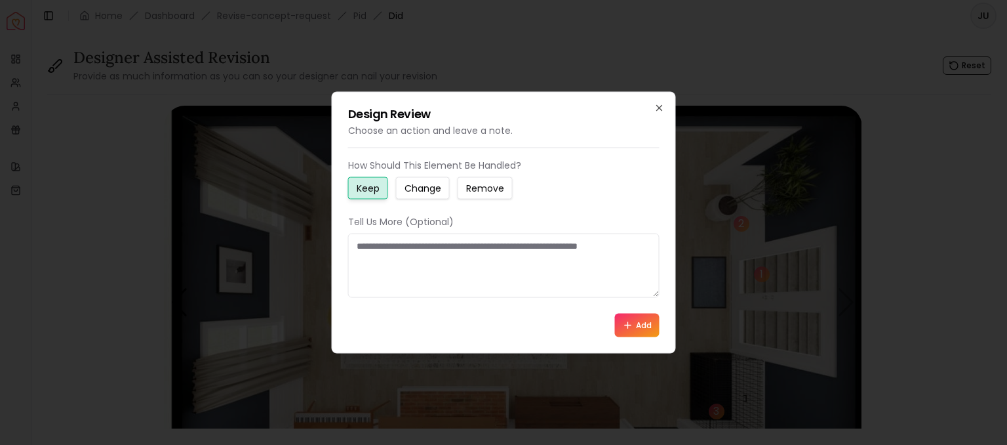
click at [438, 181] on button "Change" at bounding box center [423, 188] width 54 height 22
click at [399, 258] on textarea at bounding box center [504, 265] width 312 height 64
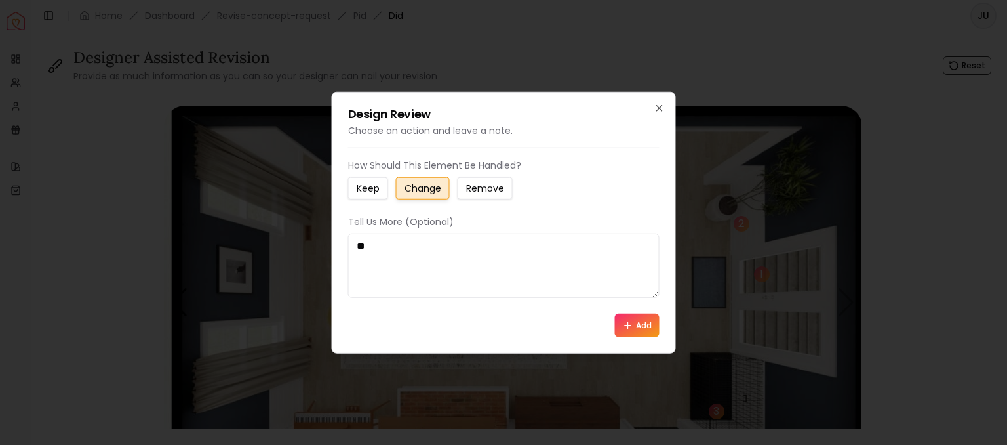
type textarea "*"
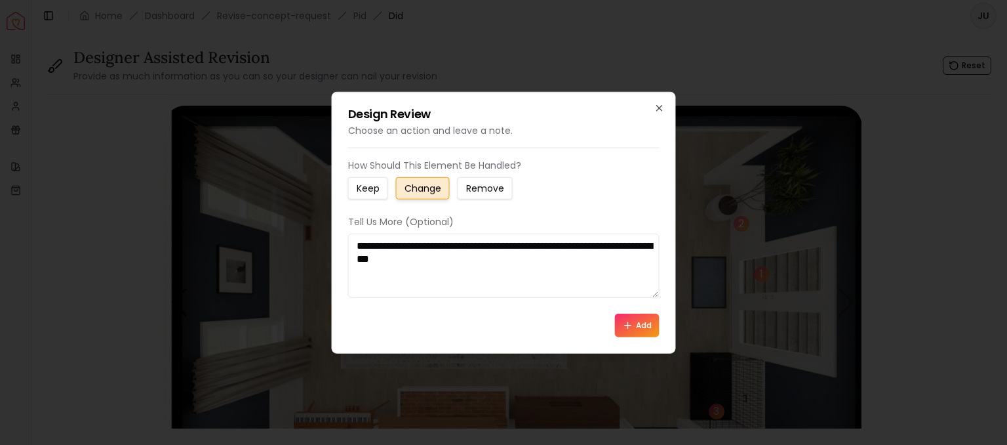
type textarea "**********"
click at [651, 327] on button "Add" at bounding box center [637, 325] width 45 height 24
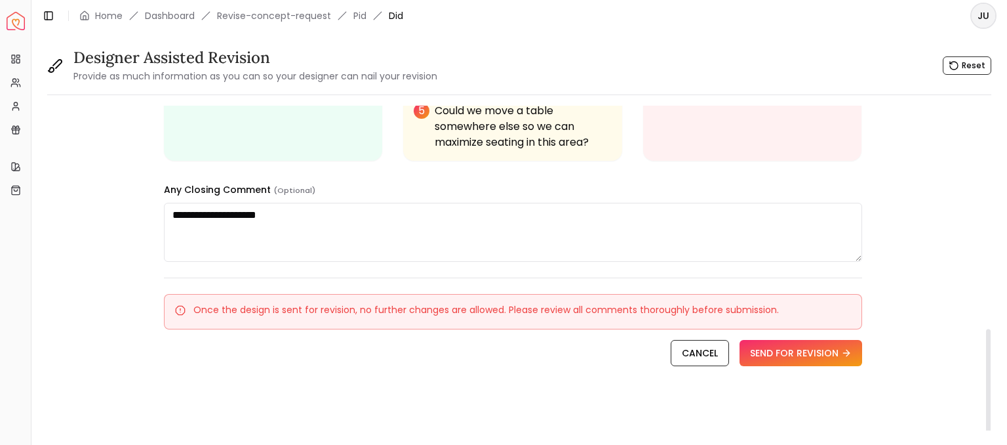
scroll to position [658, 0]
click at [508, 205] on textarea "**********" at bounding box center [513, 231] width 699 height 59
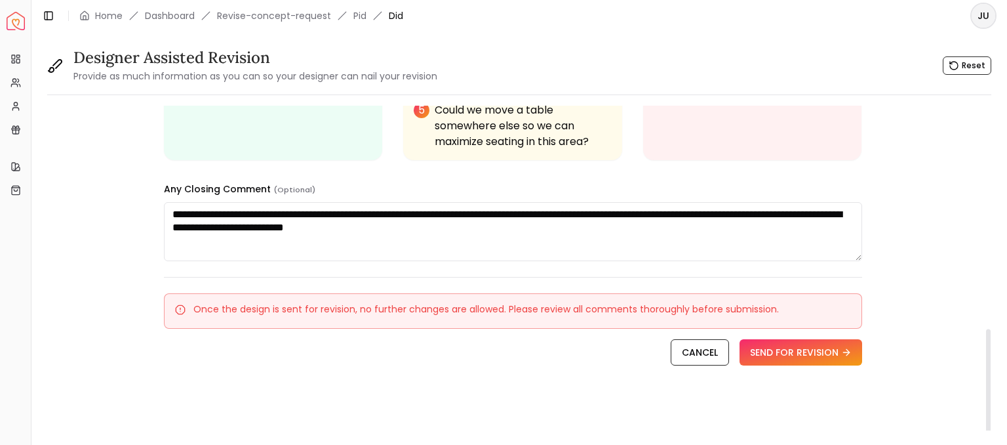
click at [253, 213] on textarea "**********" at bounding box center [513, 231] width 699 height 59
click at [542, 225] on textarea "**********" at bounding box center [513, 231] width 699 height 59
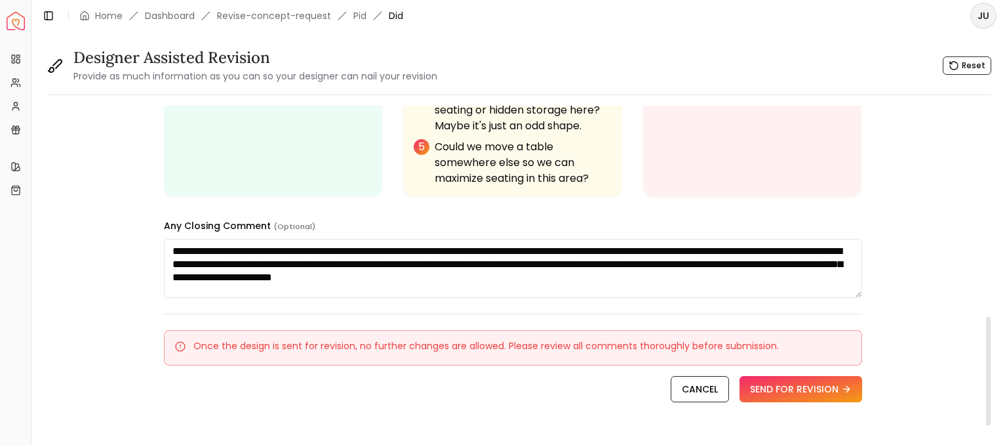
scroll to position [621, 0]
click at [727, 283] on textarea "**********" at bounding box center [513, 268] width 699 height 59
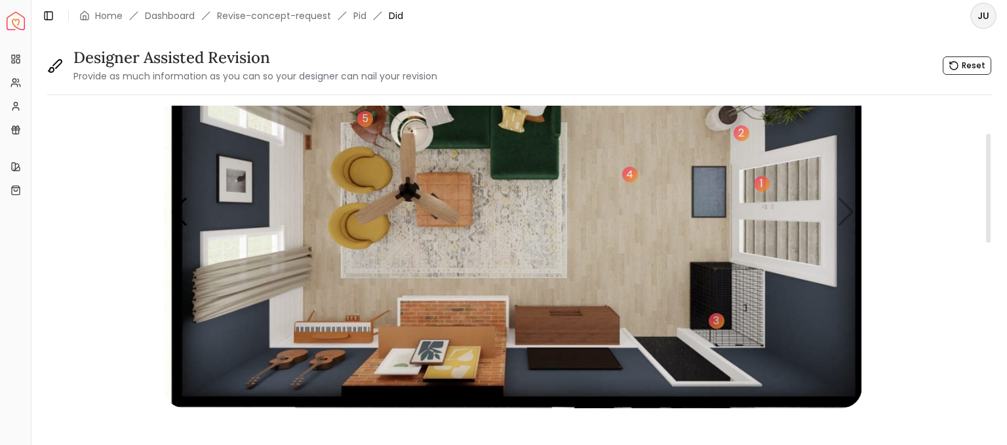
scroll to position [23, 0]
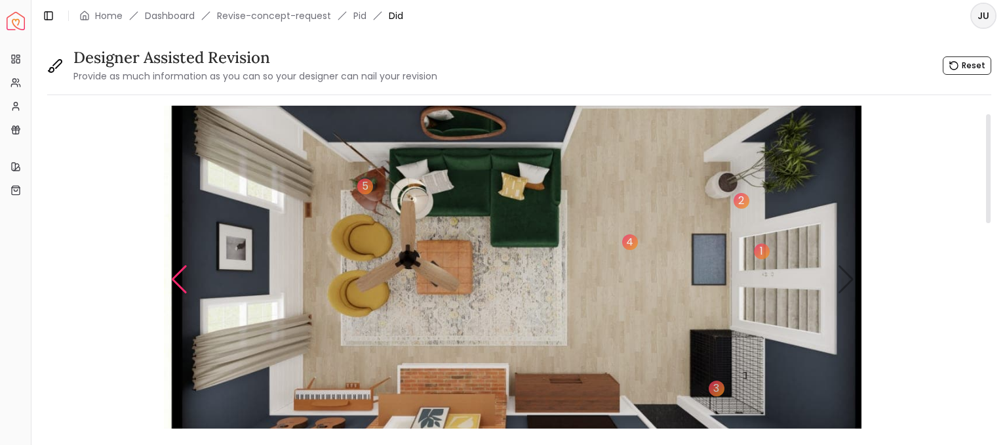
type textarea "**********"
click at [182, 283] on div "Previous slide" at bounding box center [180, 279] width 18 height 29
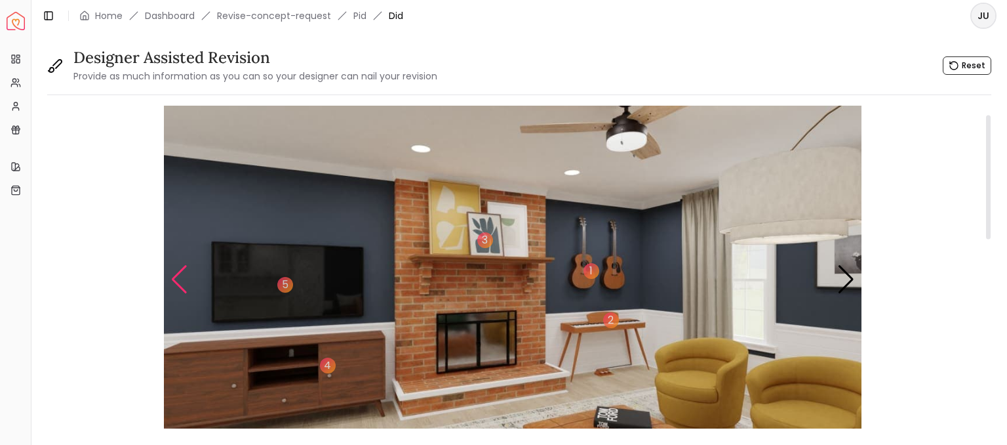
click at [182, 283] on div "Previous slide" at bounding box center [180, 279] width 18 height 29
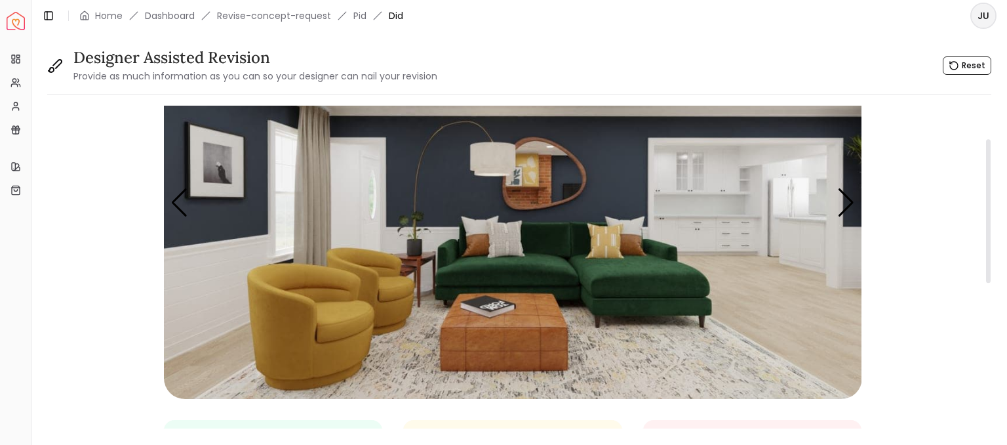
scroll to position [15, 0]
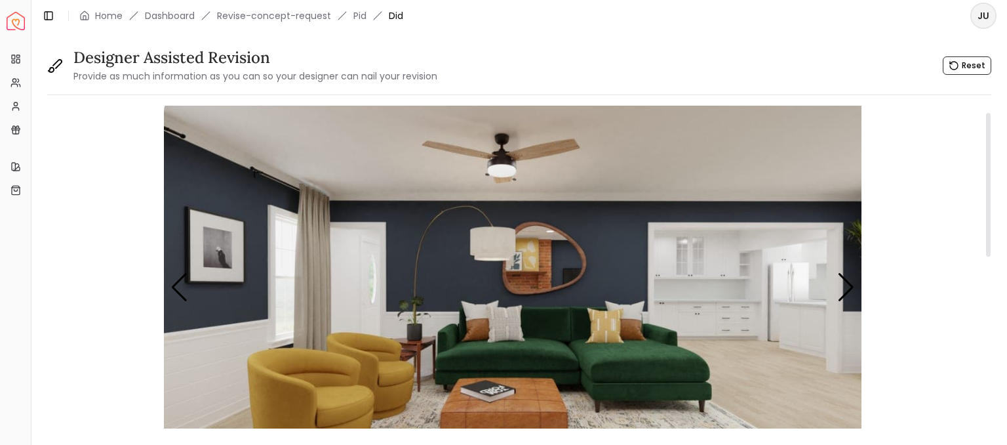
click at [494, 249] on img "2 / 4" at bounding box center [513, 287] width 699 height 393
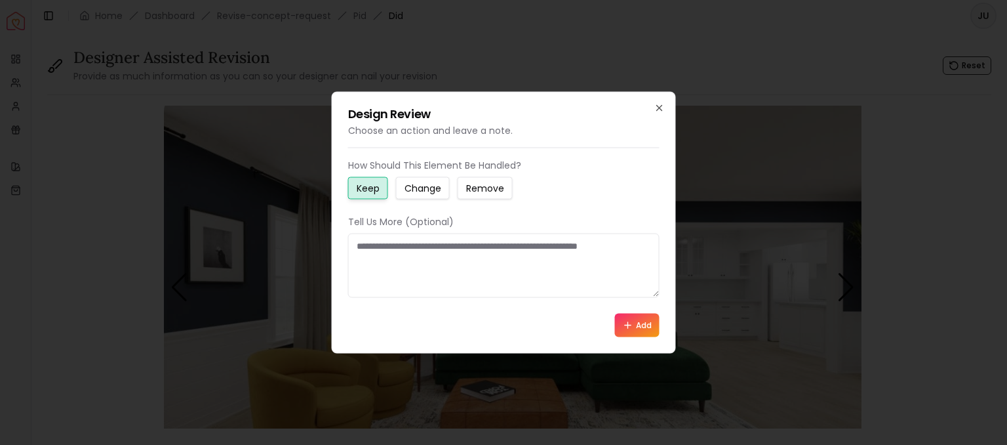
click at [430, 188] on small "Change" at bounding box center [423, 188] width 37 height 13
click at [418, 255] on textarea at bounding box center [504, 265] width 312 height 64
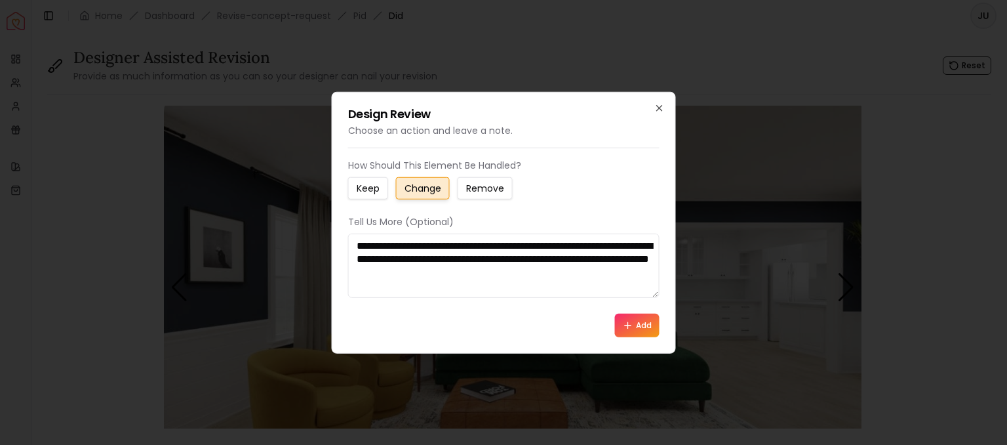
click at [648, 261] on textarea "**********" at bounding box center [504, 265] width 312 height 64
type textarea "**********"
drag, startPoint x: 635, startPoint y: 318, endPoint x: 661, endPoint y: 315, distance: 26.4
click at [661, 315] on div "**********" at bounding box center [504, 223] width 344 height 262
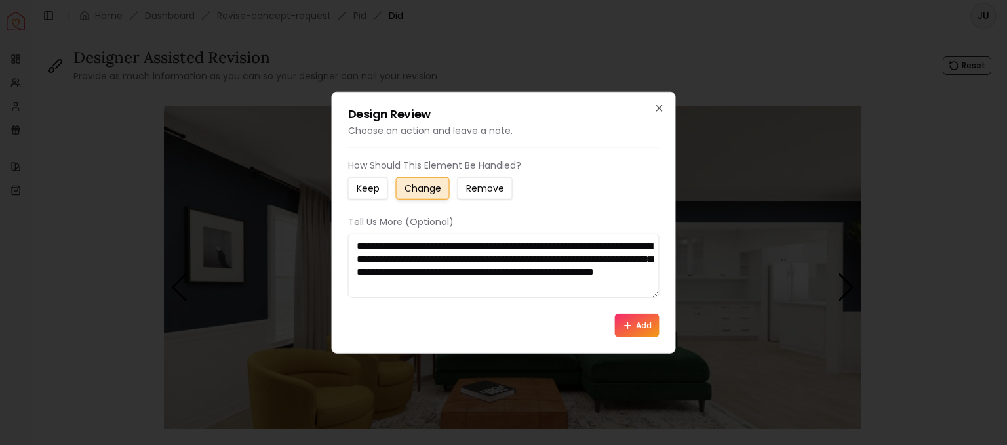
click at [635, 327] on button "Add" at bounding box center [637, 325] width 45 height 24
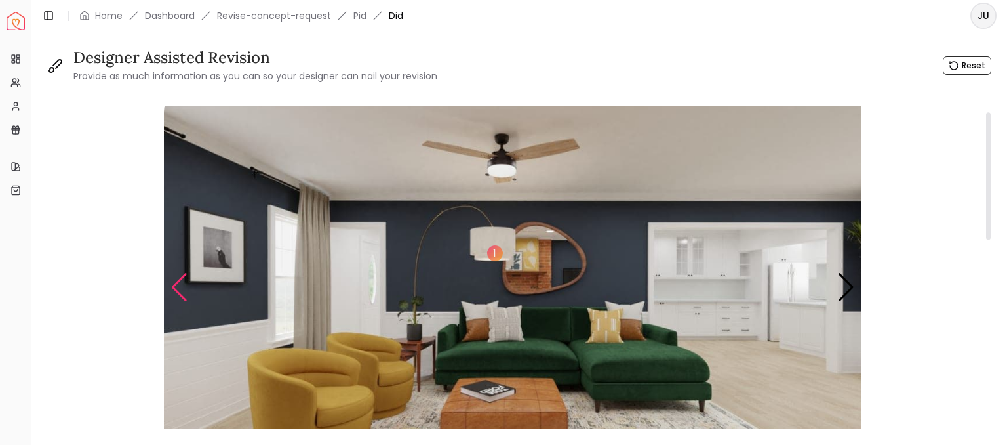
click at [171, 285] on div "Previous slide" at bounding box center [180, 287] width 18 height 29
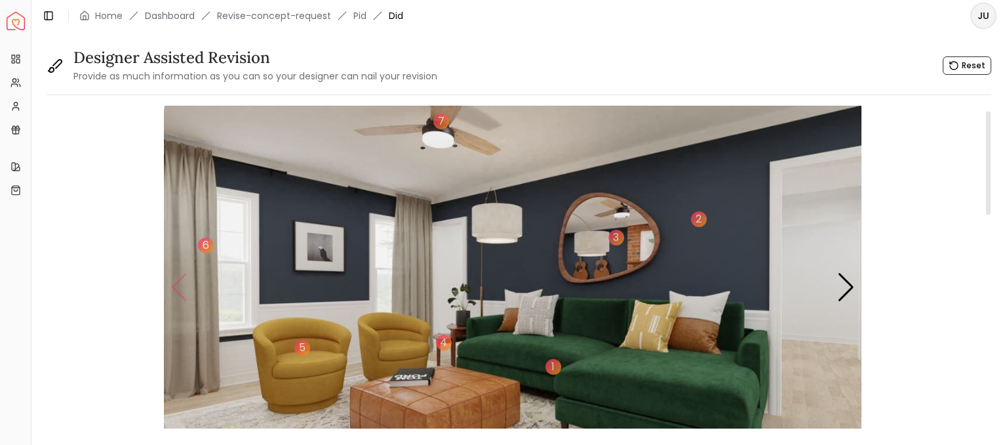
click at [171, 285] on img "1 / 4" at bounding box center [513, 287] width 699 height 393
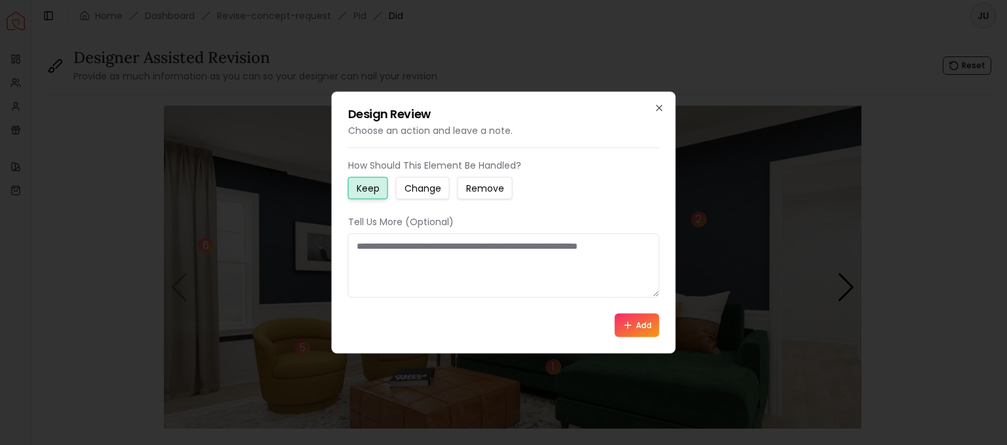
click at [663, 114] on div "Design Review Choose an action and leave a note. How Should This Element Be Han…" at bounding box center [504, 223] width 344 height 262
click at [663, 110] on icon "button" at bounding box center [660, 108] width 10 height 10
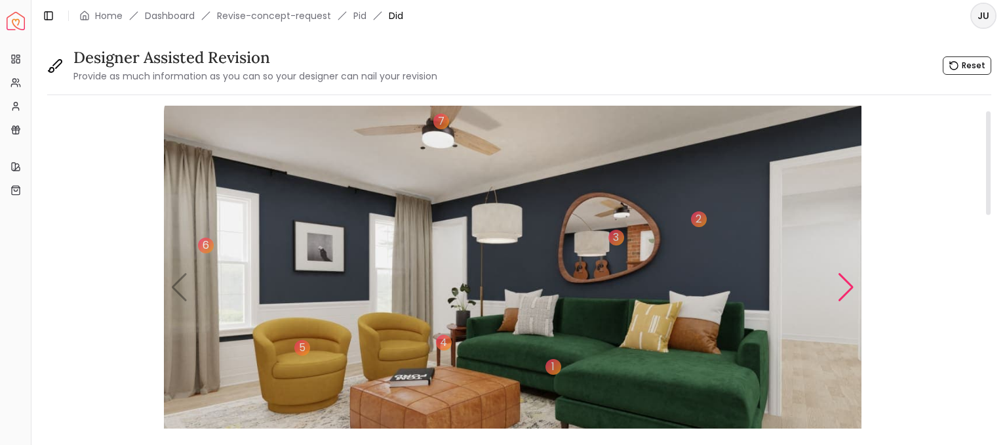
click at [849, 284] on div "Next slide" at bounding box center [847, 287] width 18 height 29
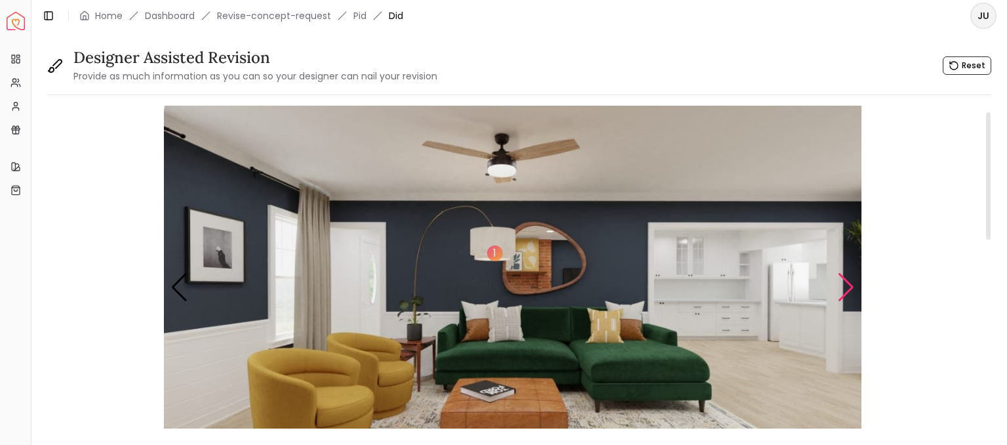
click at [849, 284] on div "Next slide" at bounding box center [847, 287] width 18 height 29
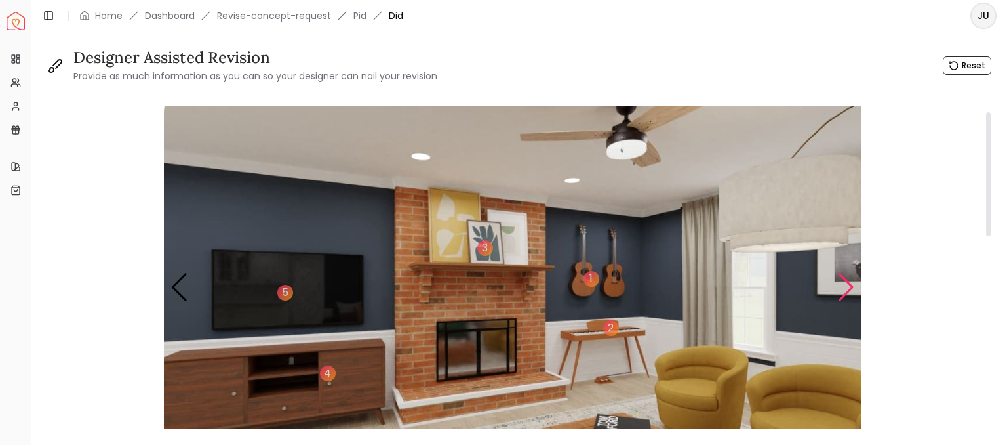
click at [849, 284] on div "Next slide" at bounding box center [847, 287] width 18 height 29
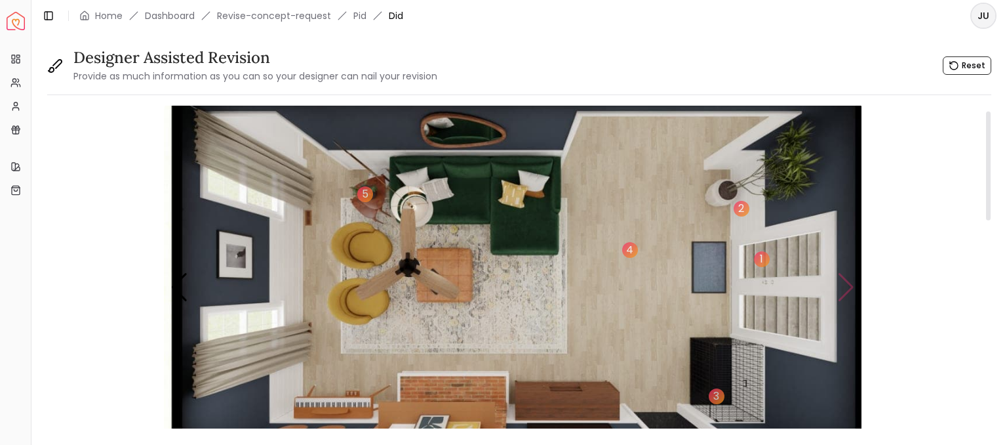
click at [849, 284] on img "4 / 4" at bounding box center [513, 287] width 699 height 393
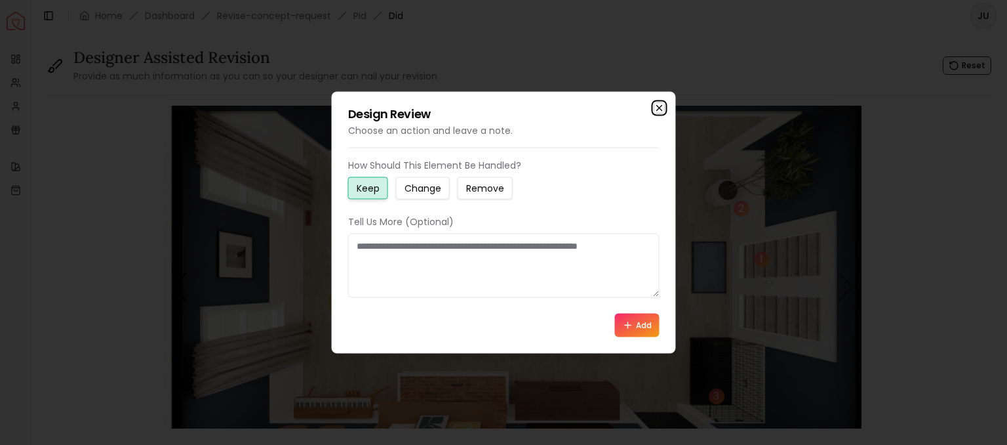
click at [655, 108] on icon "button" at bounding box center [660, 108] width 10 height 10
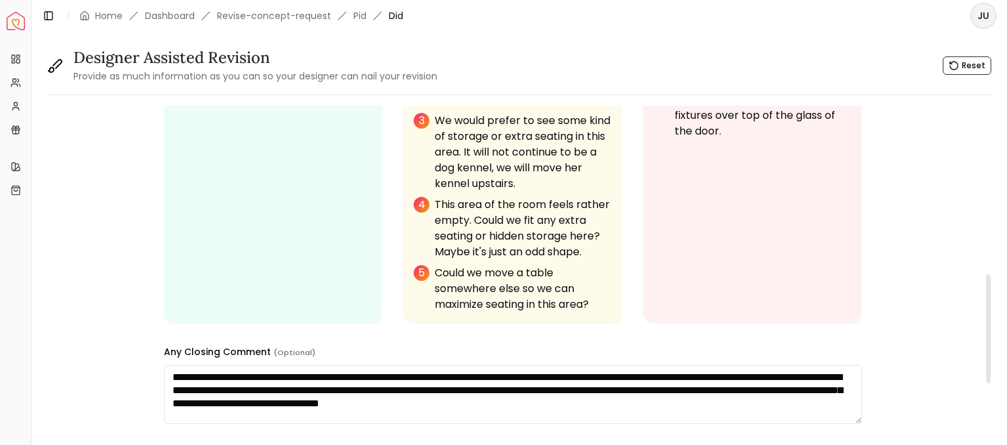
scroll to position [658, 0]
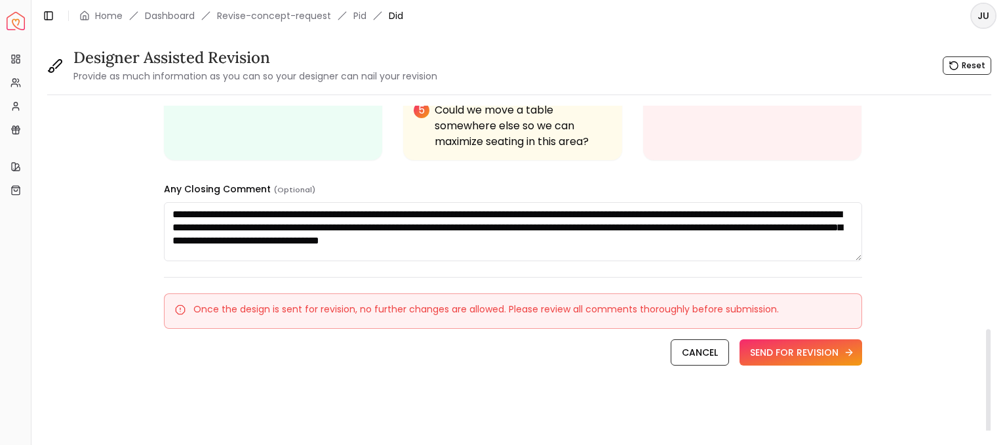
click at [795, 360] on button "SEND FOR REVISION" at bounding box center [801, 352] width 123 height 26
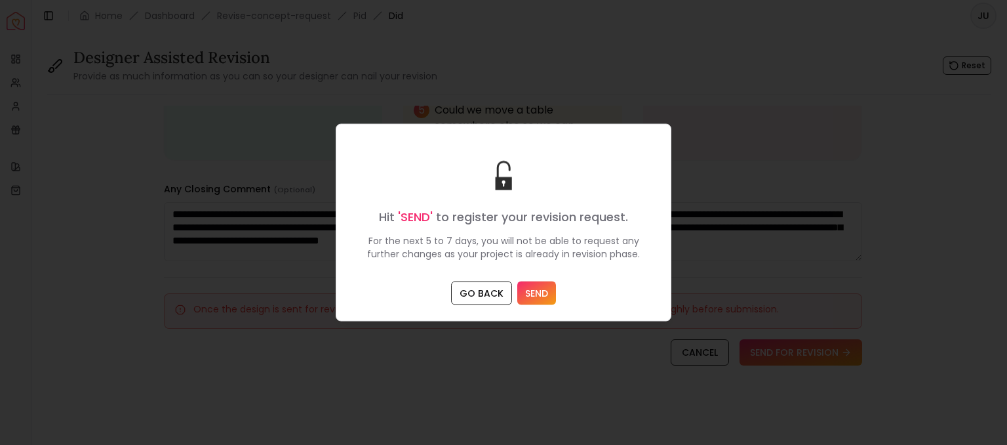
click at [545, 297] on button "SEND" at bounding box center [536, 293] width 39 height 24
